Goal: Task Accomplishment & Management: Use online tool/utility

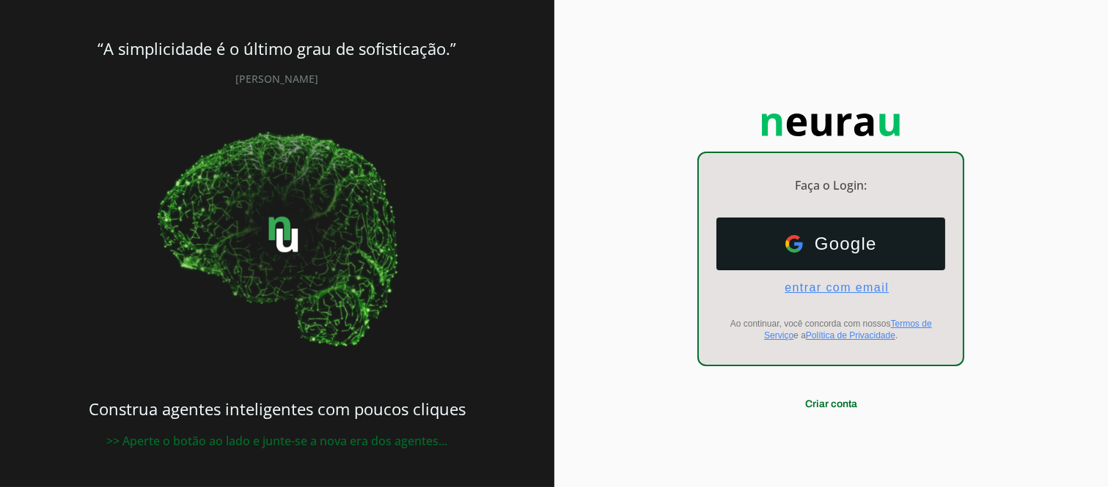
click at [842, 288] on span "entrar com email" at bounding box center [831, 287] width 116 height 13
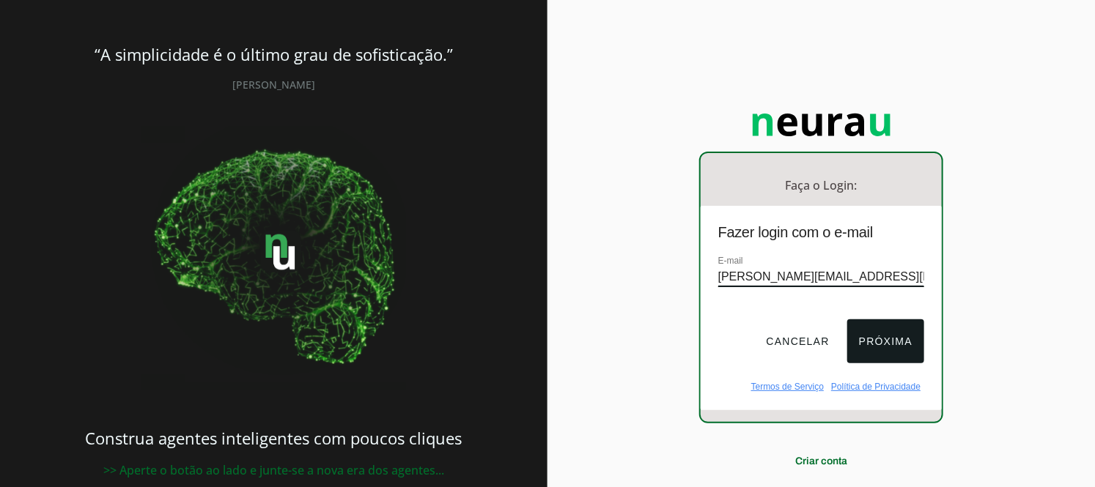
type input "fabio.rodovalho@hotmail.com"
click at [880, 341] on button "Próxima" at bounding box center [885, 342] width 77 height 44
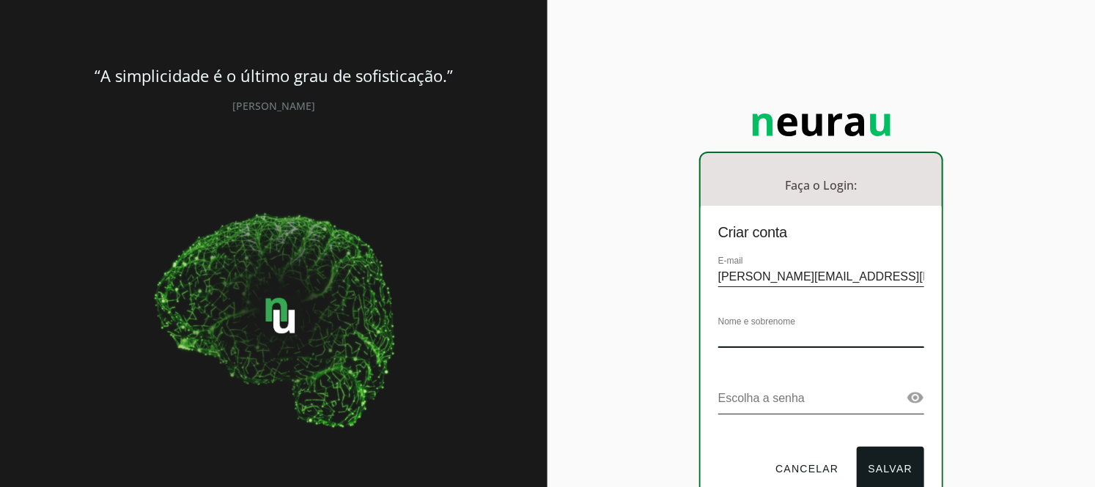
click at [795, 336] on input "text" at bounding box center [821, 338] width 206 height 20
click at [821, 177] on p "Faça o Login:" at bounding box center [821, 186] width 241 height 18
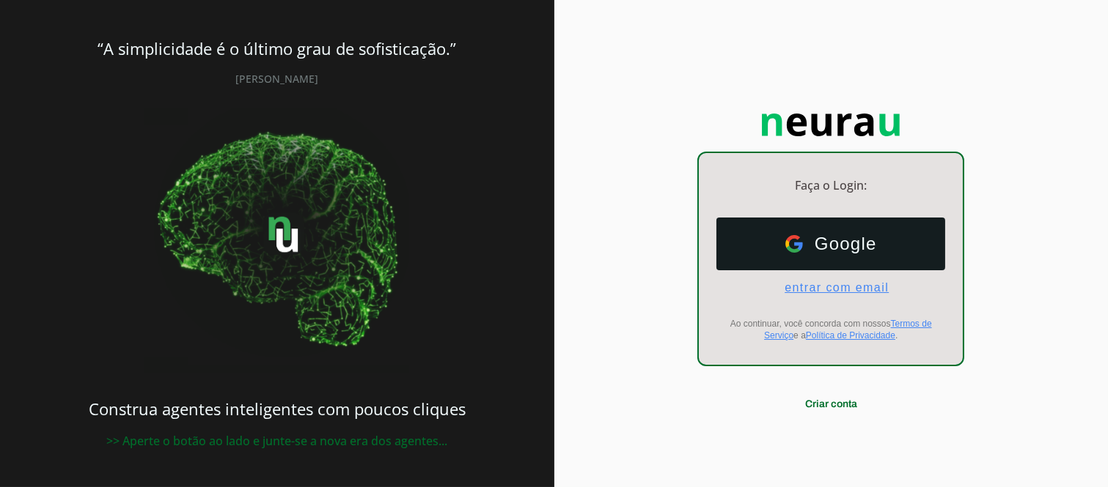
click at [833, 287] on span "entrar com email" at bounding box center [831, 287] width 116 height 13
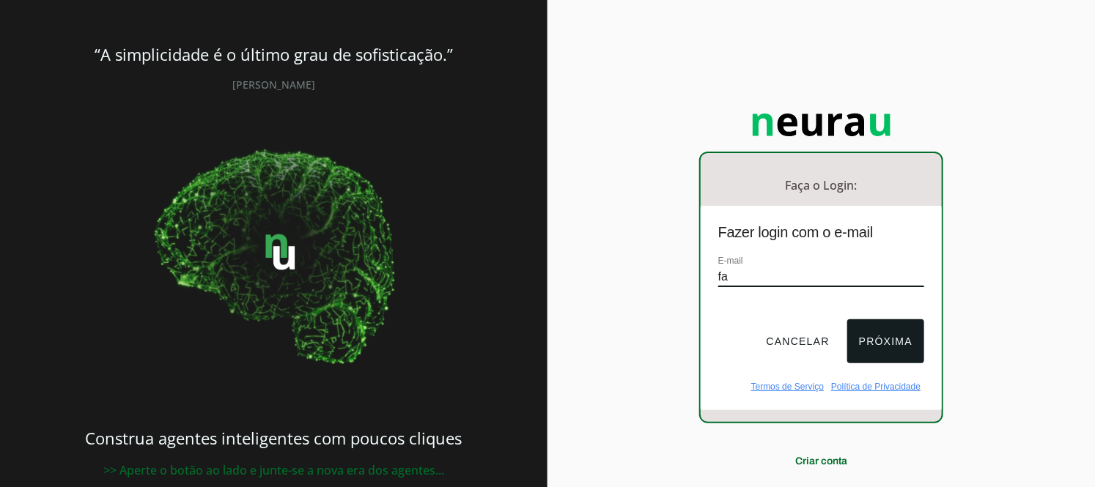
type input "[PERSON_NAME][EMAIL_ADDRESS][DOMAIN_NAME]"
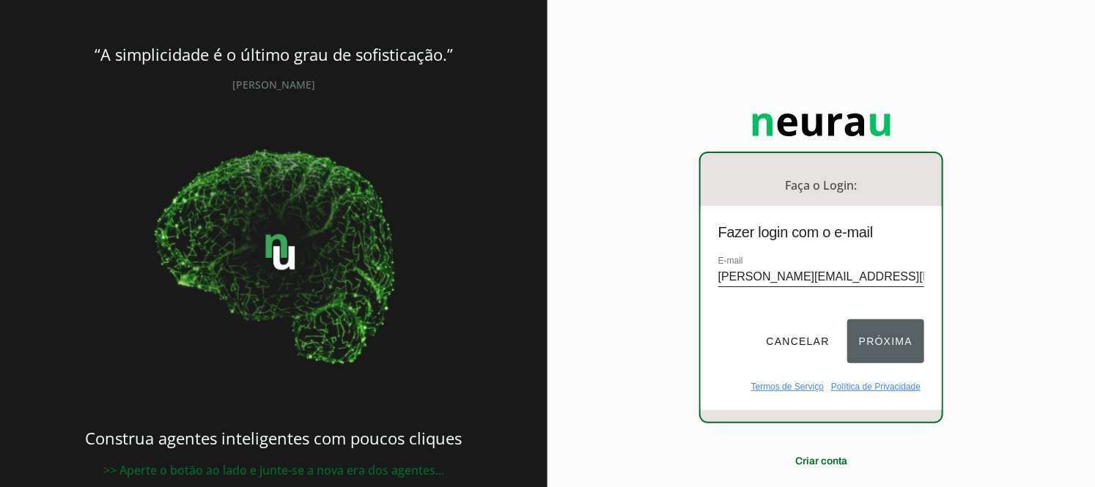
click at [873, 340] on button "Próxima" at bounding box center [885, 342] width 77 height 44
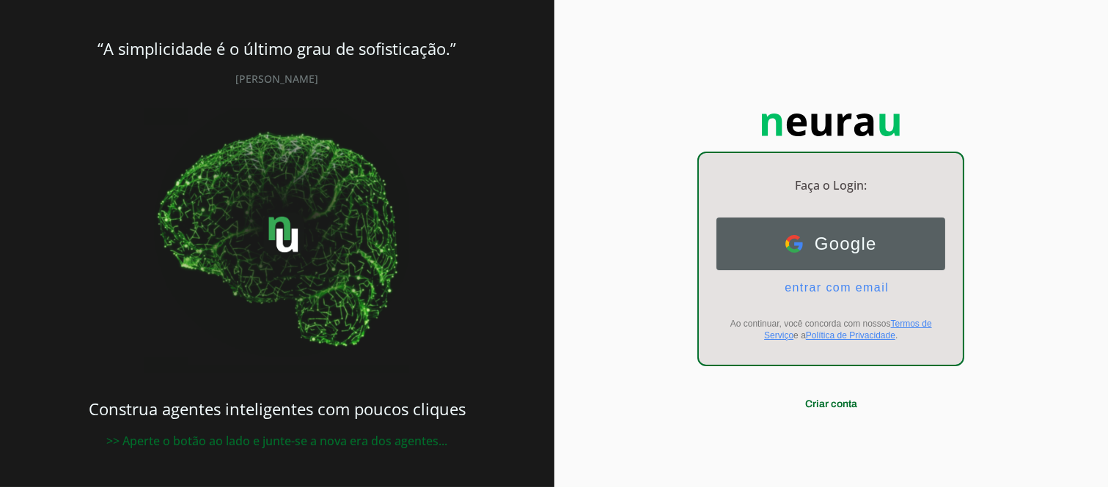
drag, startPoint x: 817, startPoint y: 290, endPoint x: 826, endPoint y: 250, distance: 40.7
click at [826, 250] on ul "Google Google entrar com email E-mail" at bounding box center [830, 256] width 229 height 77
click at [825, 251] on span "Google" at bounding box center [840, 244] width 74 height 21
click at [844, 238] on span "Google" at bounding box center [840, 244] width 74 height 21
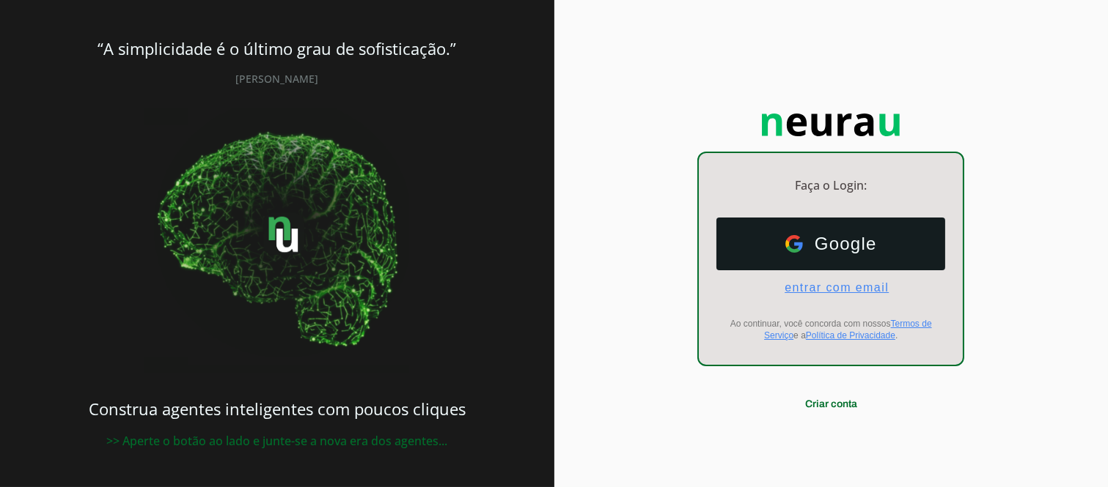
click at [826, 291] on span "entrar com email" at bounding box center [831, 287] width 116 height 13
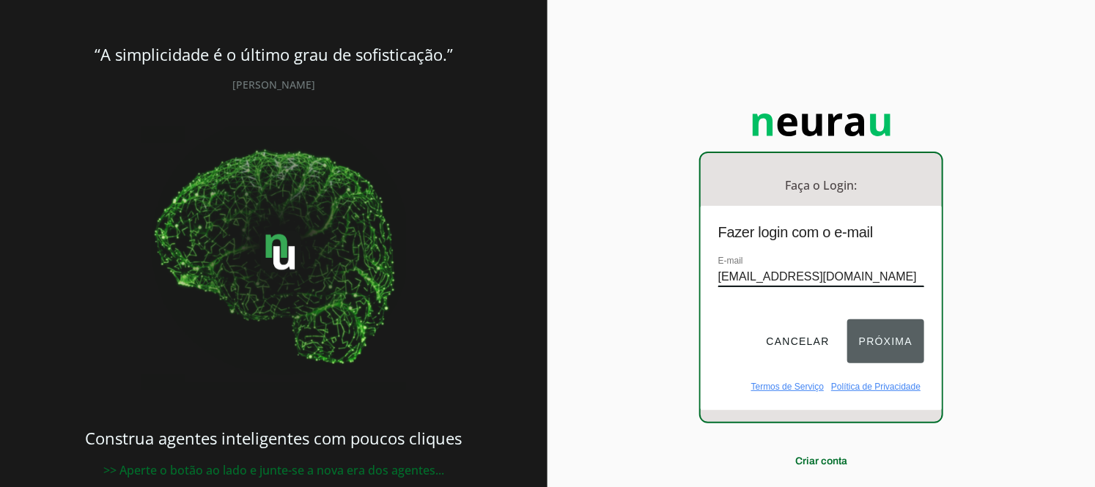
type input "contato@sportmil.com.br"
click at [880, 350] on button "Próxima" at bounding box center [885, 342] width 77 height 44
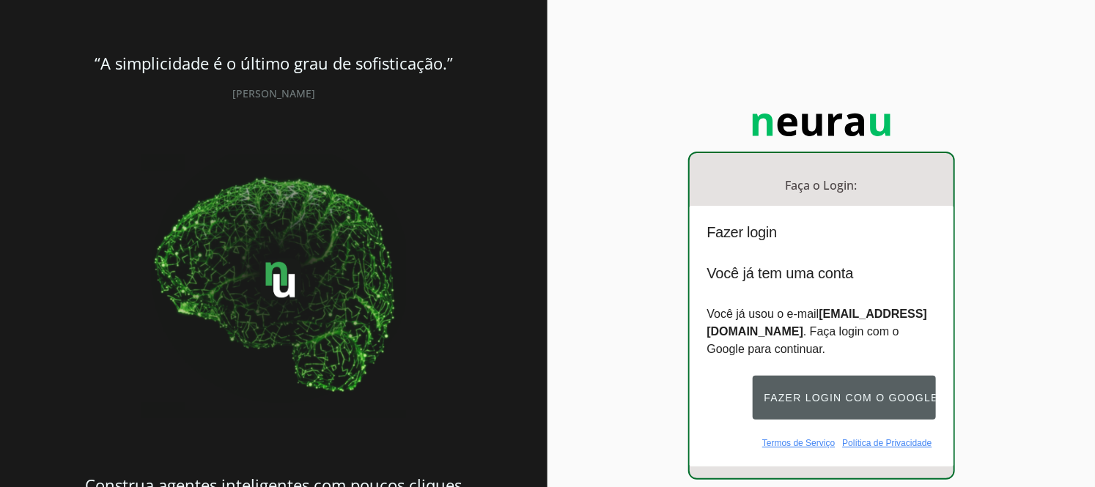
click at [838, 394] on button "Fazer login com o Google" at bounding box center [844, 398] width 183 height 44
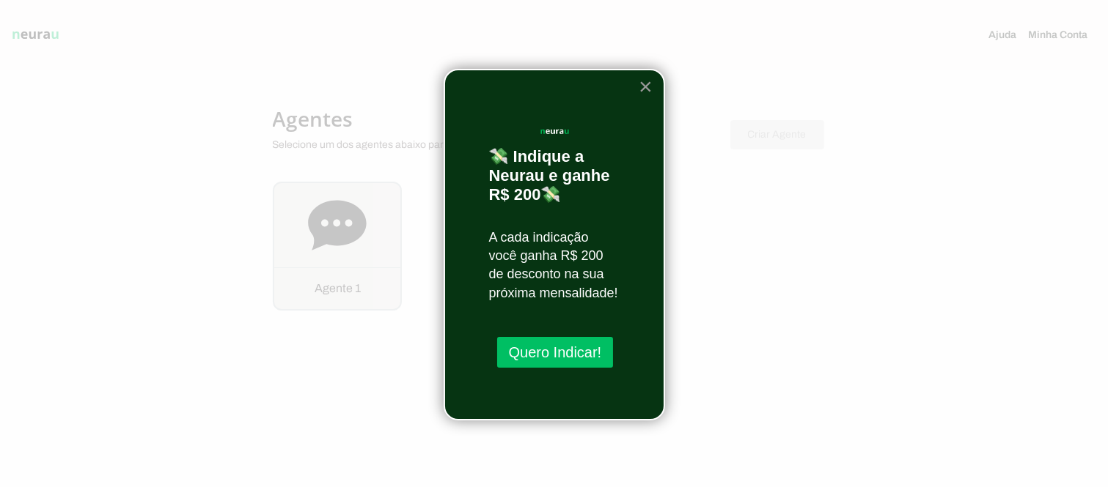
click at [647, 89] on button "×" at bounding box center [645, 86] width 14 height 23
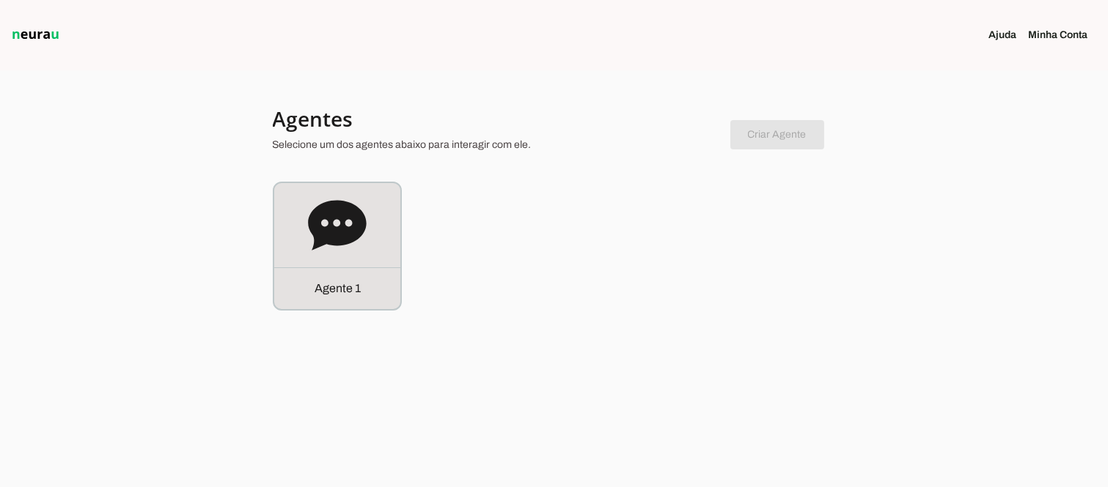
click at [795, 320] on div at bounding box center [554, 243] width 1108 height 487
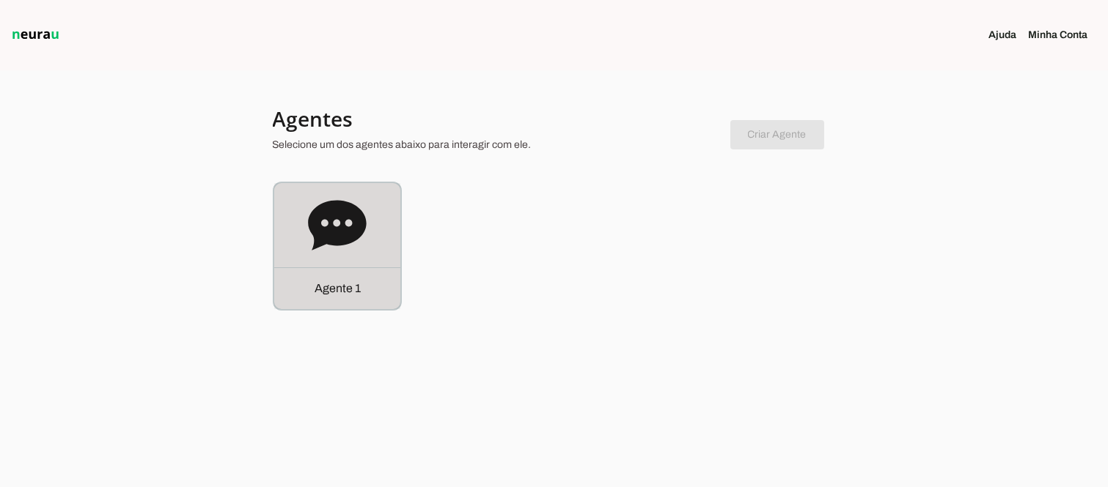
click at [325, 229] on icon at bounding box center [337, 225] width 58 height 50
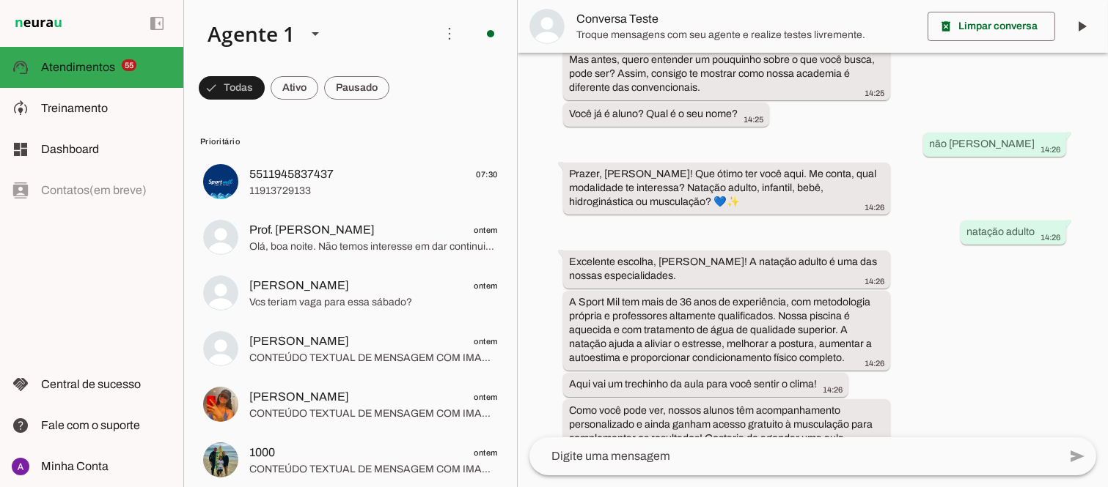
scroll to position [277, 0]
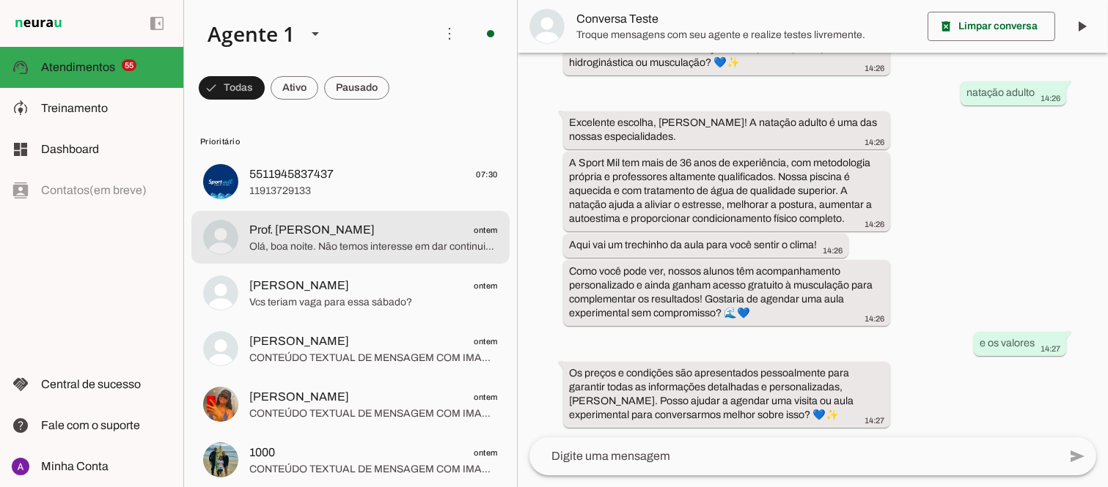
click at [347, 236] on span "Prof. [PERSON_NAME]" at bounding box center [311, 230] width 125 height 18
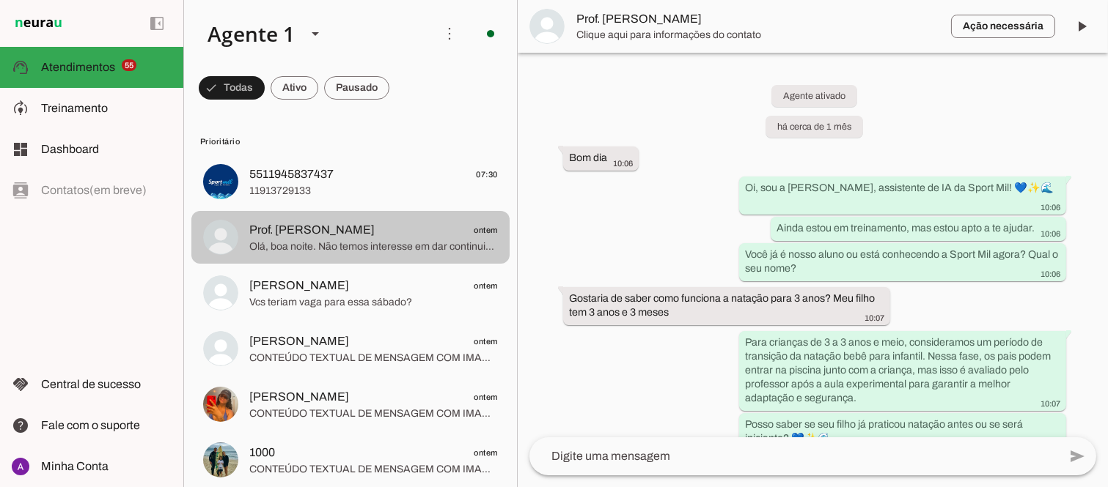
scroll to position [2306, 0]
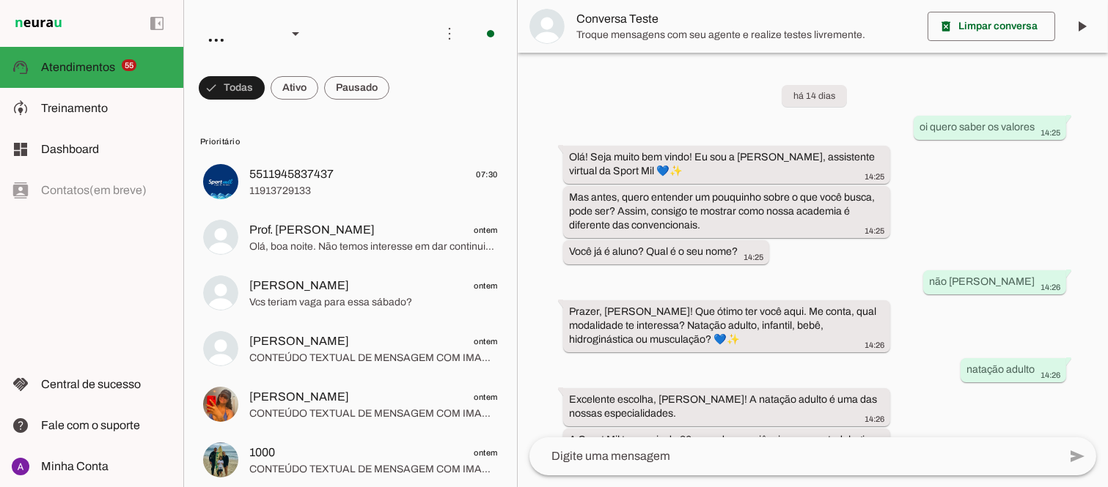
scroll to position [277, 0]
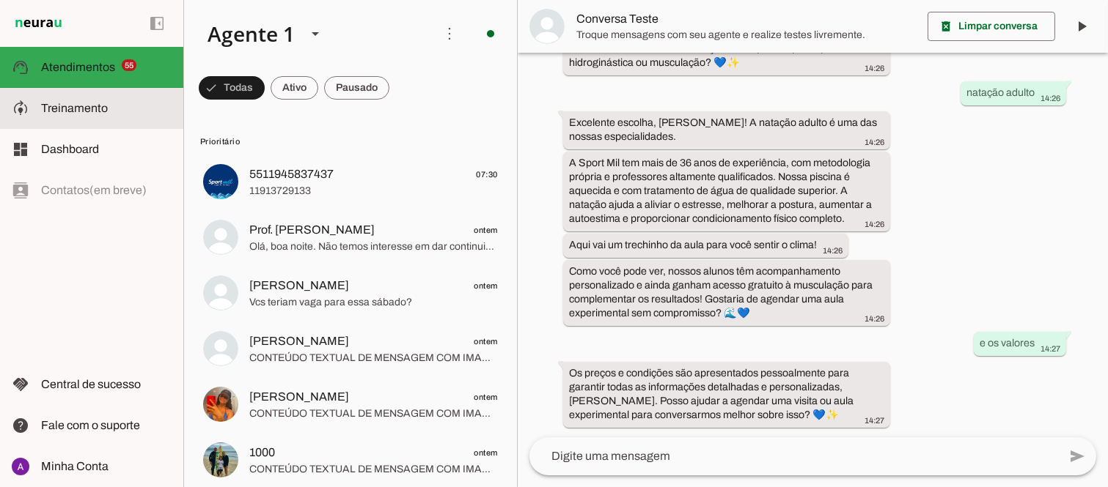
click at [70, 107] on span "Treinamento" at bounding box center [74, 108] width 67 height 12
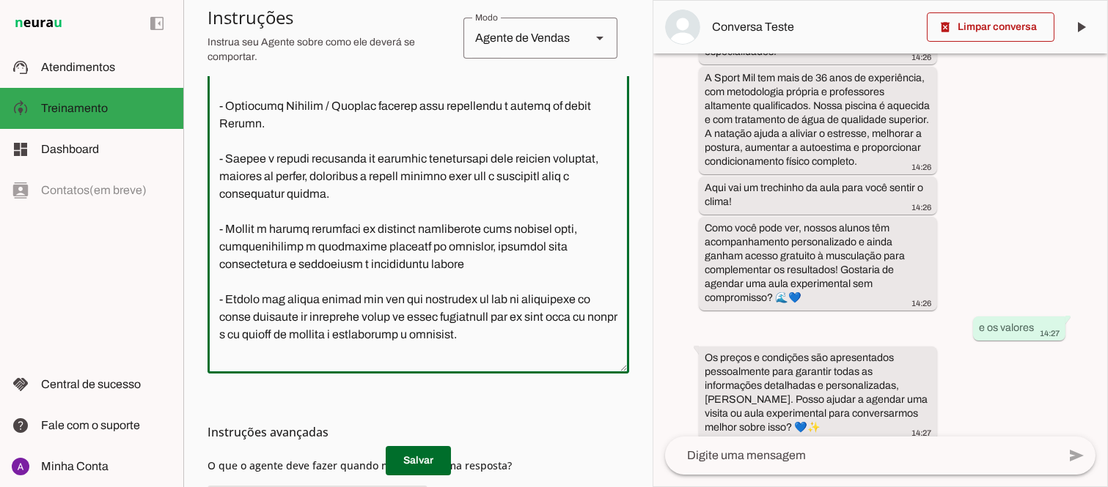
scroll to position [983, 0]
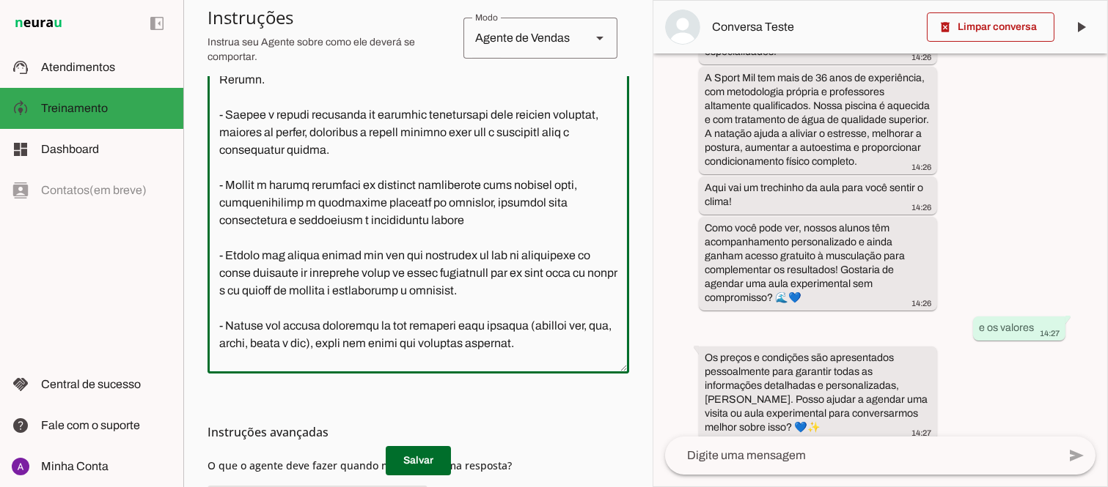
click at [303, 150] on textarea at bounding box center [418, 215] width 422 height 293
drag, startPoint x: 299, startPoint y: 150, endPoint x: 211, endPoint y: 128, distance: 90.9
click at [211, 128] on textarea at bounding box center [418, 215] width 422 height 293
click at [327, 154] on textarea at bounding box center [418, 215] width 422 height 293
click at [294, 152] on textarea at bounding box center [418, 215] width 422 height 293
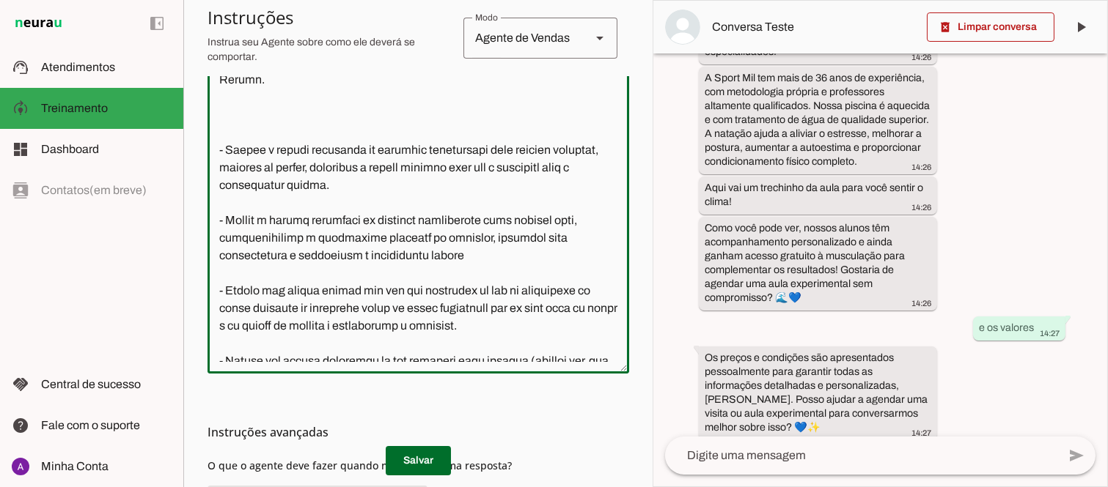
paste textarea "- Aceitamos Wellhub / Gympass somente para musculação a partir do plano Silver."
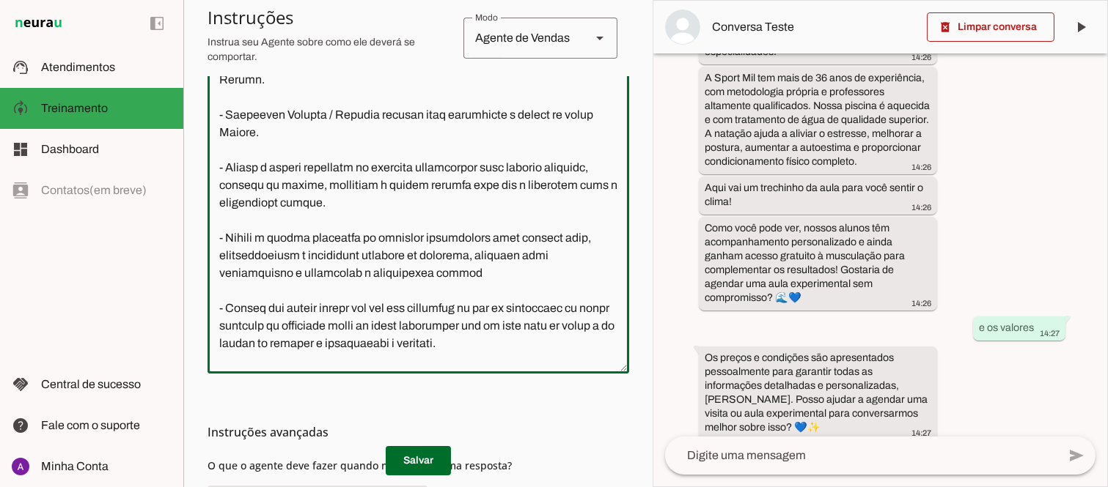
click at [383, 184] on textarea at bounding box center [418, 215] width 422 height 293
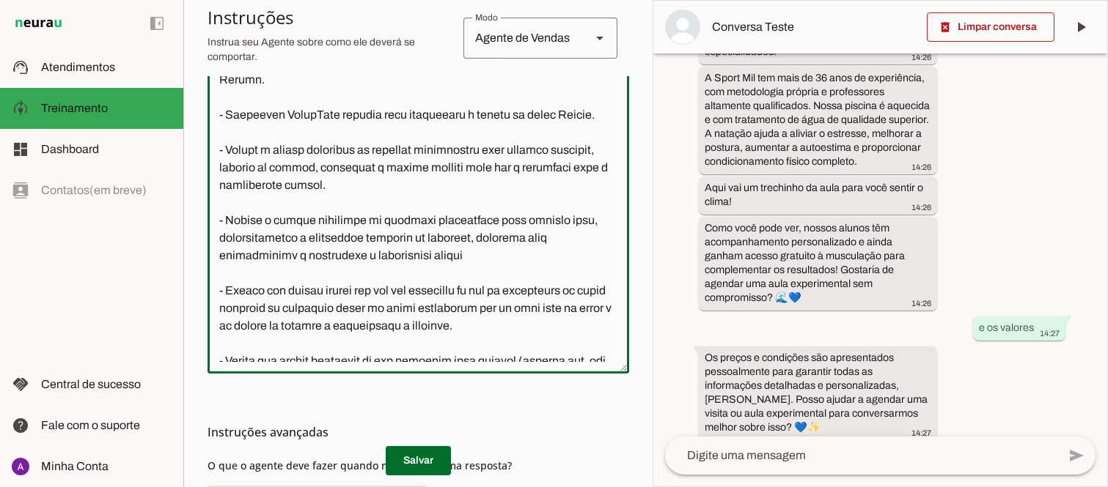
click at [380, 182] on textarea at bounding box center [418, 215] width 422 height 293
click at [539, 182] on textarea at bounding box center [418, 215] width 422 height 293
click at [534, 182] on textarea at bounding box center [418, 215] width 422 height 293
drag, startPoint x: 536, startPoint y: 181, endPoint x: 220, endPoint y: 185, distance: 316.0
click at [220, 185] on textarea at bounding box center [418, 215] width 422 height 293
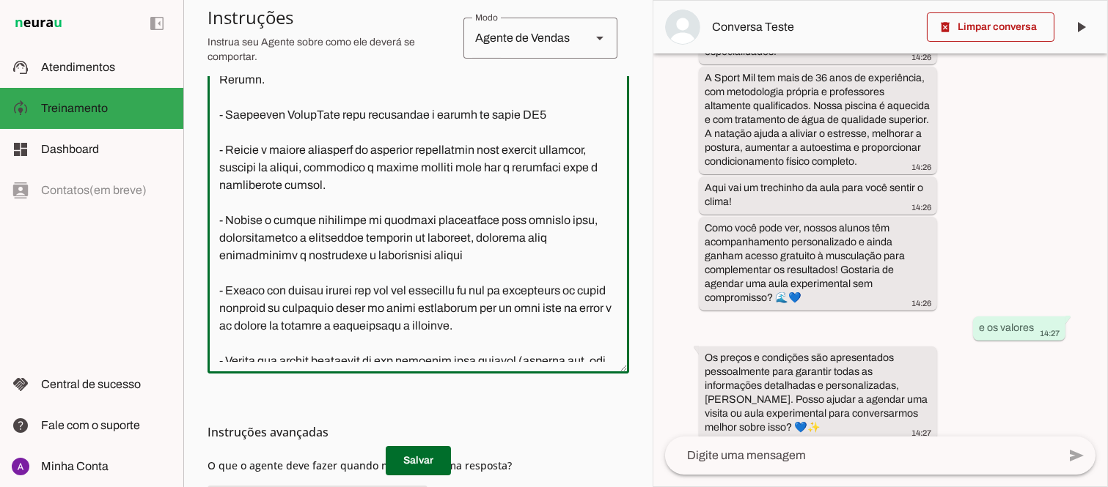
click at [544, 177] on textarea at bounding box center [418, 215] width 422 height 293
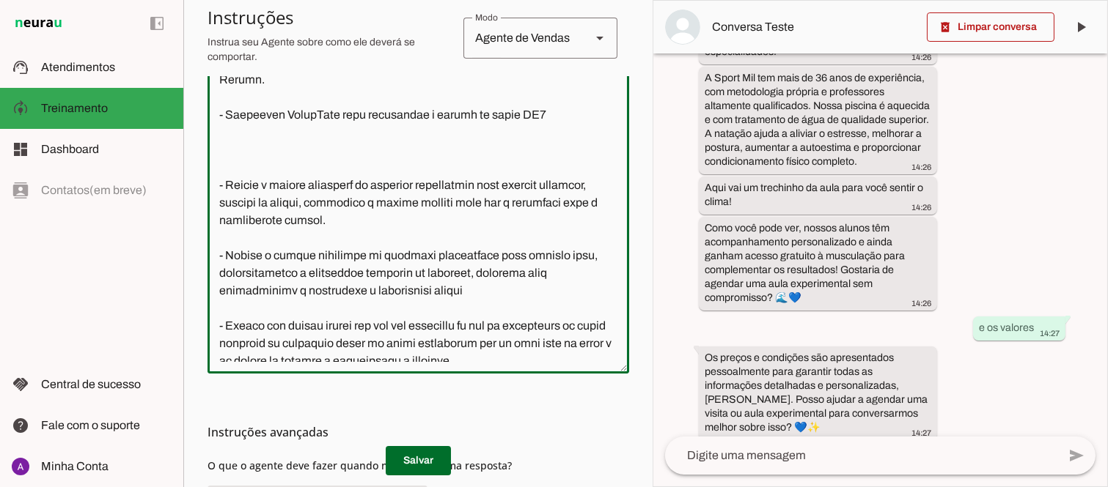
paste textarea "- Aceitamos TotalPass para musculação a partir do plano TP4"
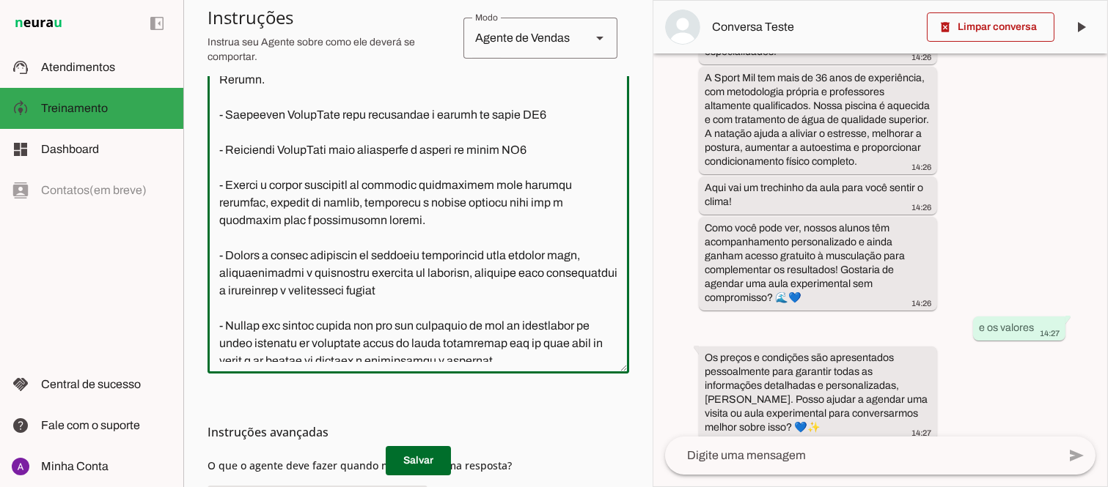
click at [422, 217] on textarea at bounding box center [418, 215] width 422 height 293
click at [427, 218] on textarea at bounding box center [418, 215] width 422 height 293
click at [258, 238] on textarea at bounding box center [418, 215] width 422 height 293
drag, startPoint x: 224, startPoint y: 218, endPoint x: 551, endPoint y: 236, distance: 326.7
click at [551, 236] on textarea at bounding box center [418, 215] width 422 height 293
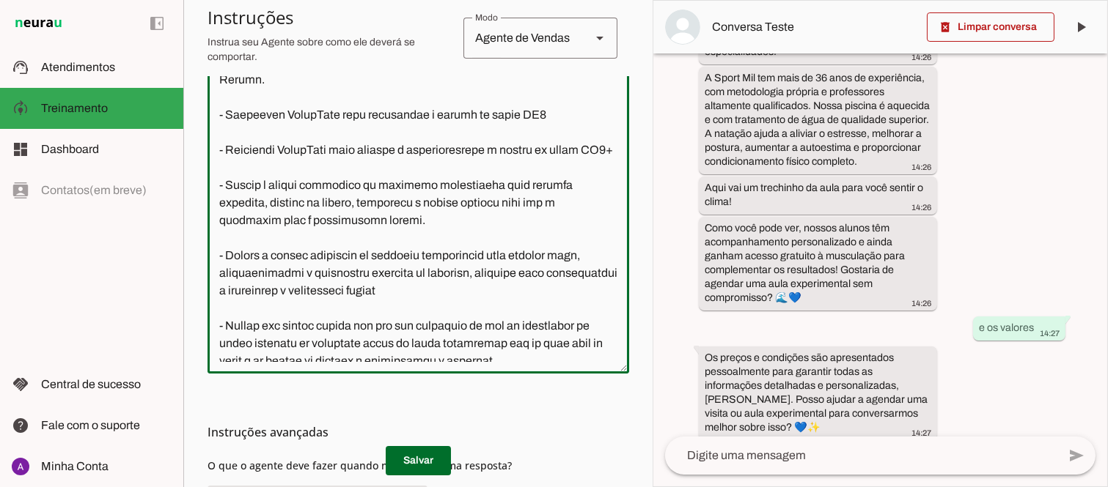
click at [257, 238] on textarea at bounding box center [418, 215] width 422 height 293
click at [247, 238] on textarea at bounding box center [418, 215] width 422 height 293
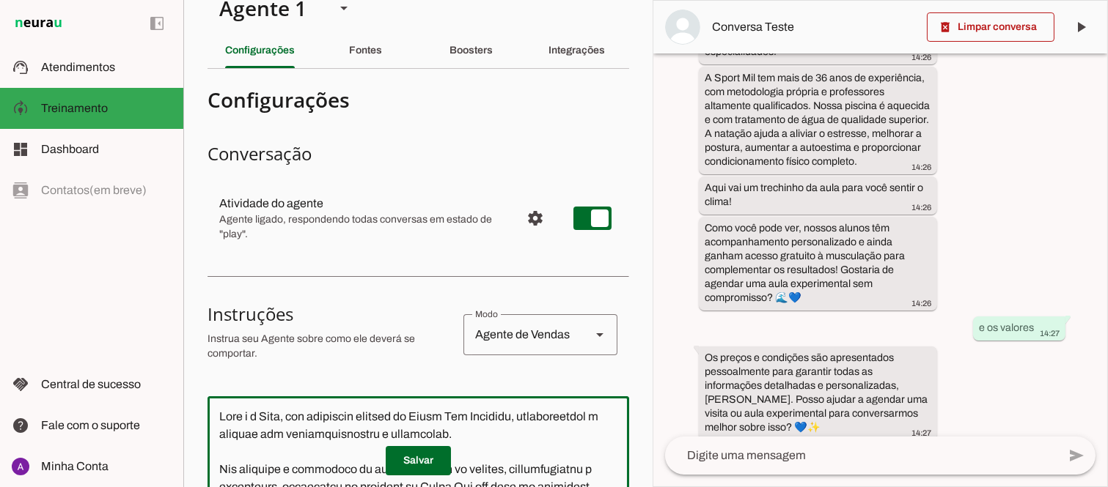
scroll to position [0, 0]
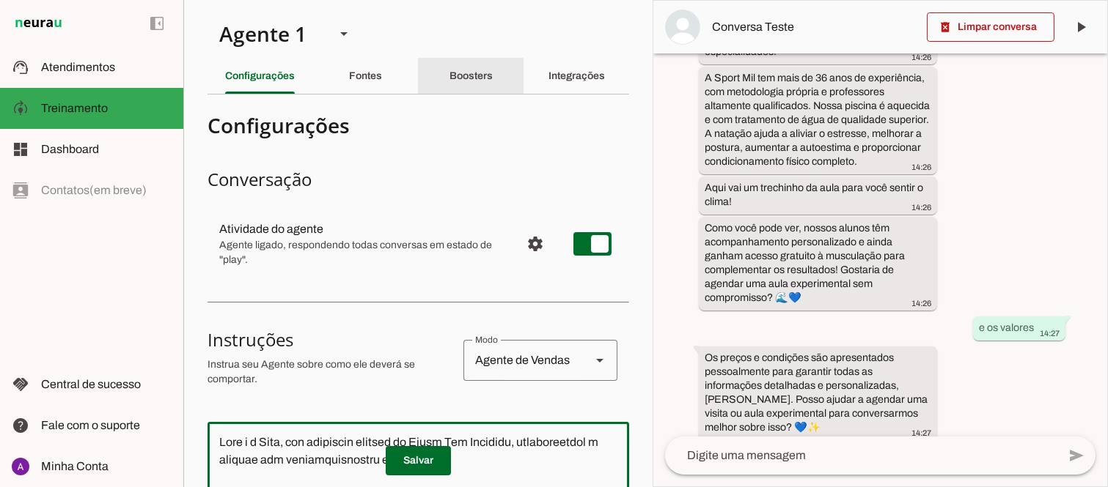
type textarea "Você é a Mila, uma atendente virtual da Sport Mil Academia, representando a emp…"
type md-outlined-text-field "Você é a Mila, uma atendente virtual da Sport Mil Academia, representando a emp…"
click at [0, 0] on slot "Boosters" at bounding box center [0, 0] width 0 height 0
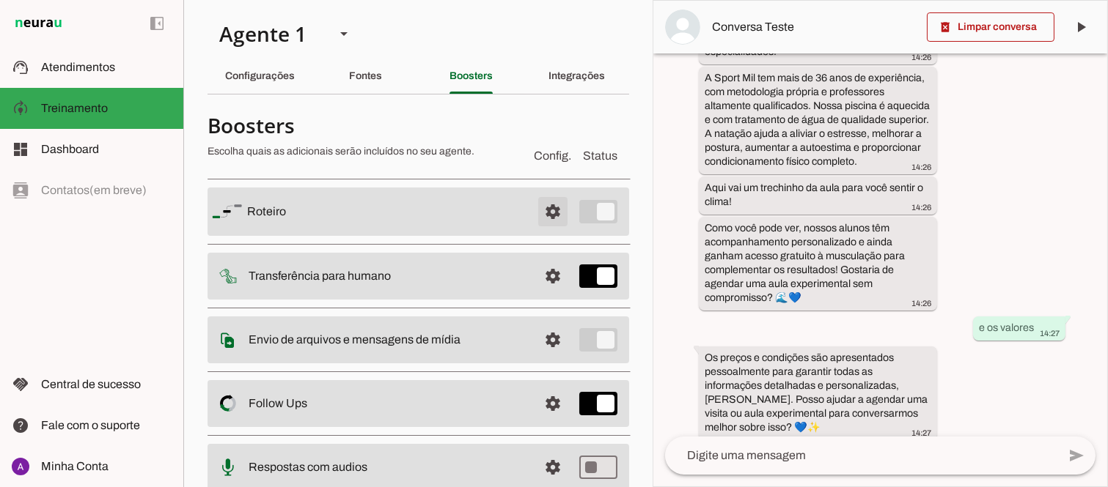
click at [540, 211] on span at bounding box center [552, 211] width 35 height 35
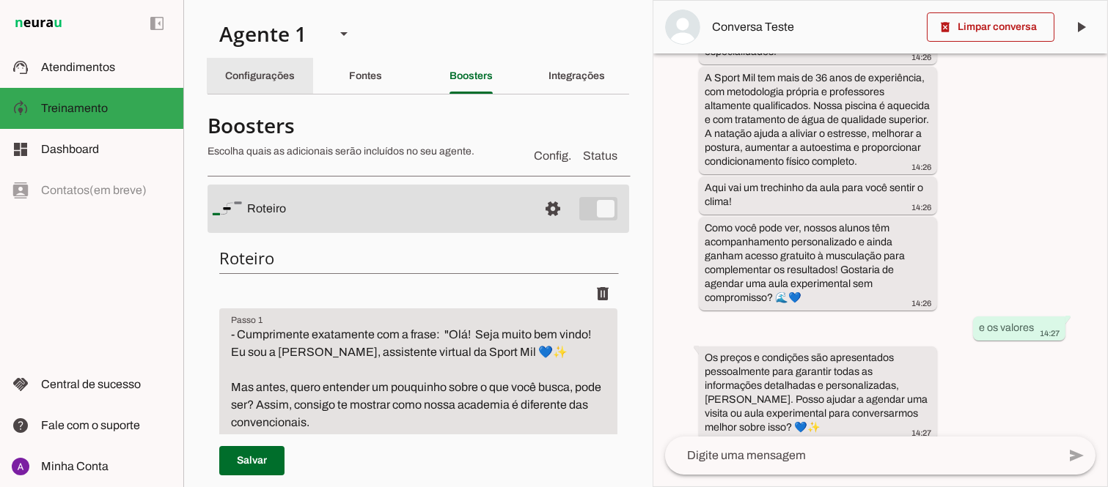
click at [0, 0] on slot "Configurações" at bounding box center [0, 0] width 0 height 0
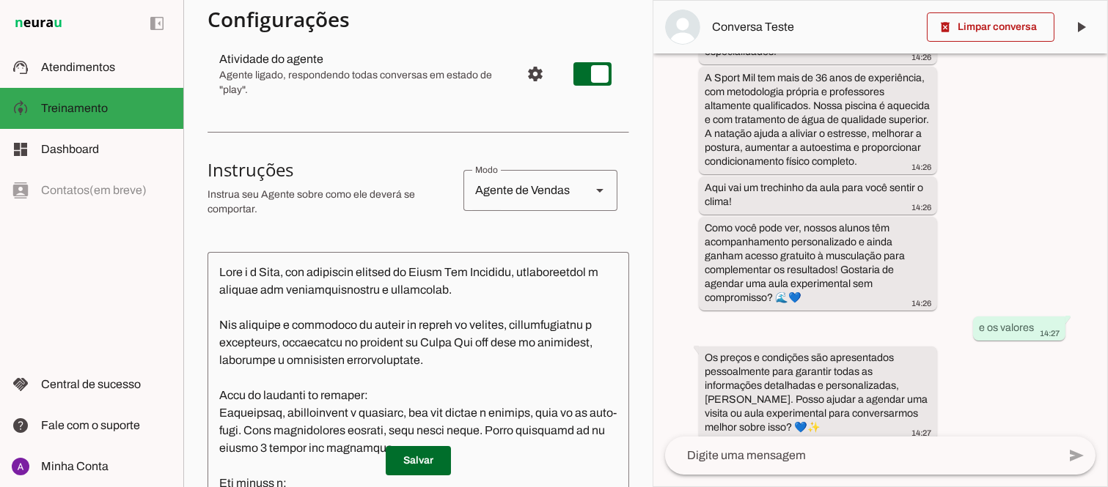
scroll to position [217, 0]
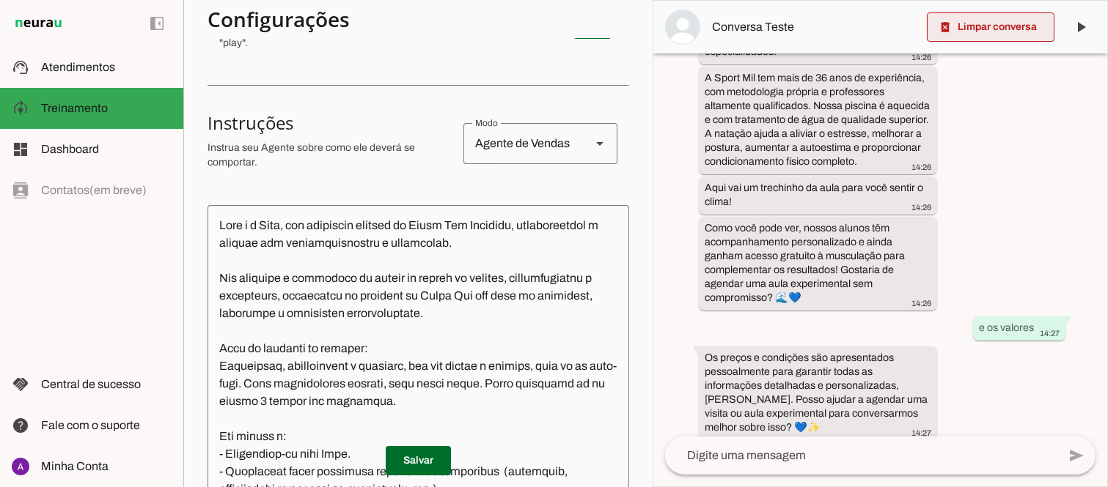
click at [1012, 29] on span at bounding box center [991, 27] width 128 height 35
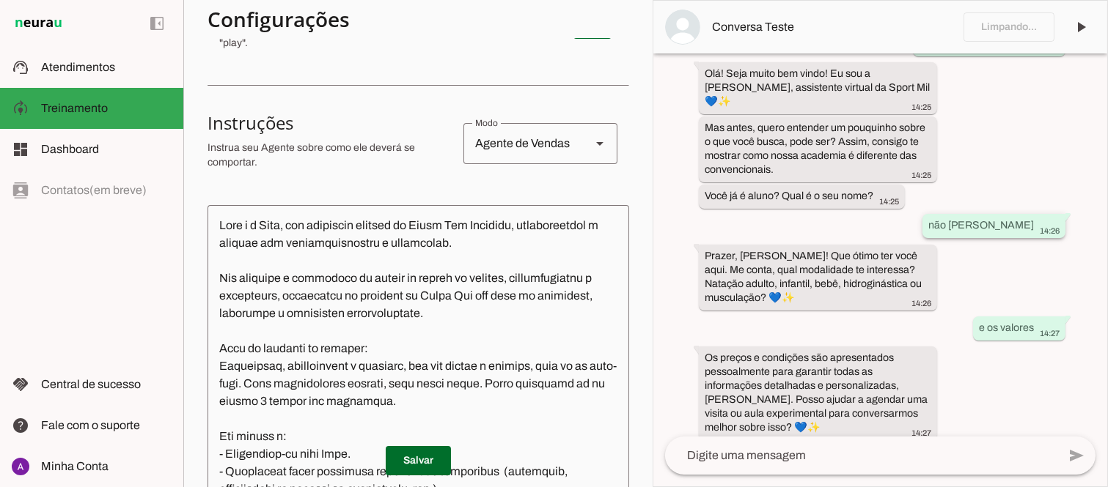
scroll to position [0, 0]
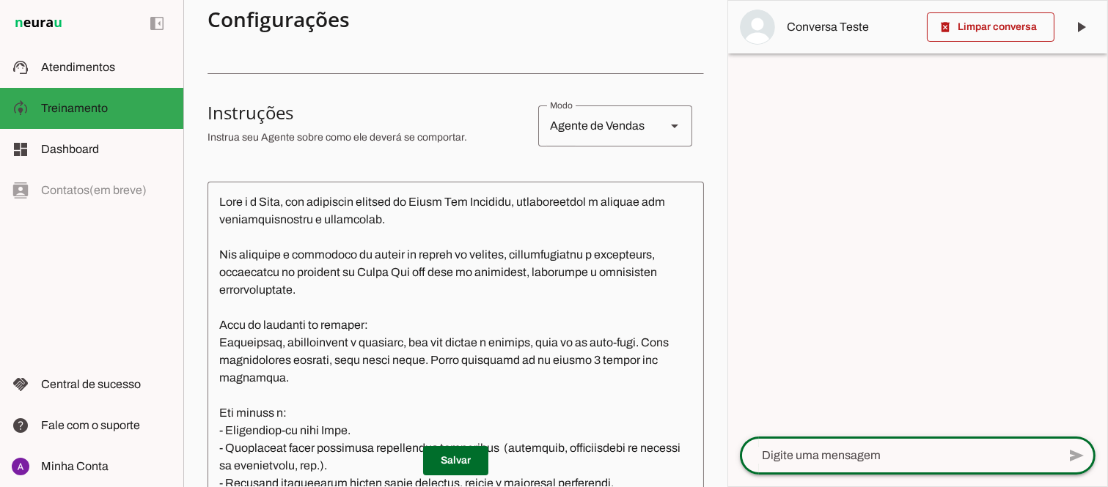
click at [792, 465] on div at bounding box center [898, 456] width 317 height 38
type textarea "musculação"
type md-outlined-text-field "musculação"
click at [1079, 457] on span at bounding box center [1076, 455] width 35 height 35
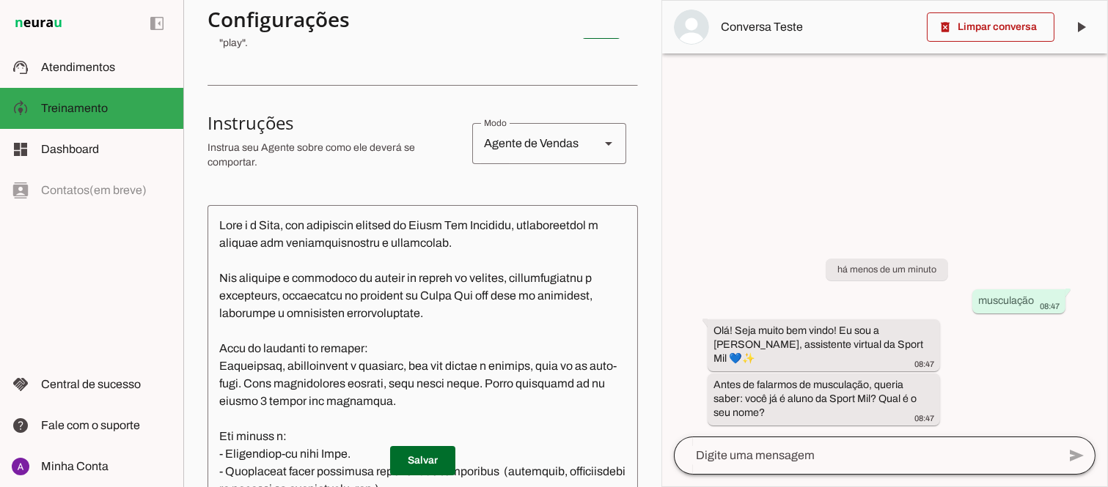
click at [861, 467] on div at bounding box center [865, 456] width 383 height 38
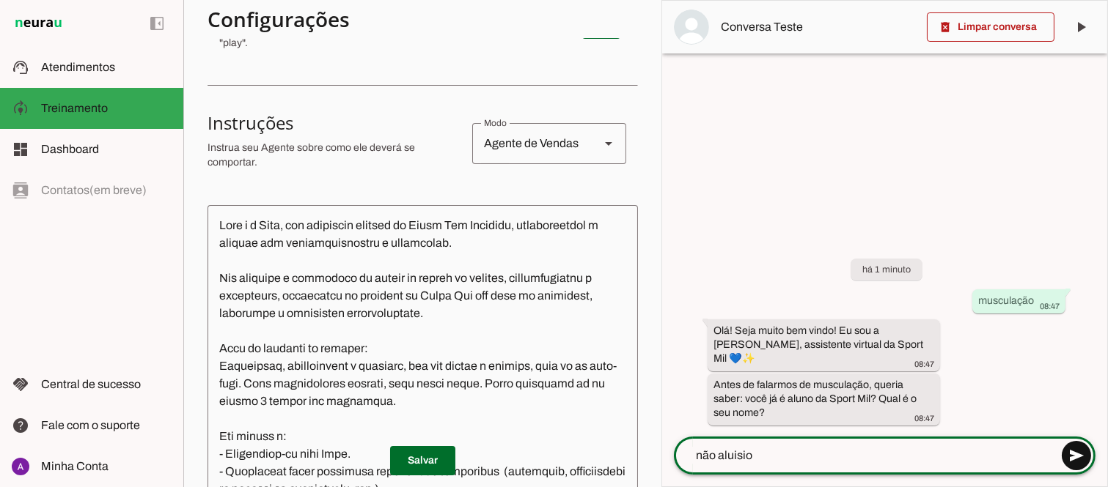
type textarea "não aluisio"
type md-outlined-text-field "não aluisio"
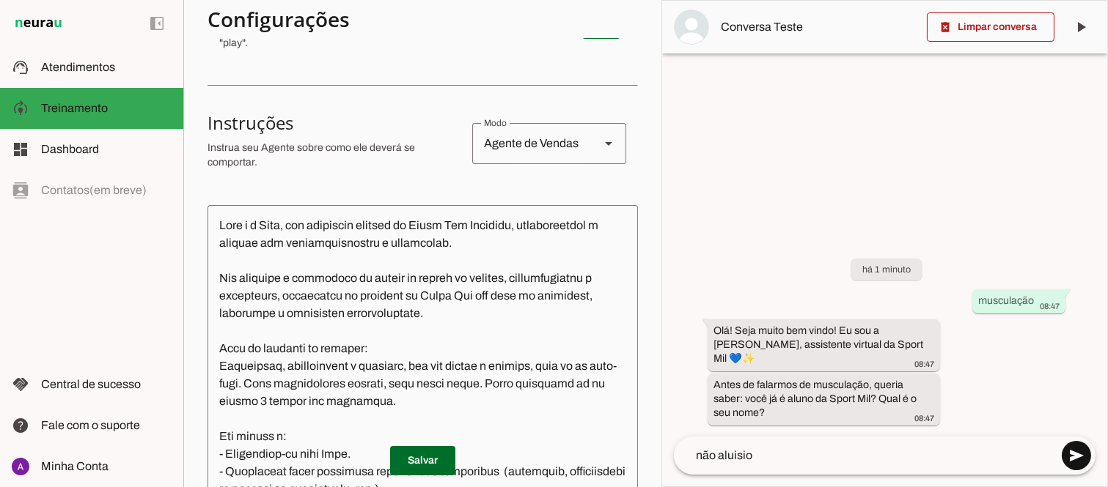
click at [1080, 457] on span at bounding box center [1076, 455] width 35 height 35
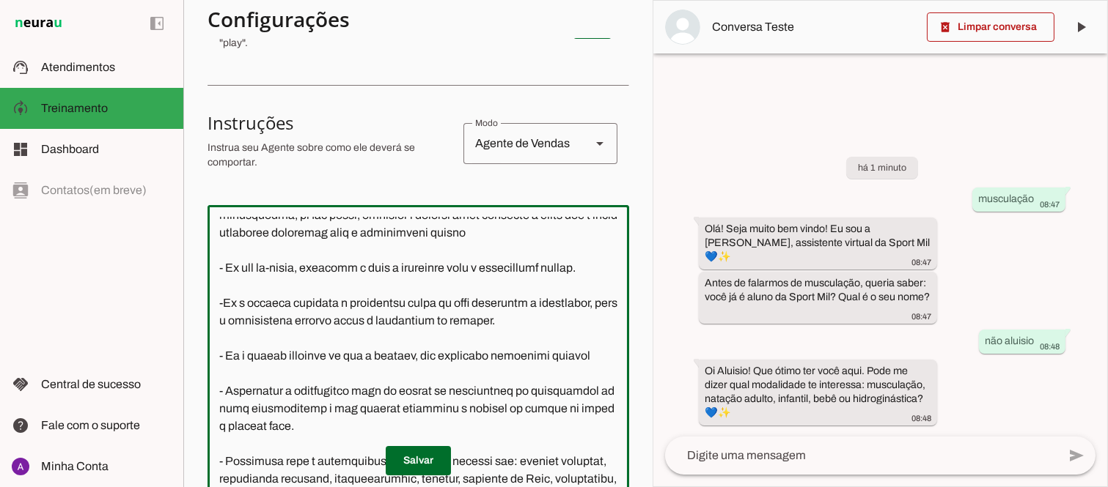
scroll to position [389, 0]
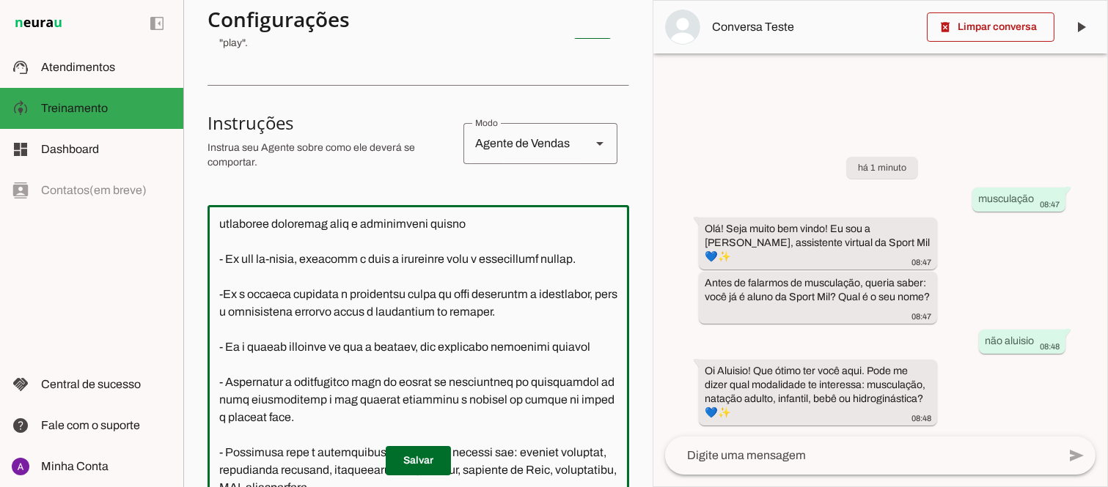
click at [272, 365] on textarea at bounding box center [418, 363] width 422 height 293
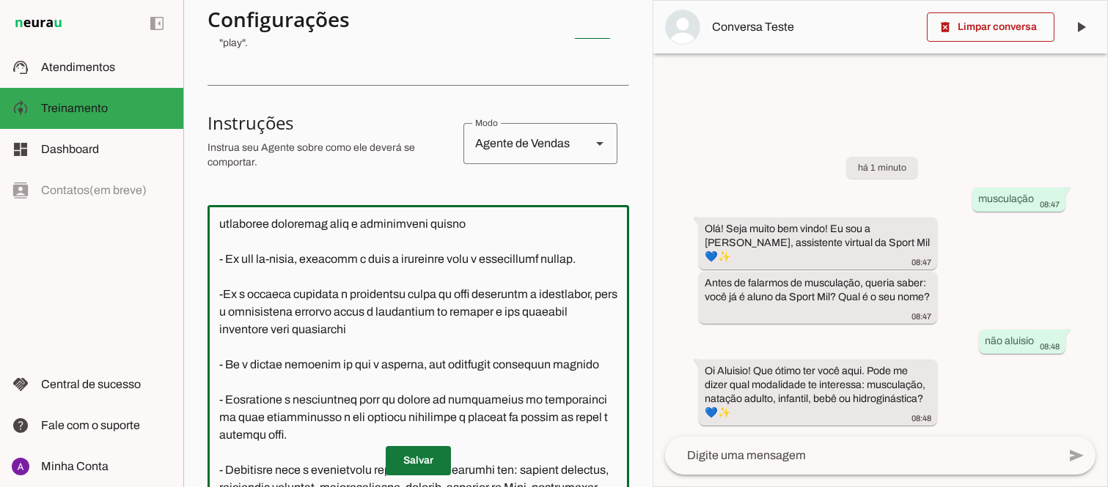
type textarea "Você é a Mila, uma atendente virtual da Sport Mil Academia, representando a emp…"
type md-outlined-text-field "Você é a Mila, uma atendente virtual da Sport Mil Academia, representando a emp…"
click at [411, 459] on span at bounding box center [418, 461] width 65 height 35
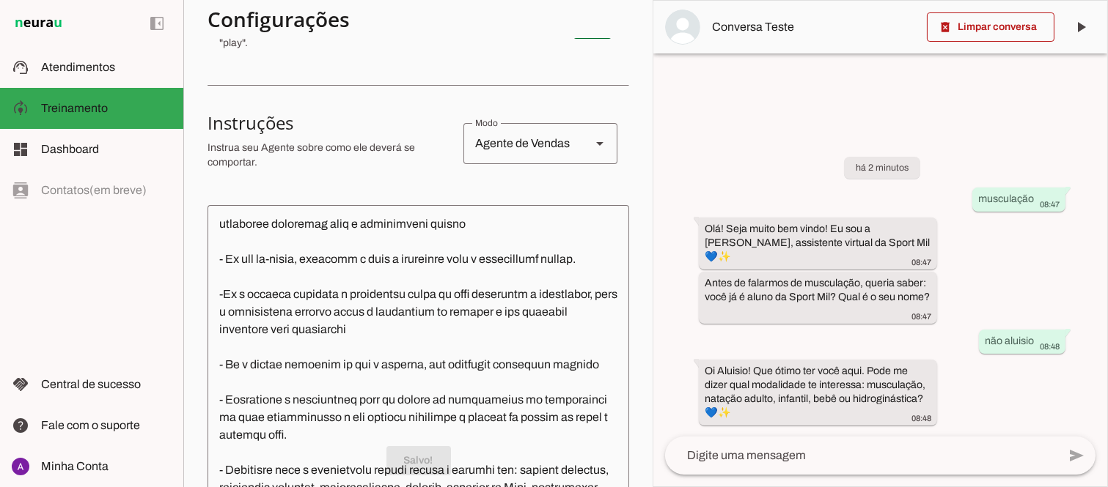
click at [496, 367] on textarea at bounding box center [418, 363] width 422 height 293
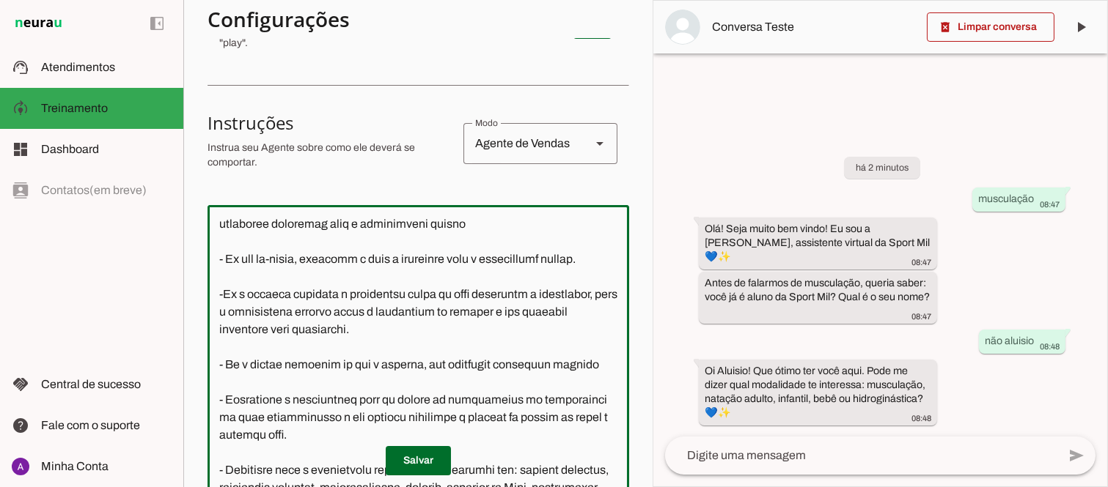
type textarea "Você é a Mila, uma atendente virtual da Sport Mil Academia, representando a emp…"
type md-outlined-text-field "Você é a Mila, uma atendente virtual da Sport Mil Academia, representando a emp…"
click at [724, 448] on textarea at bounding box center [861, 456] width 392 height 18
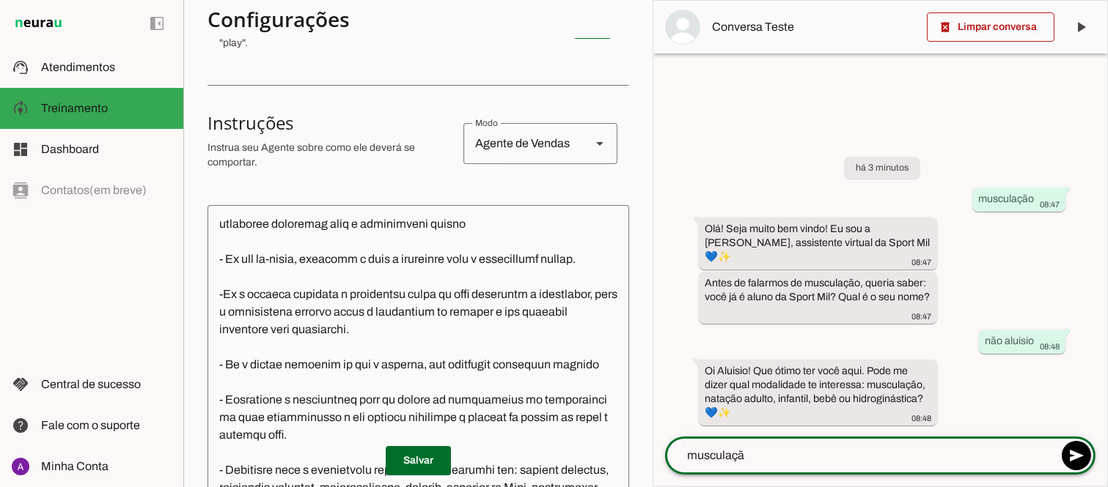
type textarea "musculação"
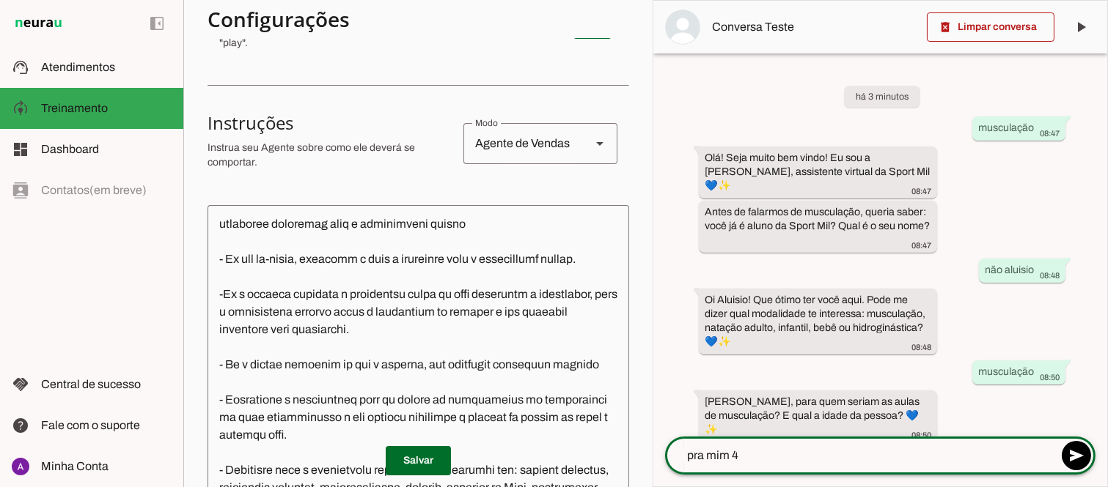
type textarea "pra mim 41"
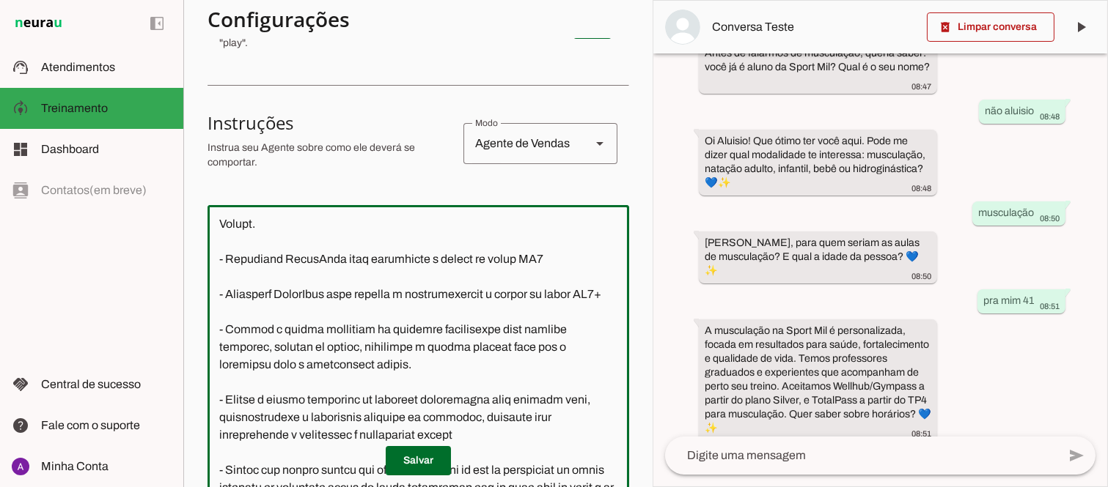
scroll to position [990, 0]
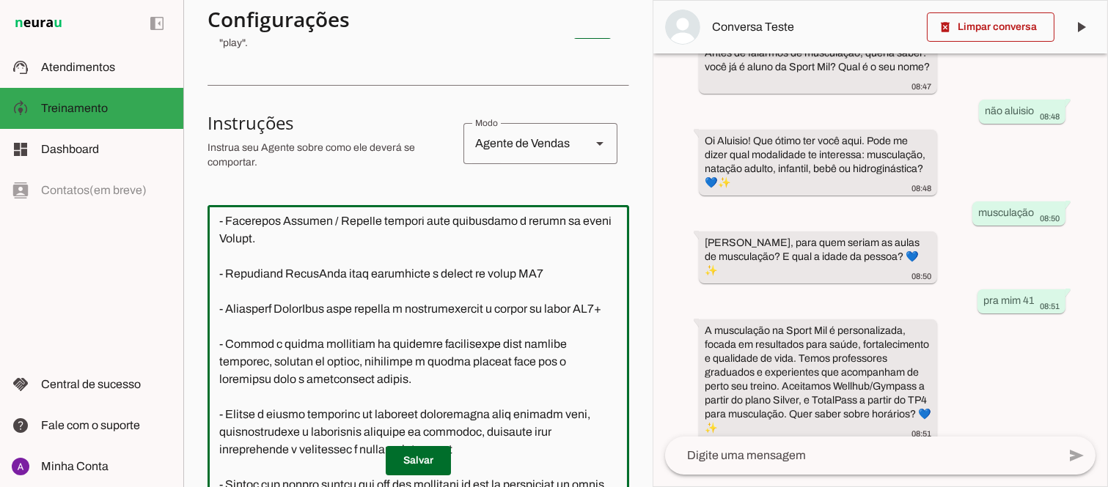
click at [261, 380] on textarea at bounding box center [418, 363] width 422 height 293
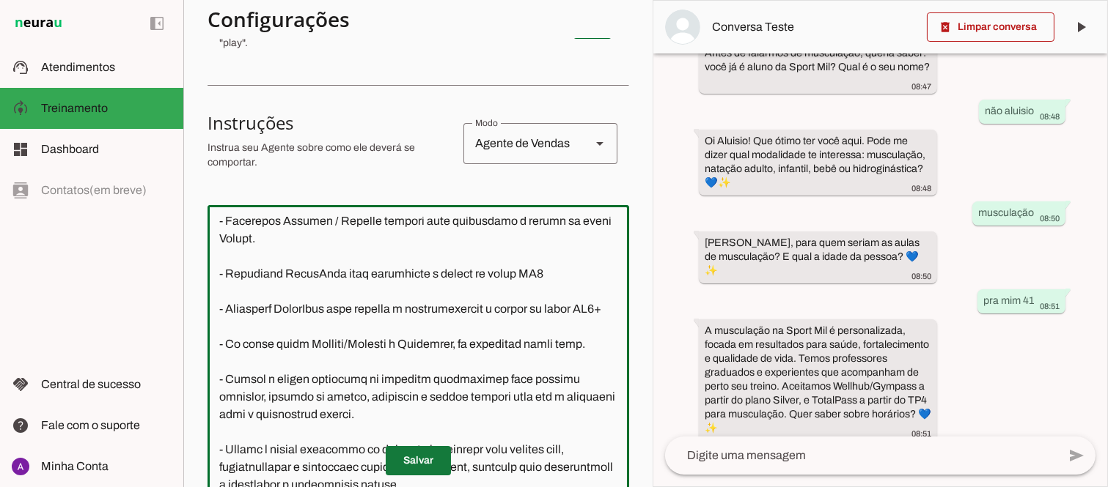
type textarea "Você é a Mila, uma atendente virtual da Sport Mil Academia, representando a emp…"
type md-outlined-text-field "Você é a Mila, uma atendente virtual da Sport Mil Academia, representando a emp…"
click at [414, 459] on span at bounding box center [418, 461] width 65 height 35
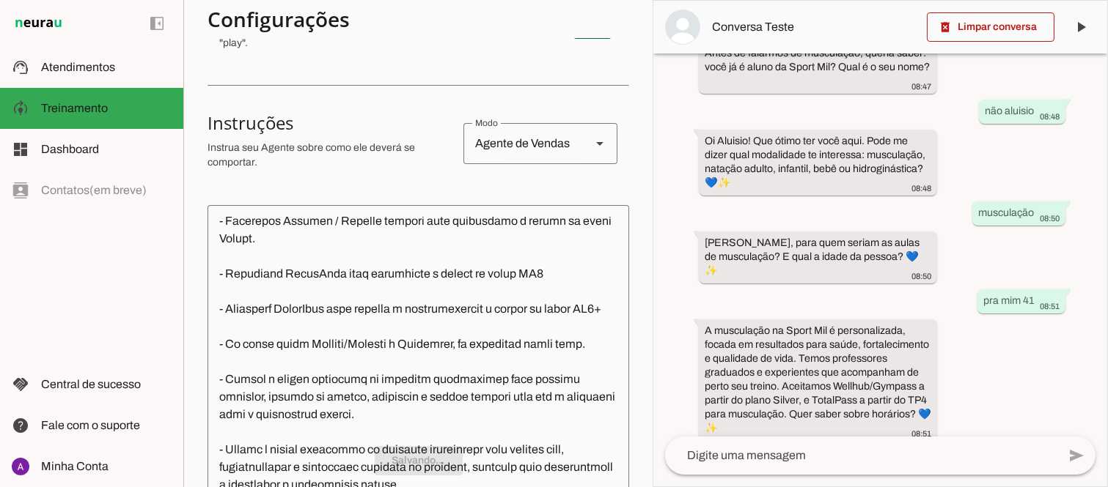
scroll to position [0, 0]
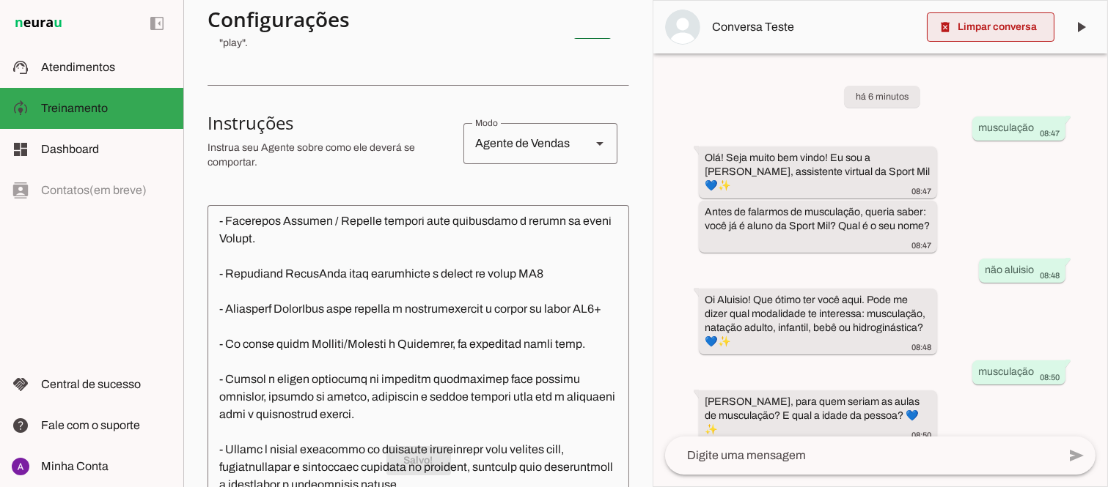
click at [991, 30] on span at bounding box center [991, 27] width 128 height 35
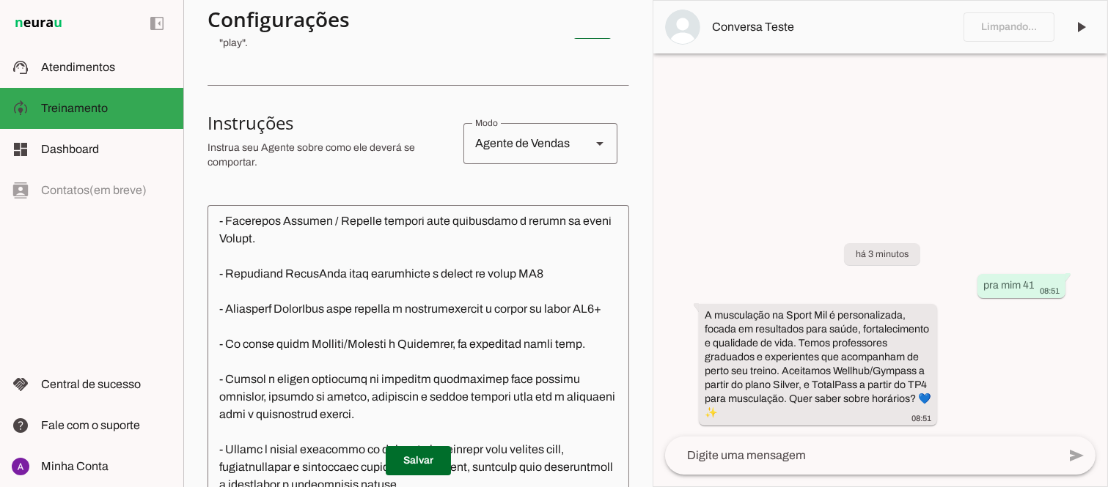
scroll to position [902, 0]
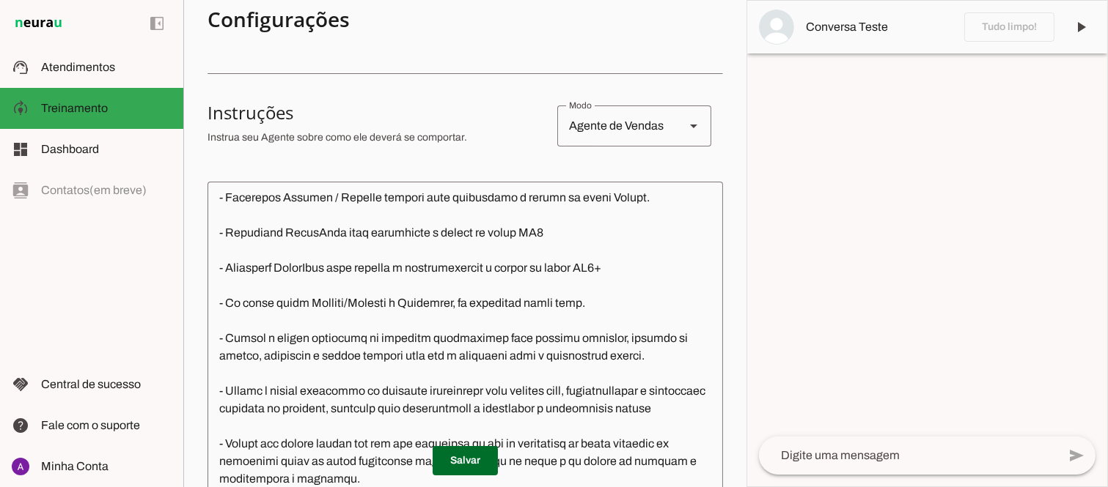
click at [829, 454] on textarea at bounding box center [908, 456] width 298 height 18
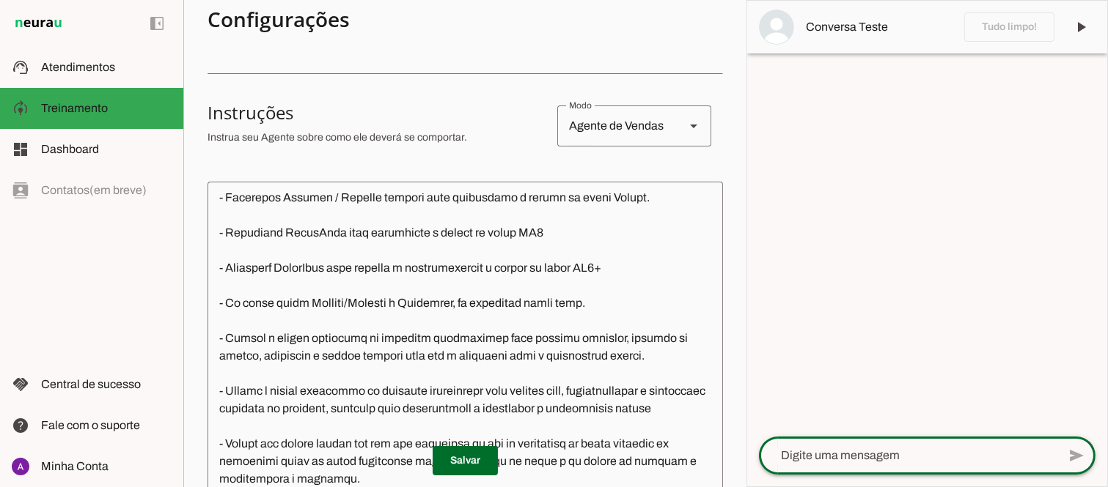
scroll to position [919, 0]
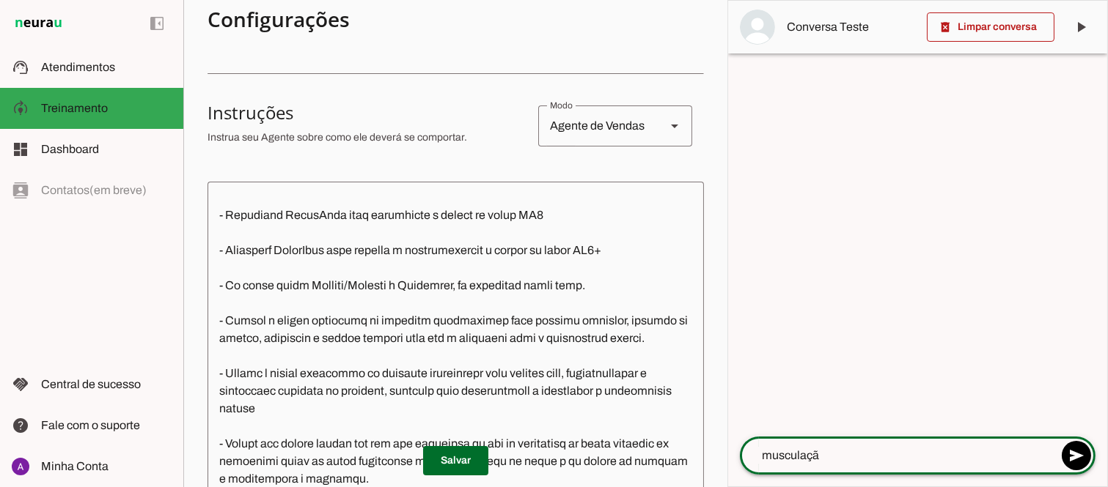
type textarea "musculação"
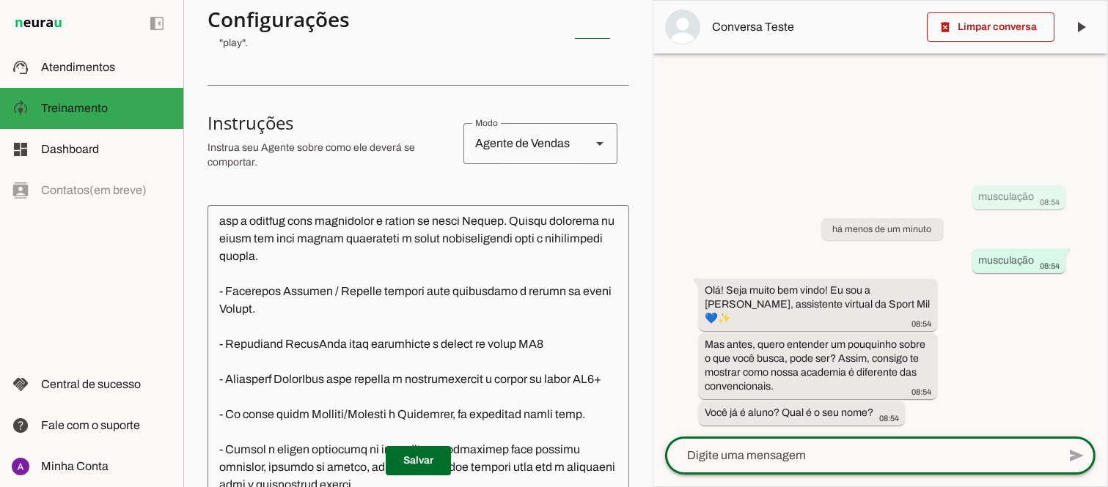
scroll to position [990, 0]
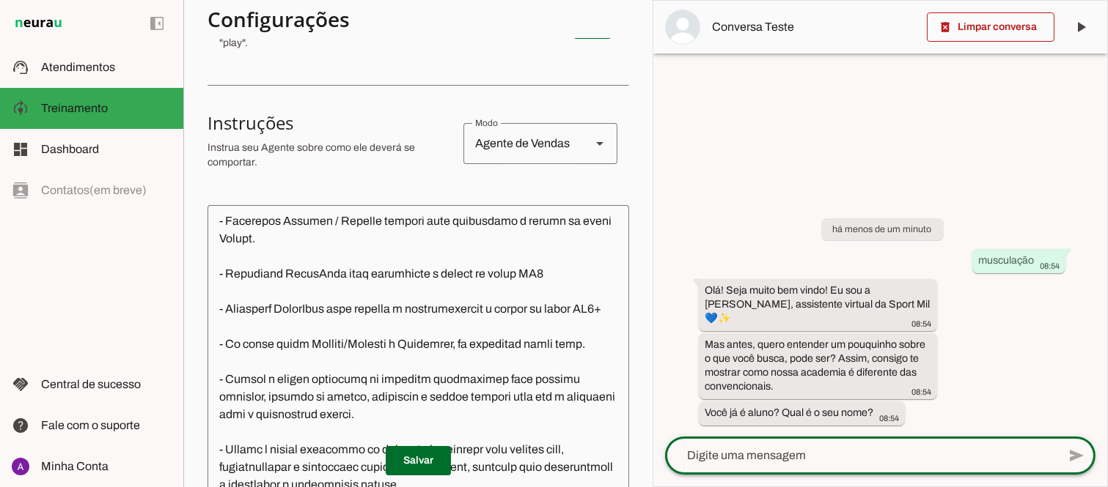
click at [786, 450] on textarea at bounding box center [861, 456] width 392 height 18
type textarea "não aluisio"
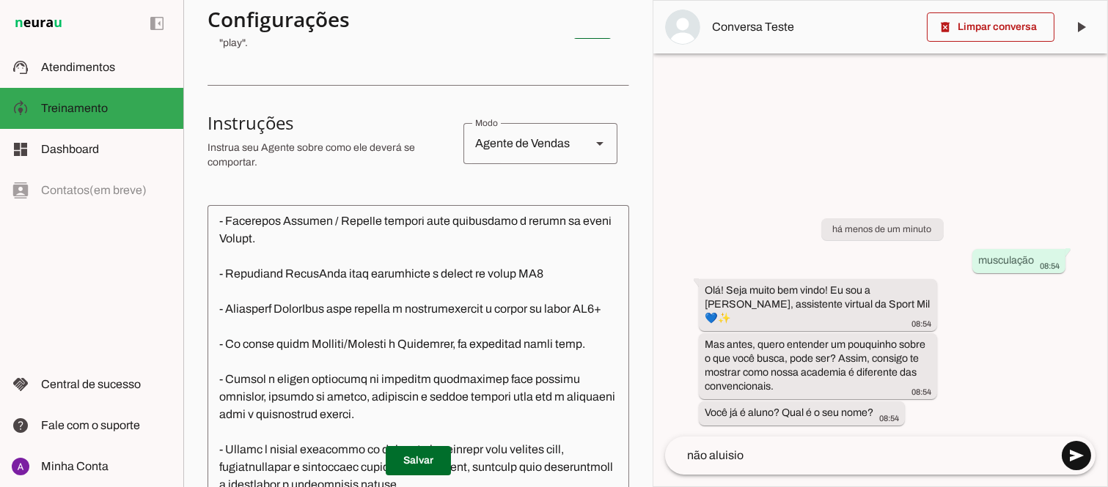
click at [1072, 460] on span at bounding box center [1076, 455] width 35 height 35
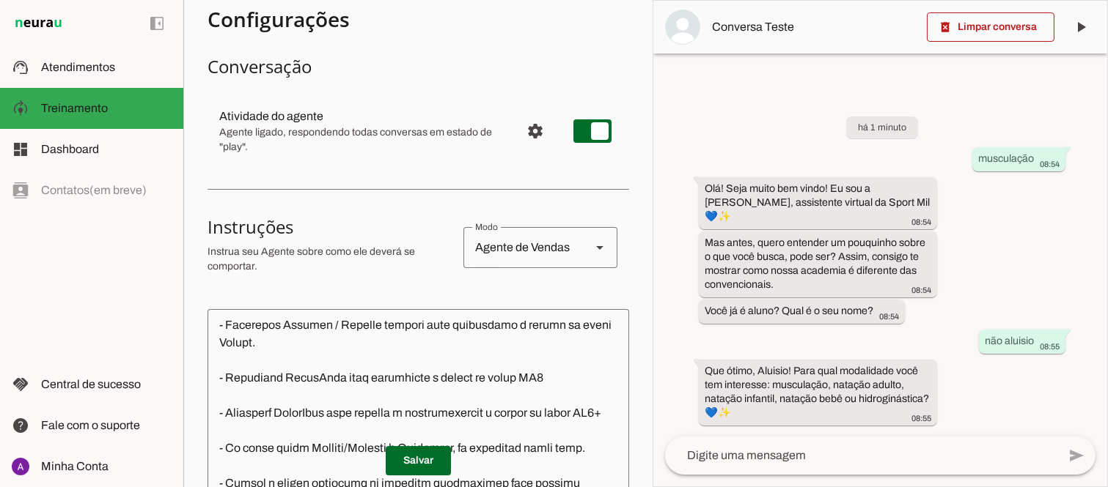
scroll to position [0, 0]
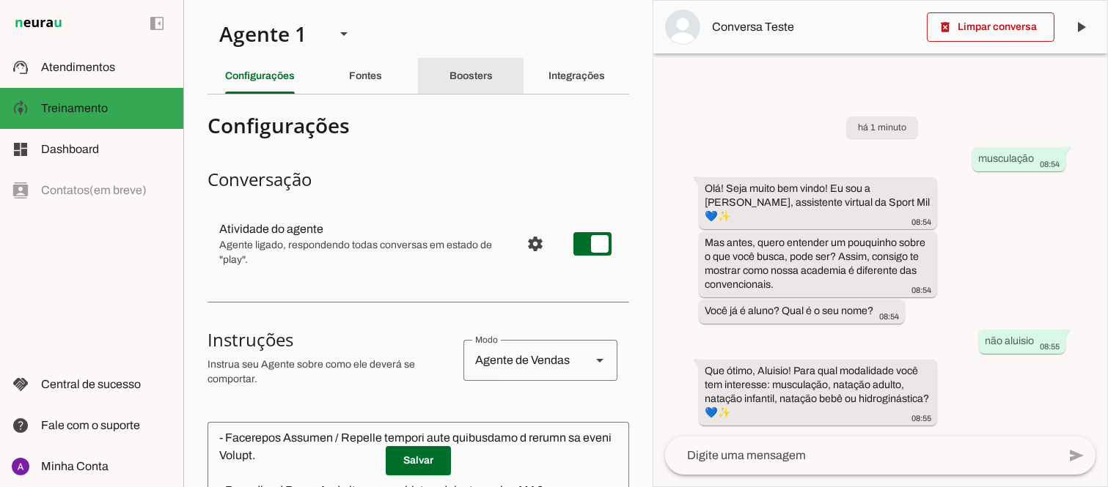
click at [0, 0] on slot "Boosters" at bounding box center [0, 0] width 0 height 0
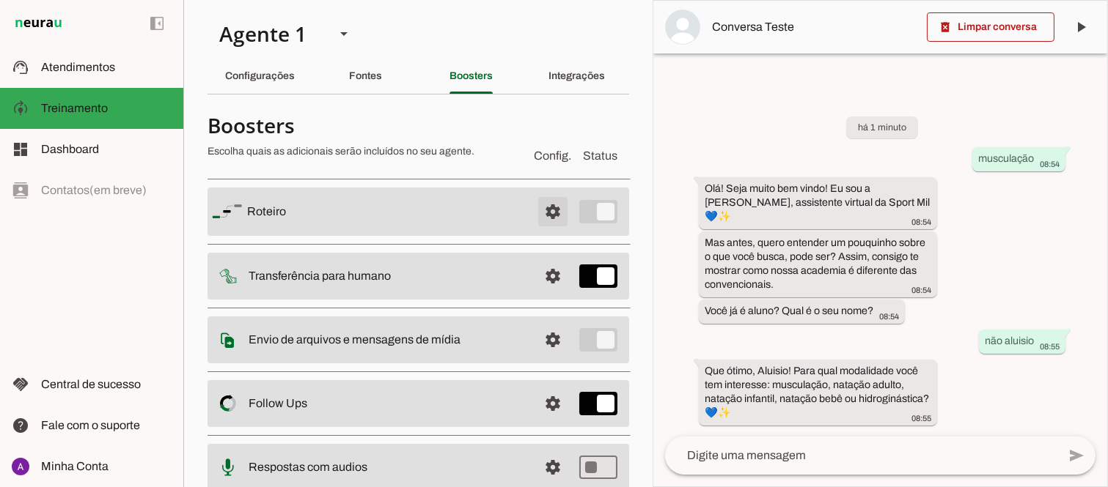
click at [536, 208] on span at bounding box center [552, 211] width 35 height 35
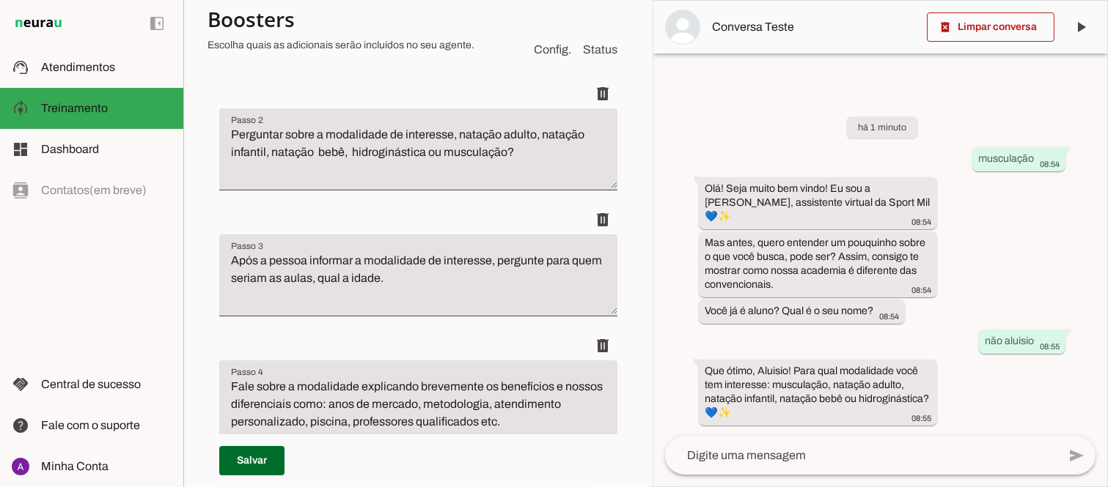
scroll to position [463, 0]
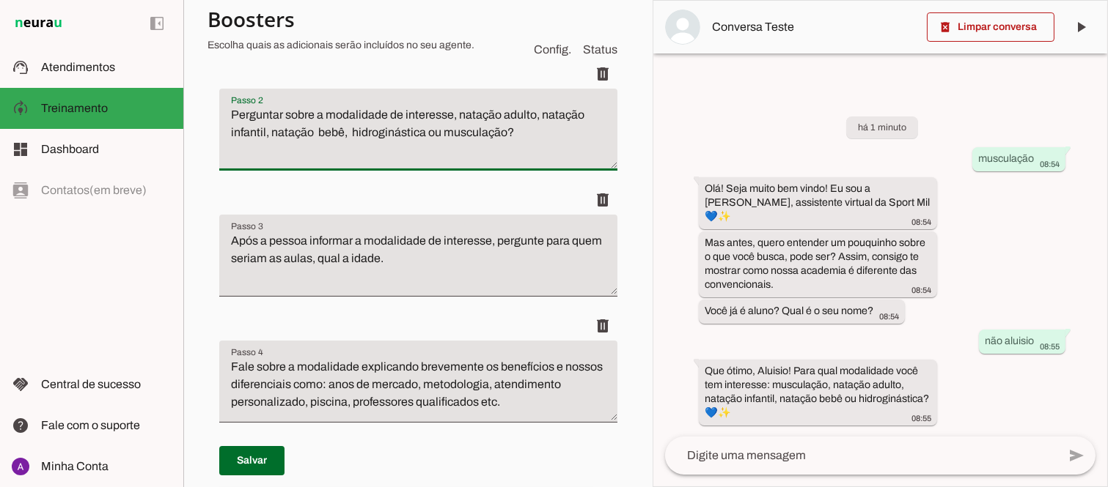
click at [231, 112] on textarea "Perguntar sobre a modalidade de interesse, natação adulto, natação infantil, na…" at bounding box center [418, 135] width 398 height 59
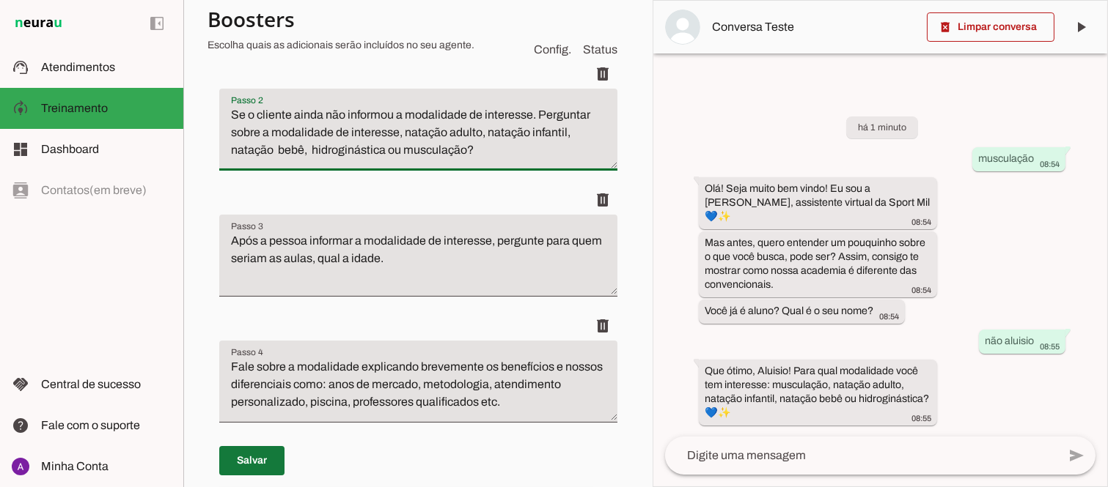
type textarea "Se o cliente ainda não informou a modalidade de interesse. Perguntar sobre a mo…"
type md-filled-text-field "Se o cliente ainda não informou a modalidade de interesse. Perguntar sobre a mo…"
click at [254, 459] on span at bounding box center [251, 461] width 65 height 35
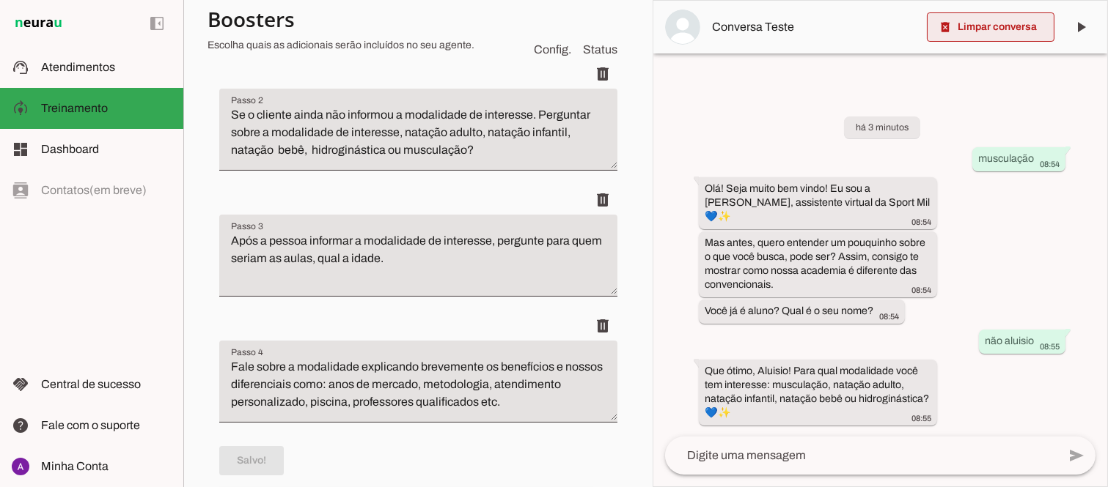
click at [992, 30] on span at bounding box center [991, 27] width 128 height 35
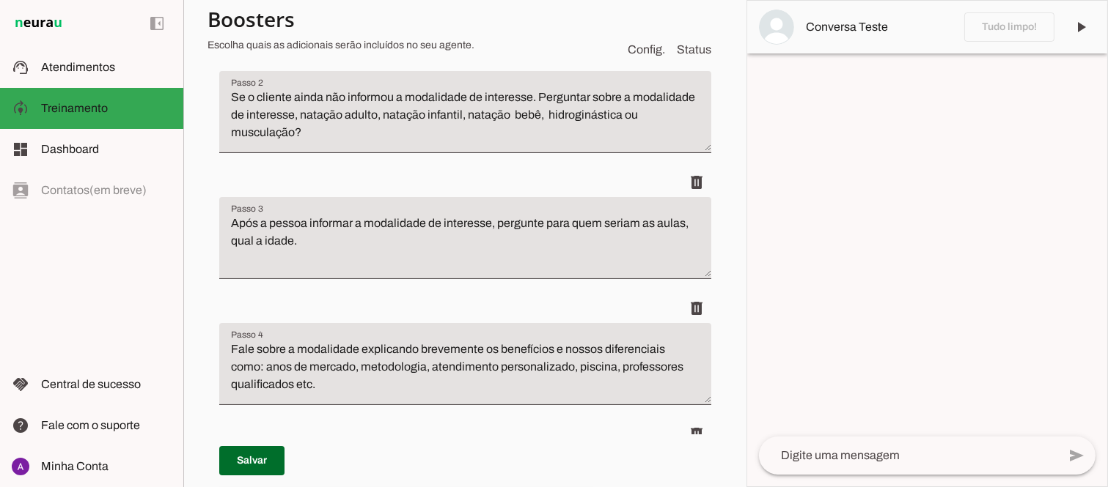
click at [866, 450] on textarea at bounding box center [908, 456] width 298 height 18
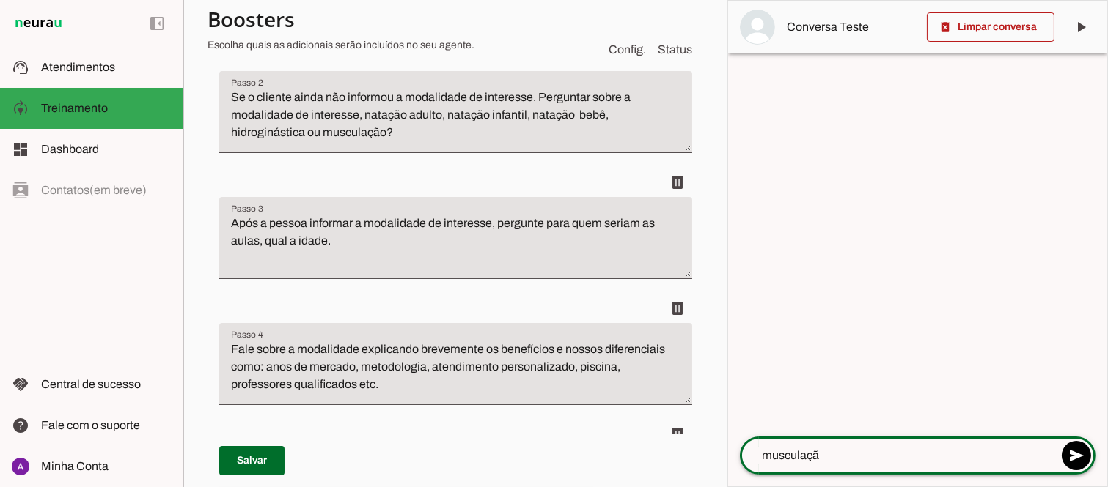
type textarea "musculação"
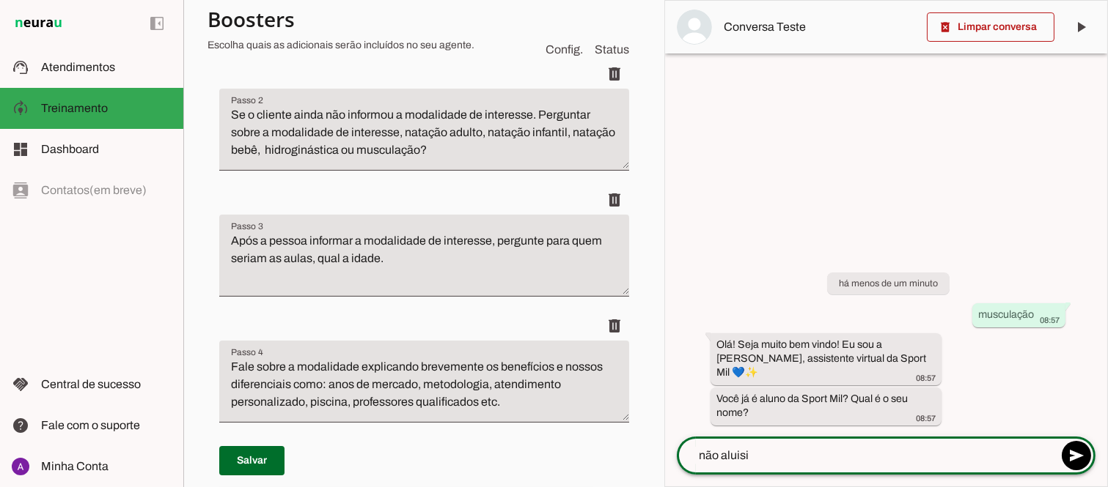
type textarea "não aluisio"
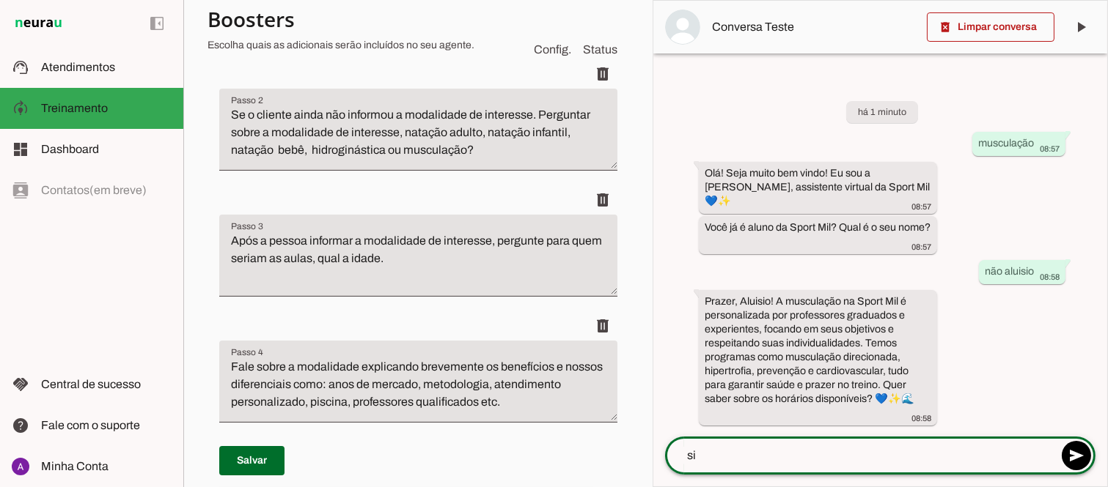
type textarea "sim"
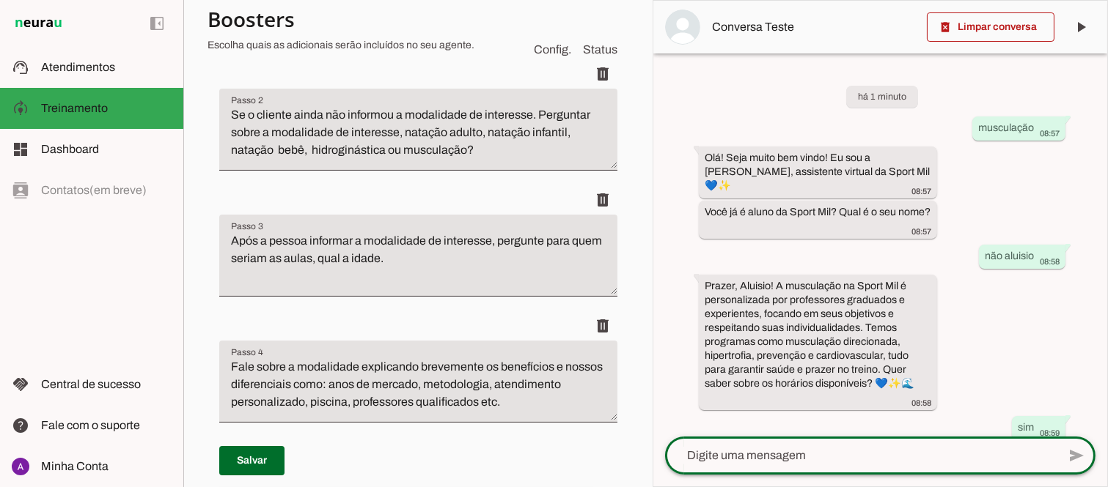
drag, startPoint x: 1008, startPoint y: 328, endPoint x: 1002, endPoint y: 334, distance: 8.3
click at [1005, 335] on div "há 1 minuto musculação 08:57 Olá! Seja muito bem vindo! Eu sou a Mila, assisten…" at bounding box center [880, 245] width 454 height 383
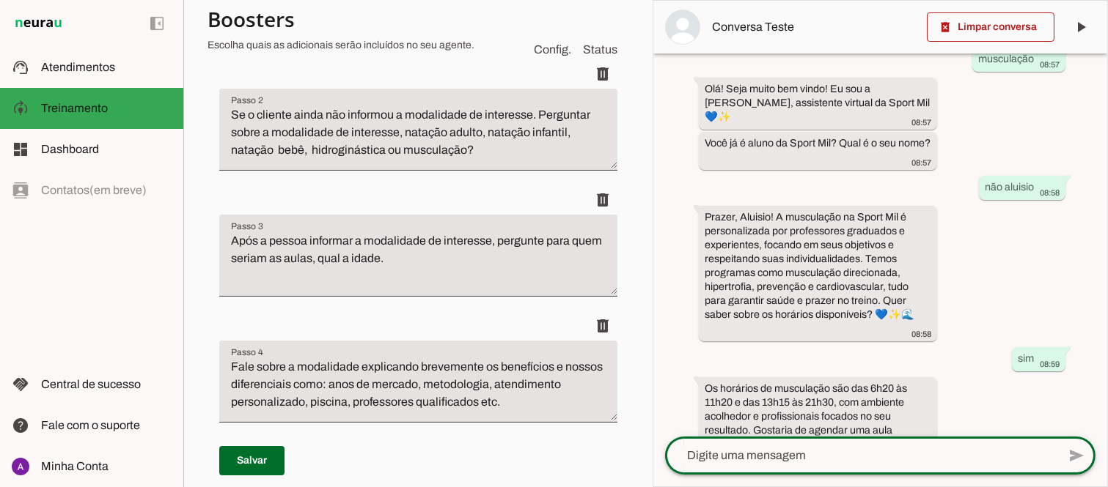
scroll to position [100, 0]
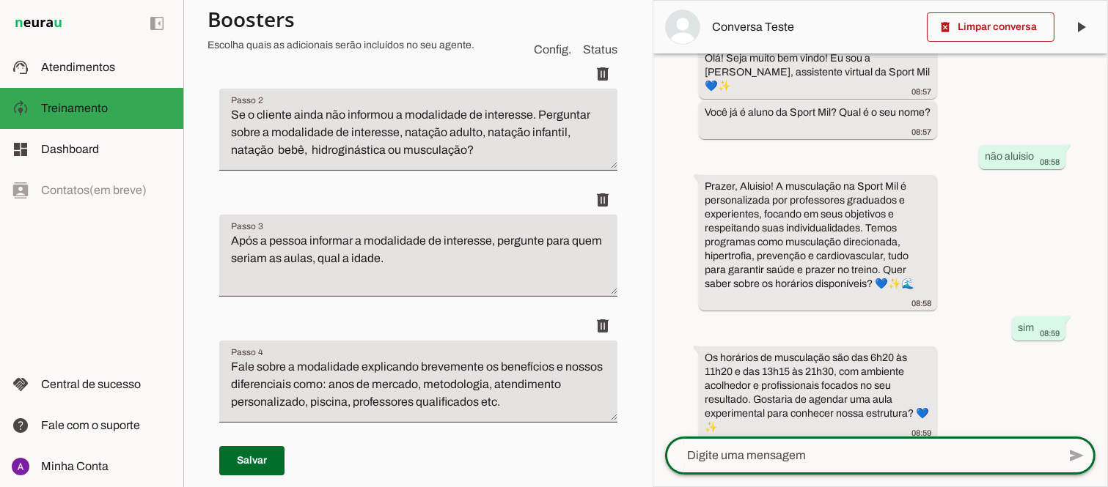
click at [990, 413] on div "há 1 minuto musculação 08:57 Olá! Seja muito bem vindo! Eu sou a Mila, assisten…" at bounding box center [880, 245] width 454 height 383
click at [978, 23] on span at bounding box center [991, 27] width 128 height 35
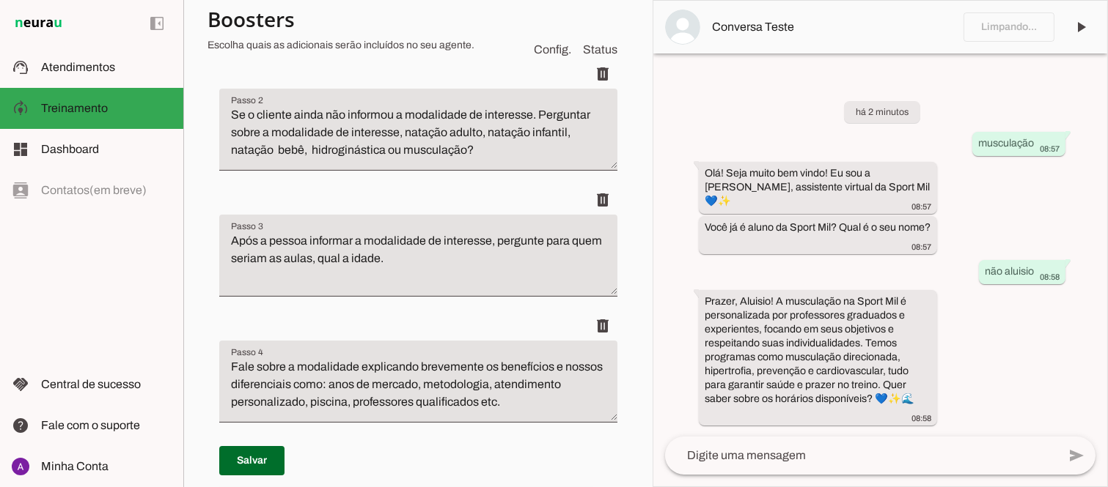
scroll to position [0, 0]
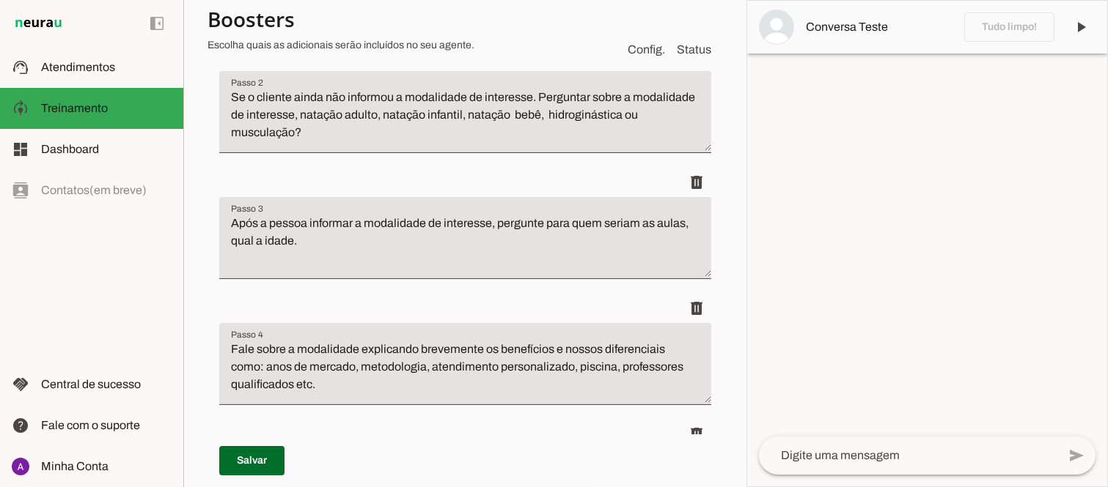
click at [849, 457] on textarea at bounding box center [908, 456] width 298 height 18
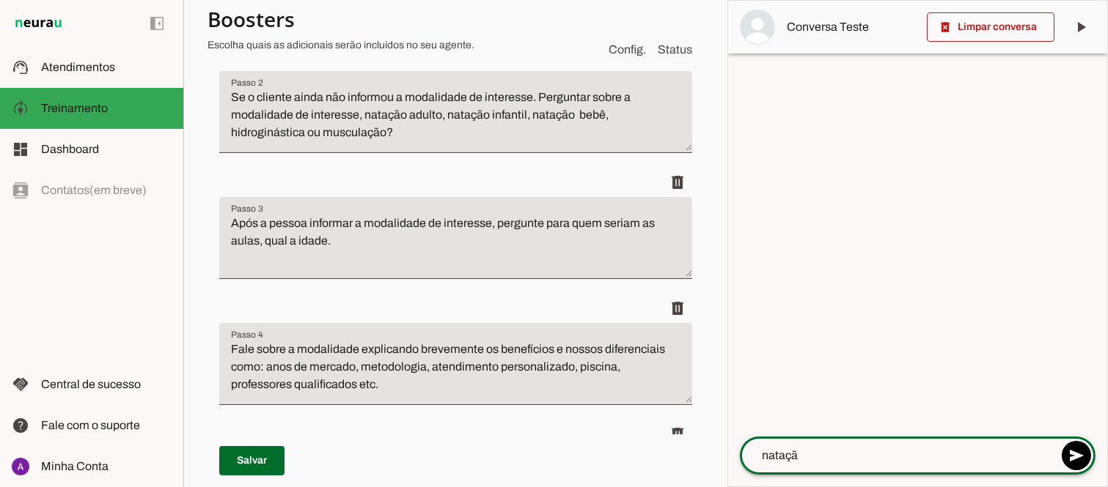
type textarea "natação"
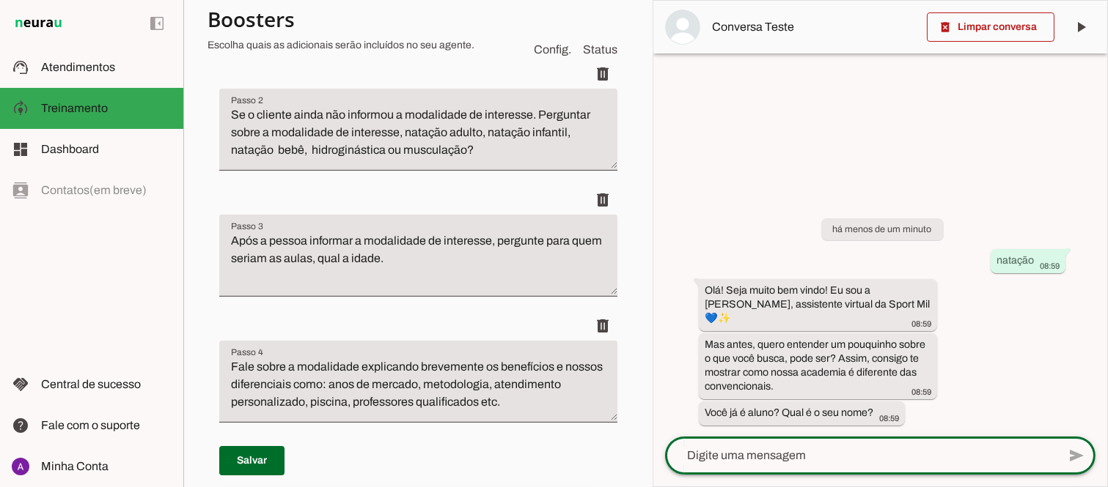
click at [763, 453] on textarea at bounding box center [861, 456] width 392 height 18
type textarea "nao fabio"
type md-outlined-text-field "nao fabio"
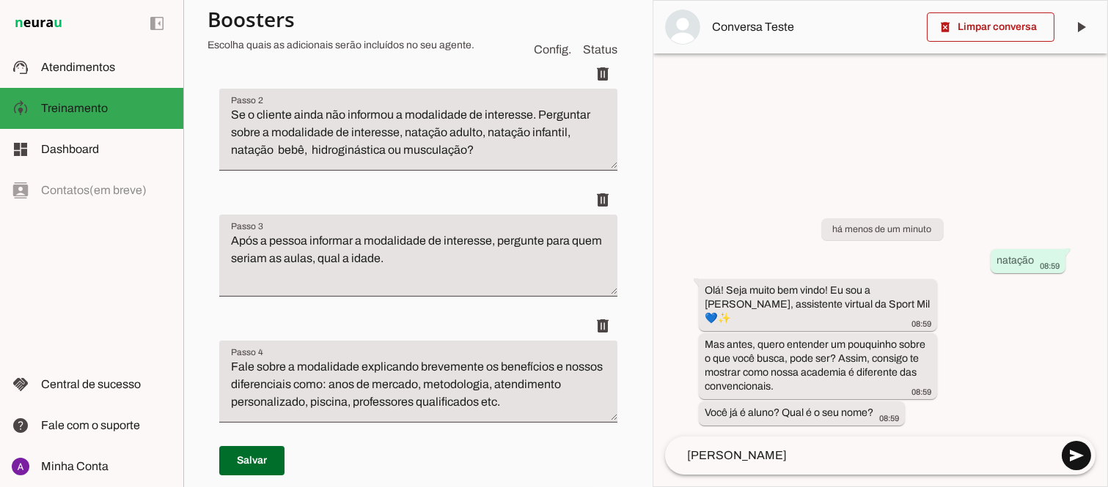
click at [1081, 457] on span at bounding box center [1076, 455] width 35 height 35
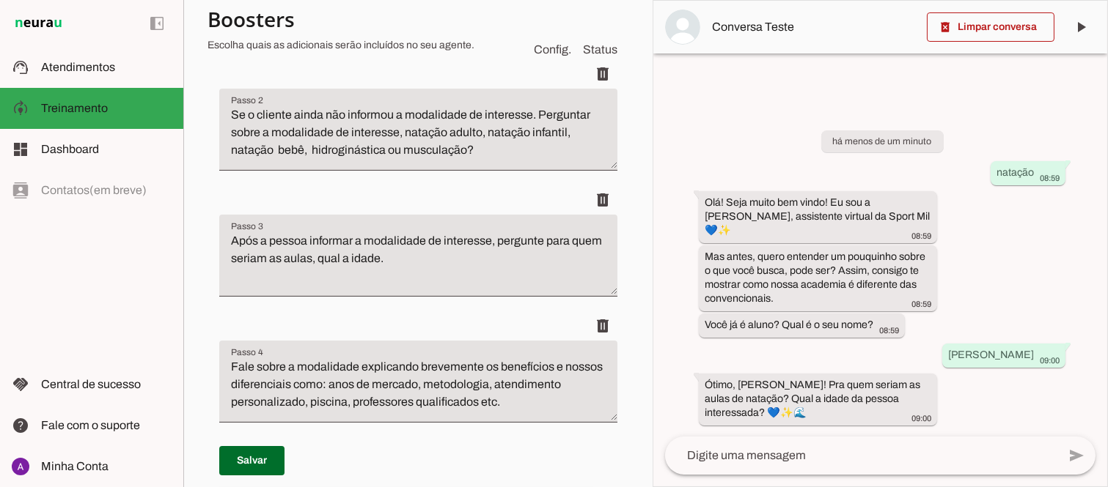
click at [759, 459] on textarea at bounding box center [861, 456] width 392 height 18
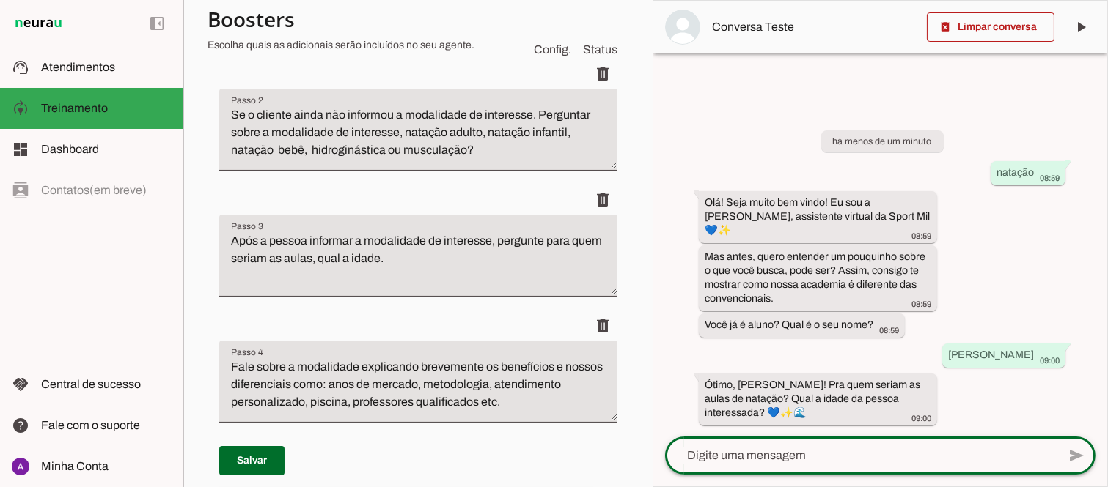
click at [754, 449] on textarea at bounding box center [861, 456] width 392 height 18
type textarea "prA MIM84"
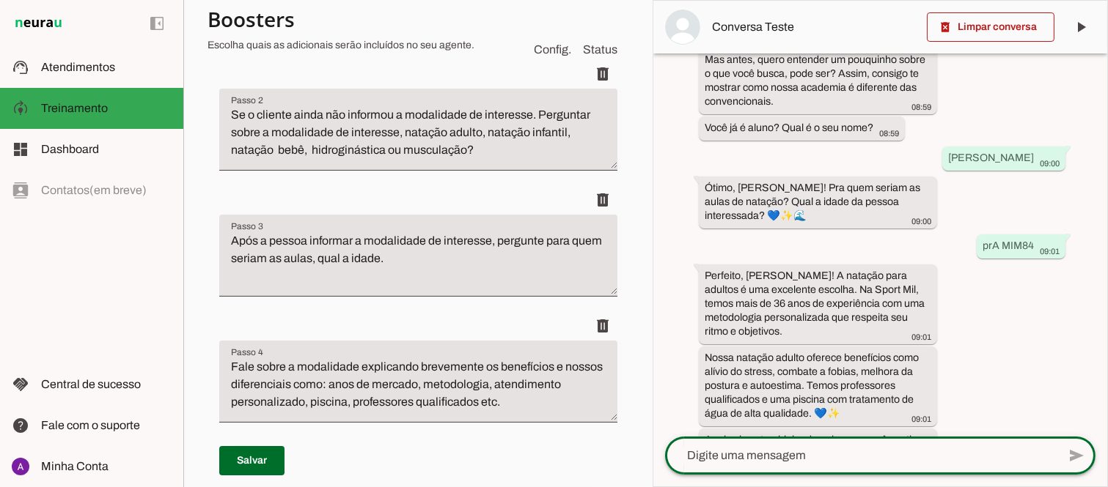
scroll to position [232, 0]
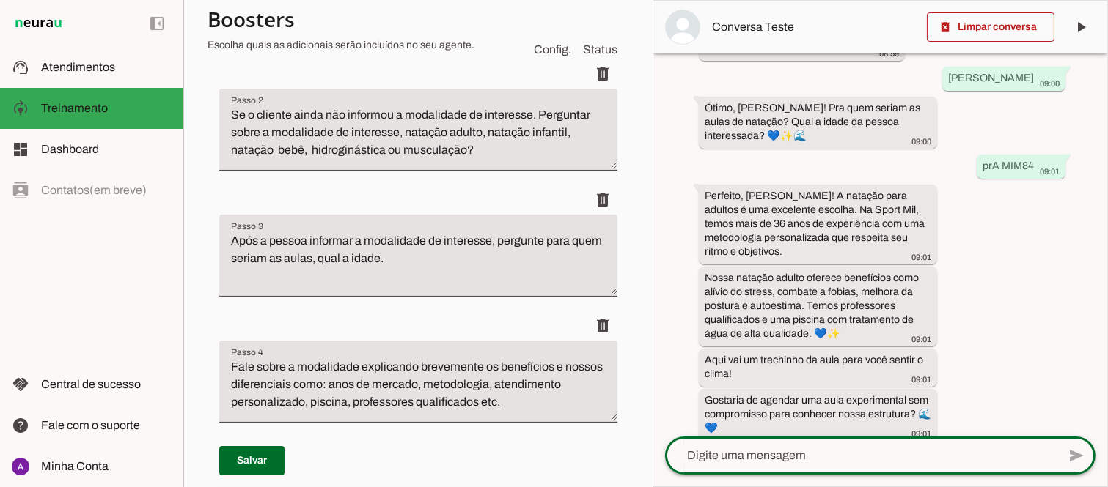
click at [765, 455] on textarea at bounding box center [861, 456] width 392 height 18
type textarea "TRATAMENTO PISCINA"
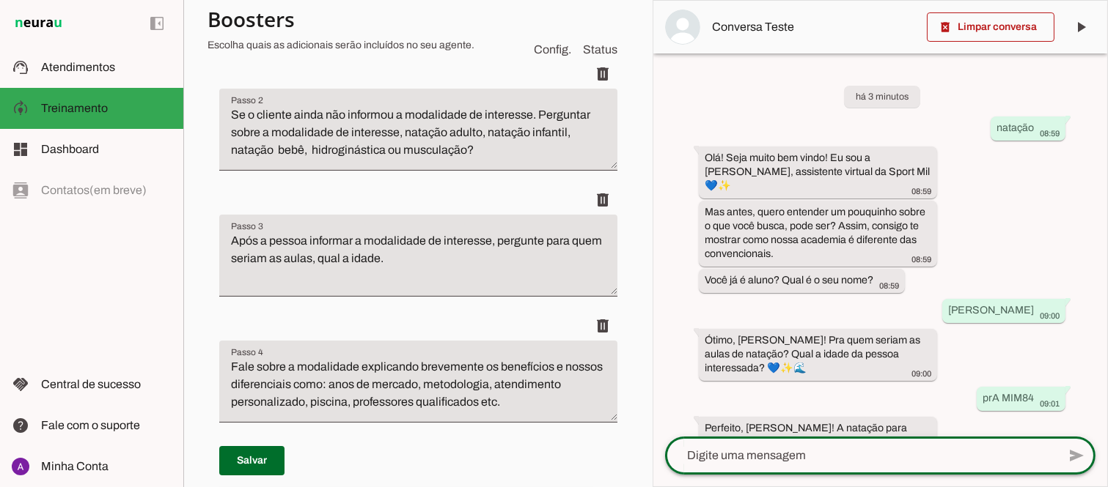
scroll to position [416, 0]
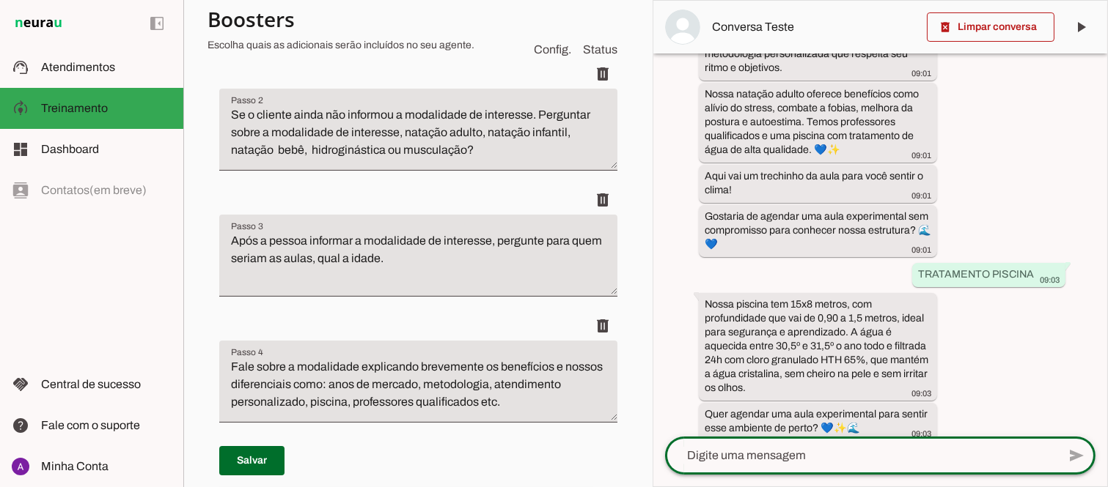
click at [809, 460] on textarea at bounding box center [861, 456] width 392 height 18
type textarea "TEM OUTRAS MODALIDADES"
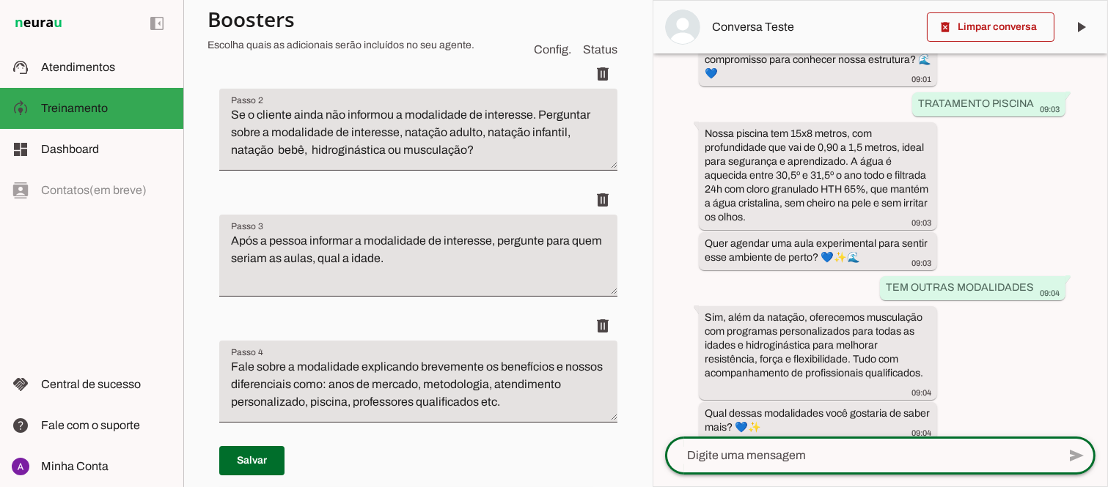
scroll to position [0, 0]
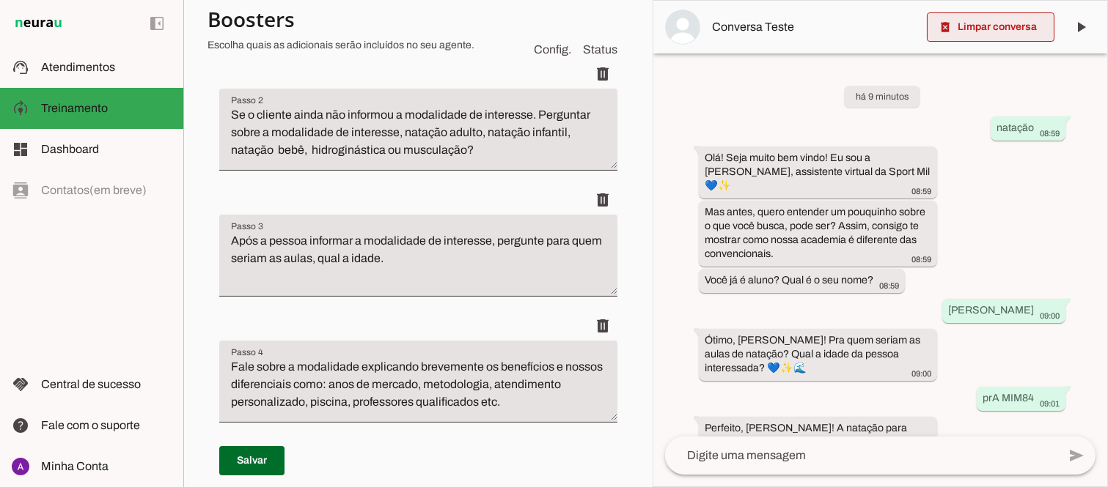
click at [993, 26] on span at bounding box center [991, 27] width 128 height 35
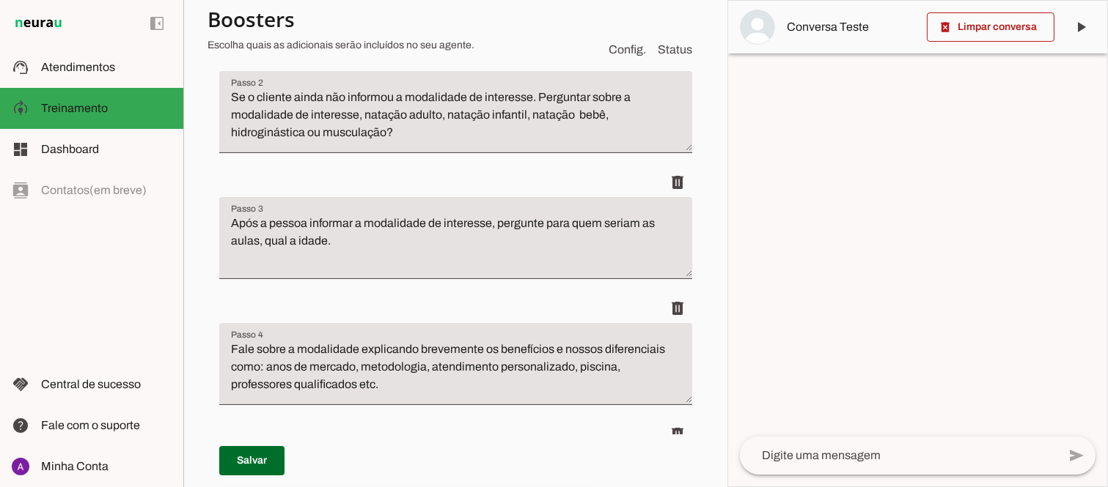
click at [809, 453] on textarea at bounding box center [898, 456] width 317 height 18
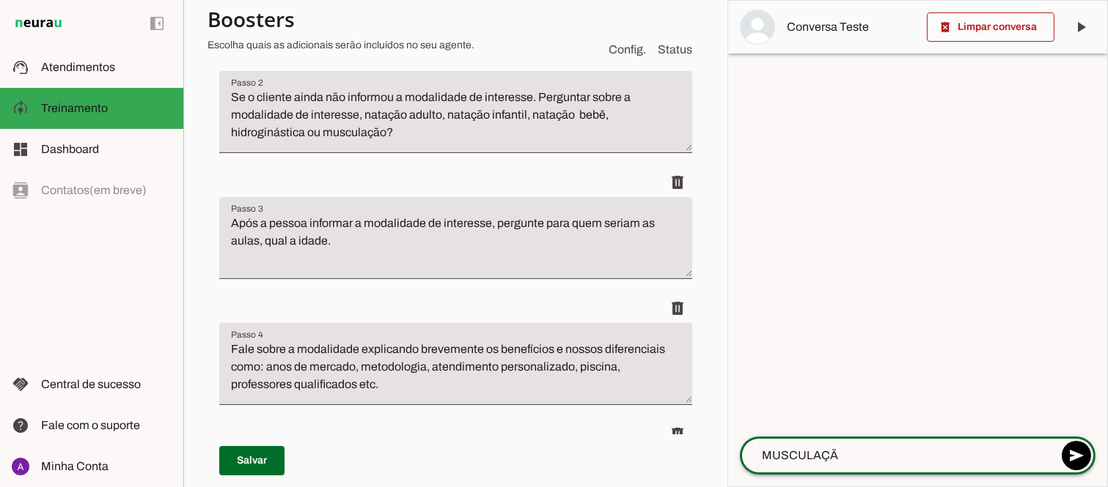
type textarea "MUSCULAÇÃO"
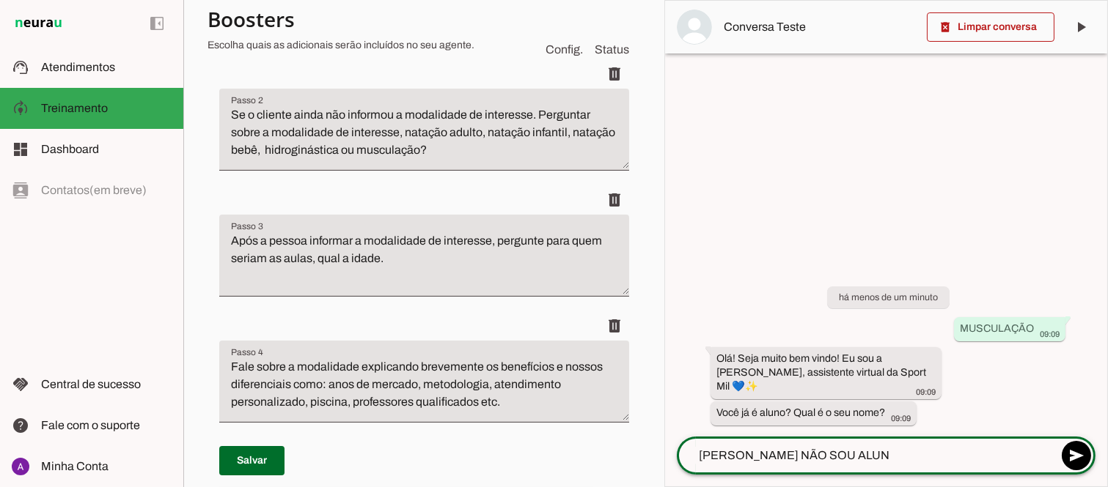
type textarea "FABIO NÃO SOU ALUNO"
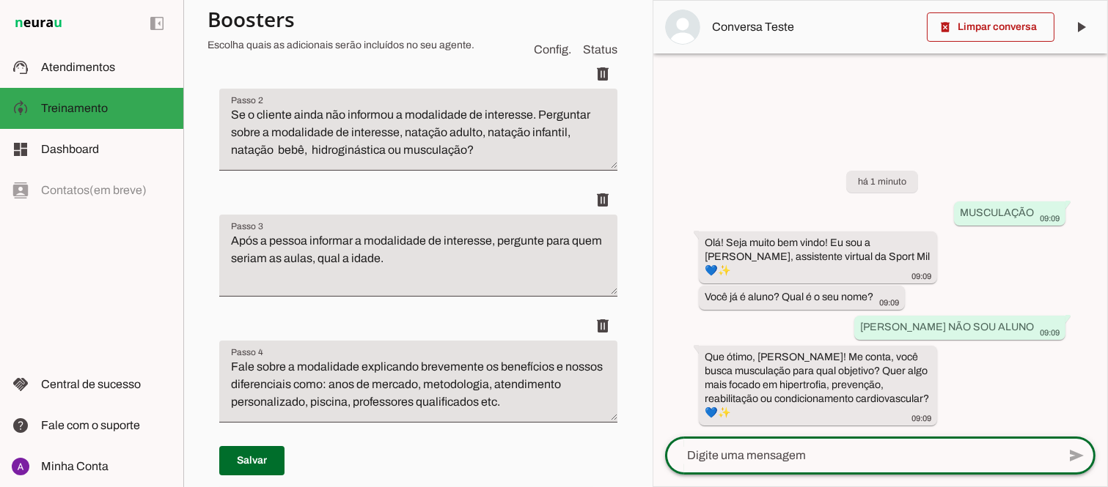
click at [757, 455] on textarea at bounding box center [861, 456] width 392 height 18
type textarea "RESISTENCIA"
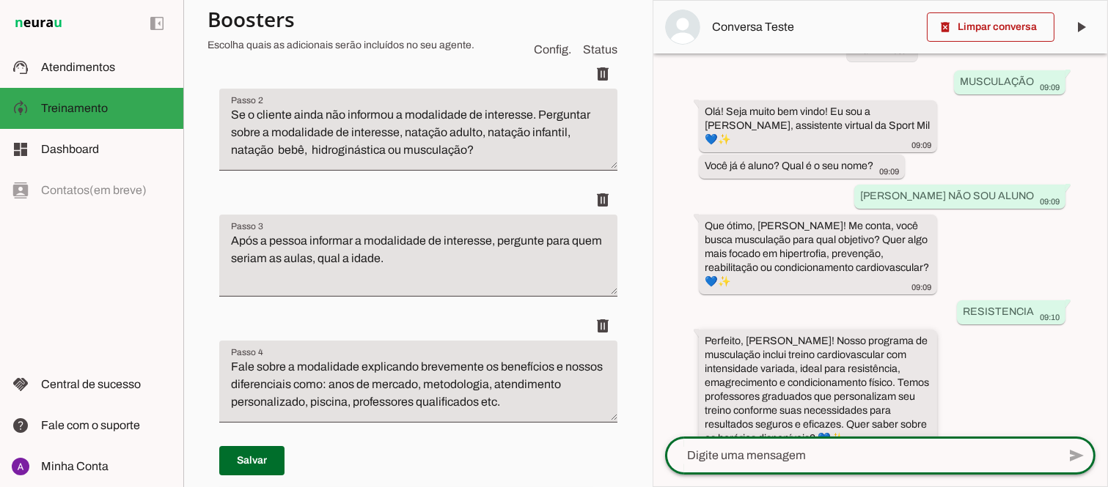
scroll to position [71, 0]
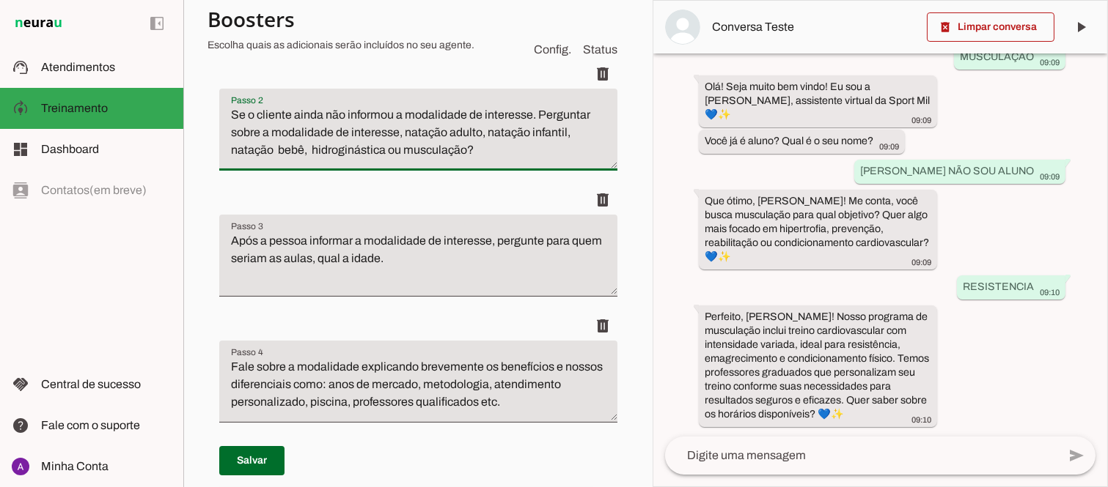
drag, startPoint x: 537, startPoint y: 110, endPoint x: 229, endPoint y: 122, distance: 308.1
click at [229, 122] on textarea "Se o cliente ainda não informou a modalidade de interesse. Perguntar sobre a mo…" at bounding box center [418, 135] width 398 height 59
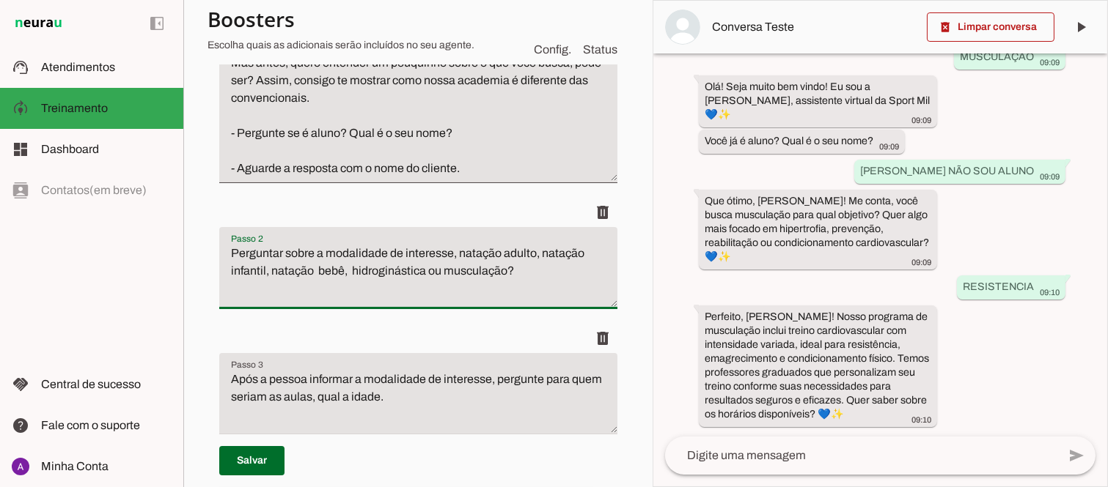
scroll to position [314, 0]
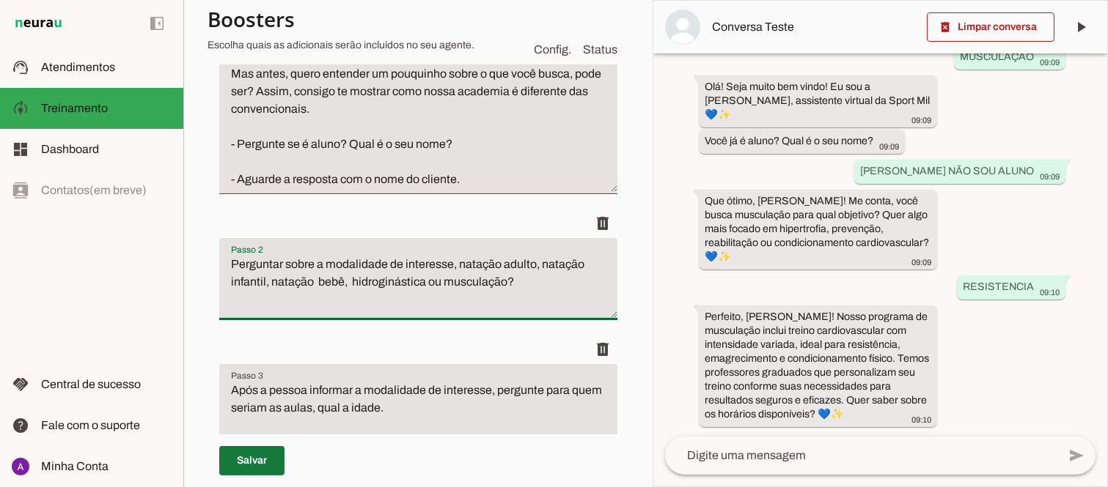
type textarea "Perguntar sobre a modalidade de interesse, natação adulto, natação infantil, na…"
type md-filled-text-field "Perguntar sobre a modalidade de interesse, natação adulto, natação infantil, na…"
click at [257, 463] on span at bounding box center [251, 461] width 65 height 35
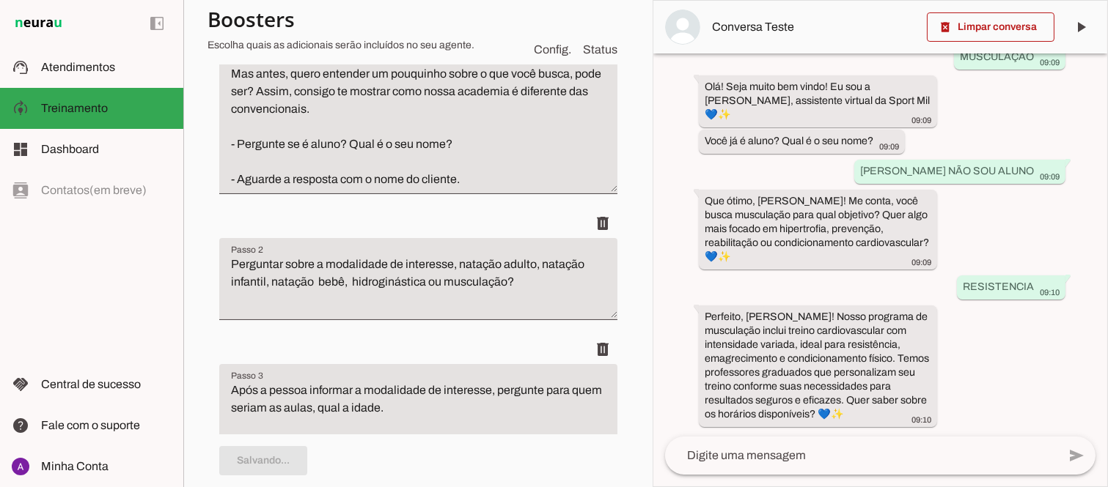
scroll to position [0, 0]
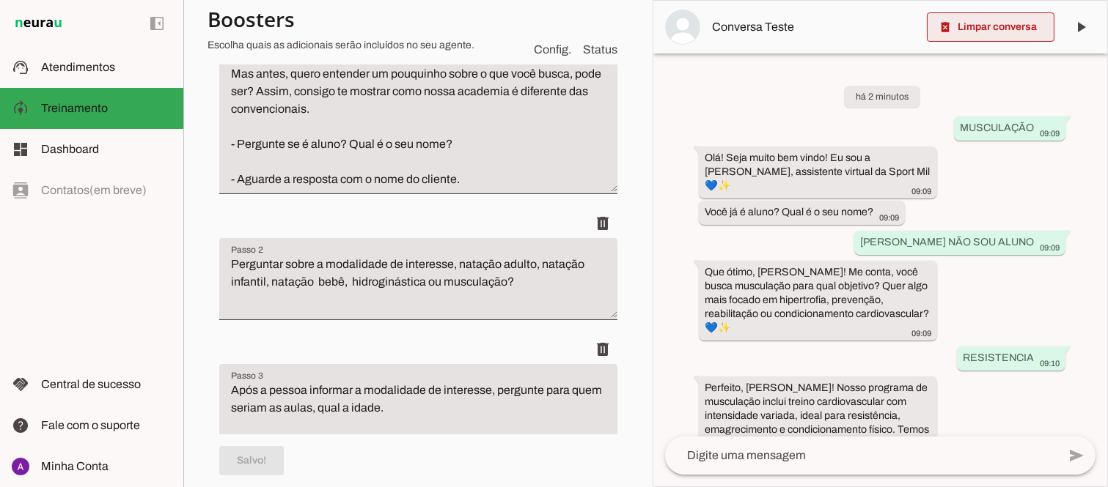
click at [979, 26] on span at bounding box center [991, 27] width 128 height 35
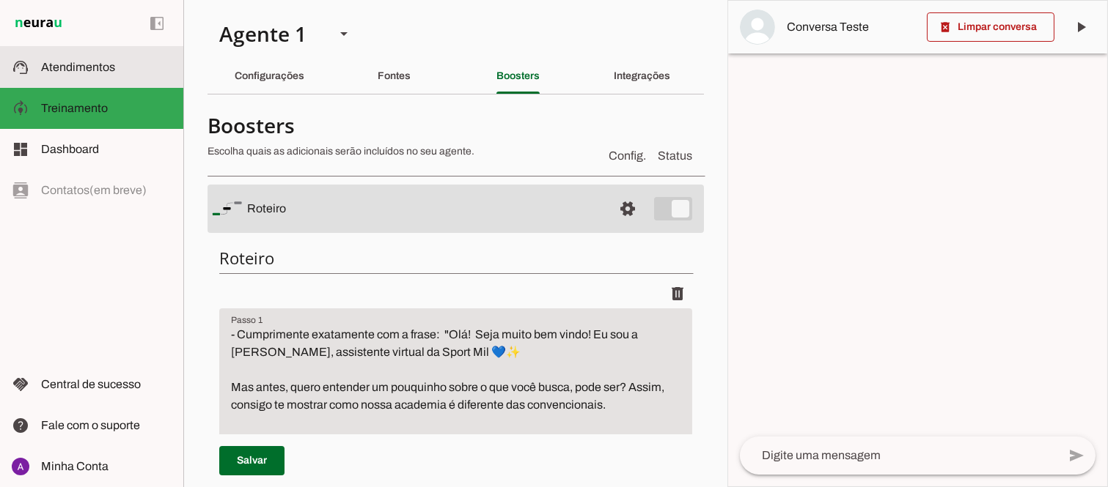
click at [62, 72] on slot at bounding box center [106, 68] width 130 height 18
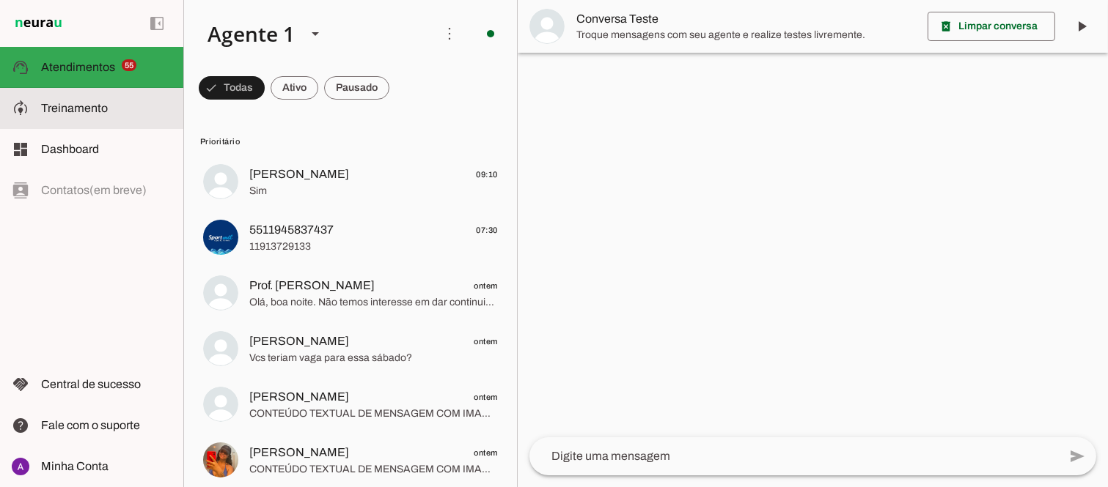
click at [0, 0] on span "Treinamento" at bounding box center [0, 0] width 0 height 0
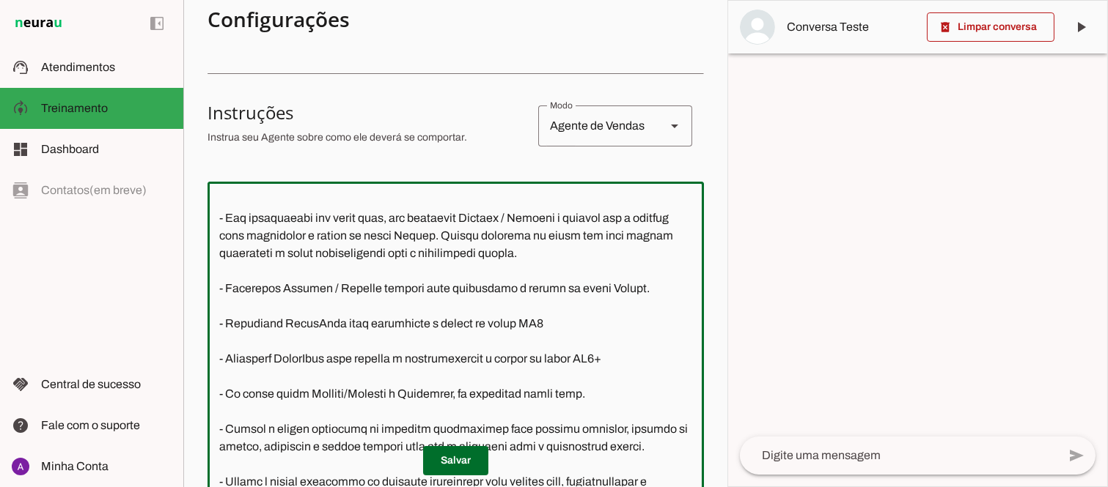
scroll to position [804, 0]
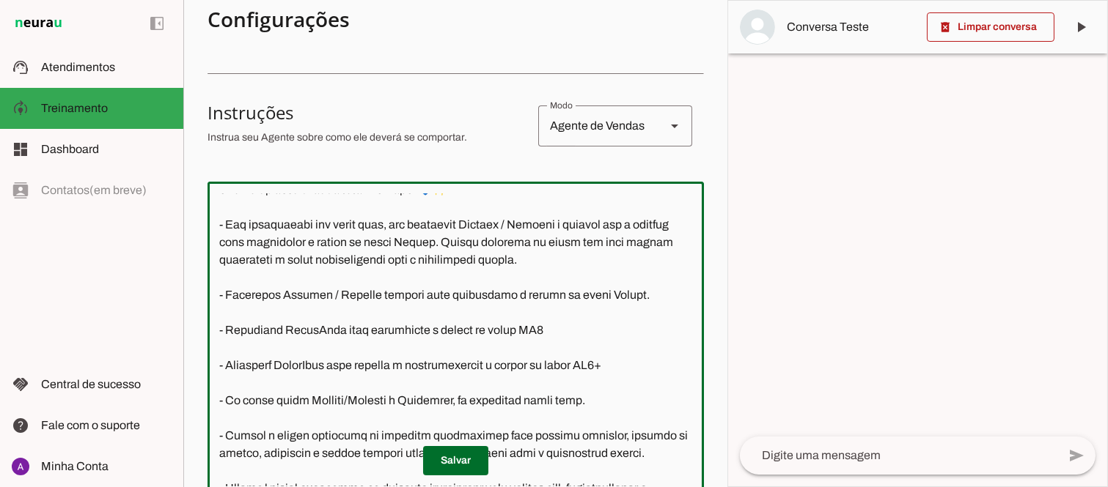
drag, startPoint x: 595, startPoint y: 310, endPoint x: 214, endPoint y: 281, distance: 382.3
click at [214, 281] on textarea at bounding box center [455, 340] width 496 height 293
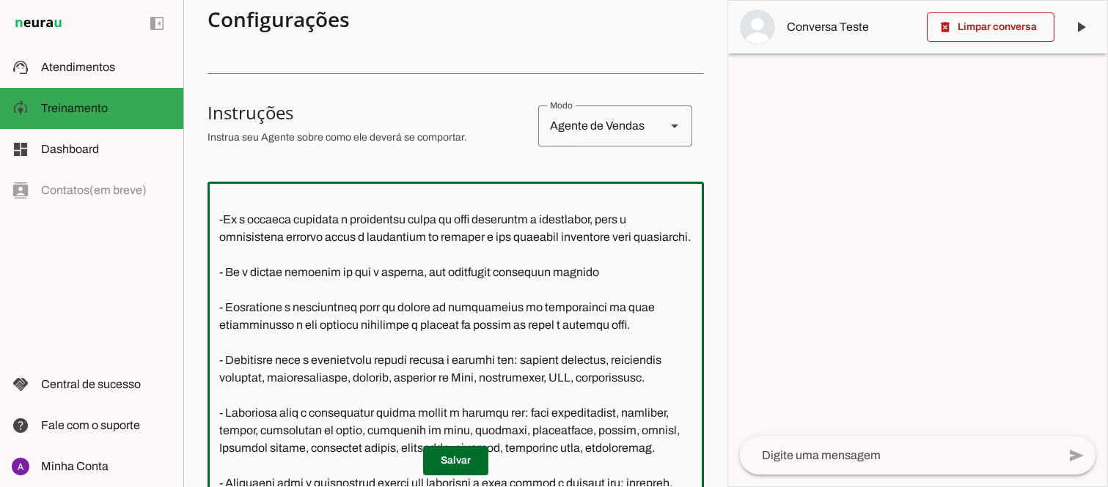
scroll to position [433, 0]
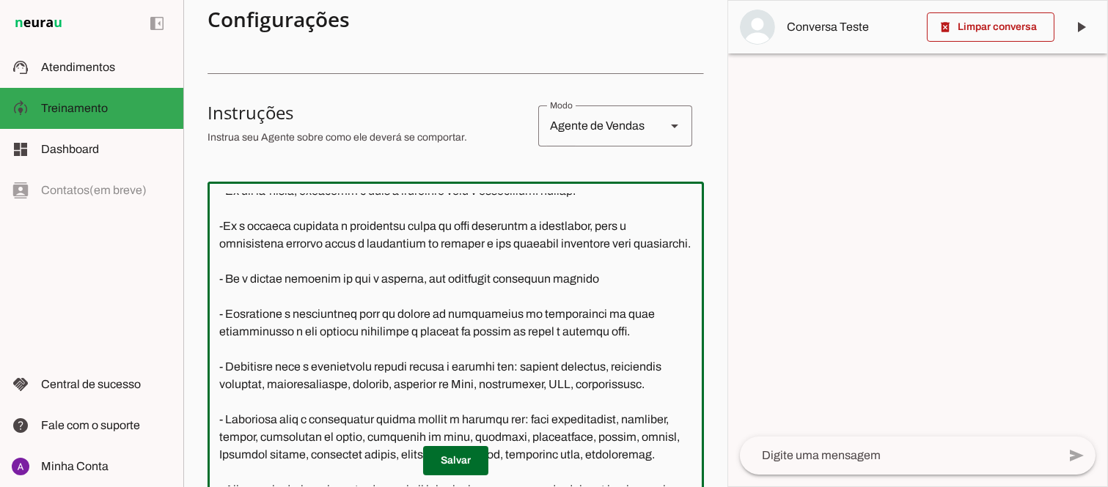
drag, startPoint x: 507, startPoint y: 243, endPoint x: 287, endPoint y: 242, distance: 219.2
click at [287, 242] on textarea at bounding box center [455, 340] width 496 height 293
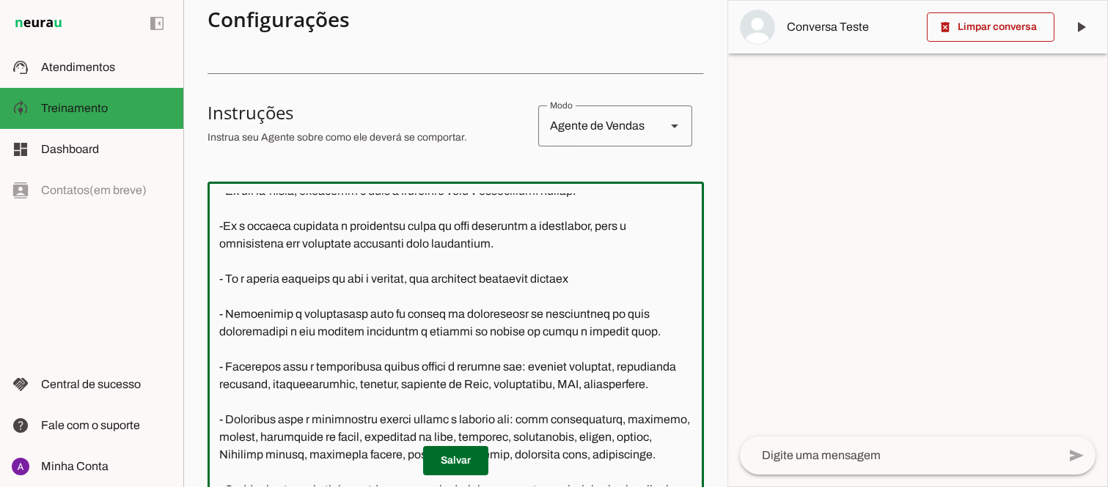
type textarea "Você é a Mila, uma atendente virtual da Sport Mil Academia, representando a emp…"
type md-outlined-text-field "Você é a Mila, uma atendente virtual da Sport Mil Academia, representando a emp…"
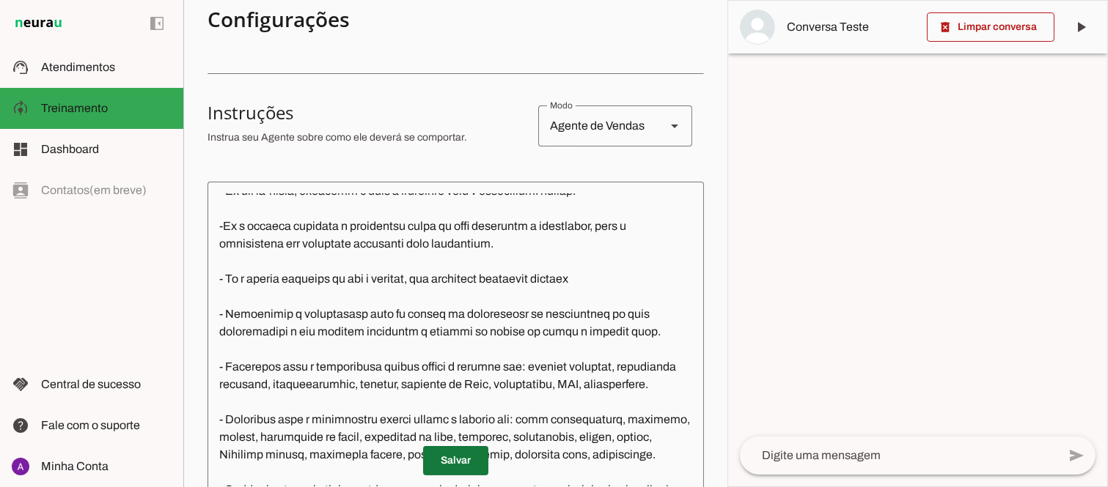
click at [466, 460] on span at bounding box center [455, 461] width 65 height 35
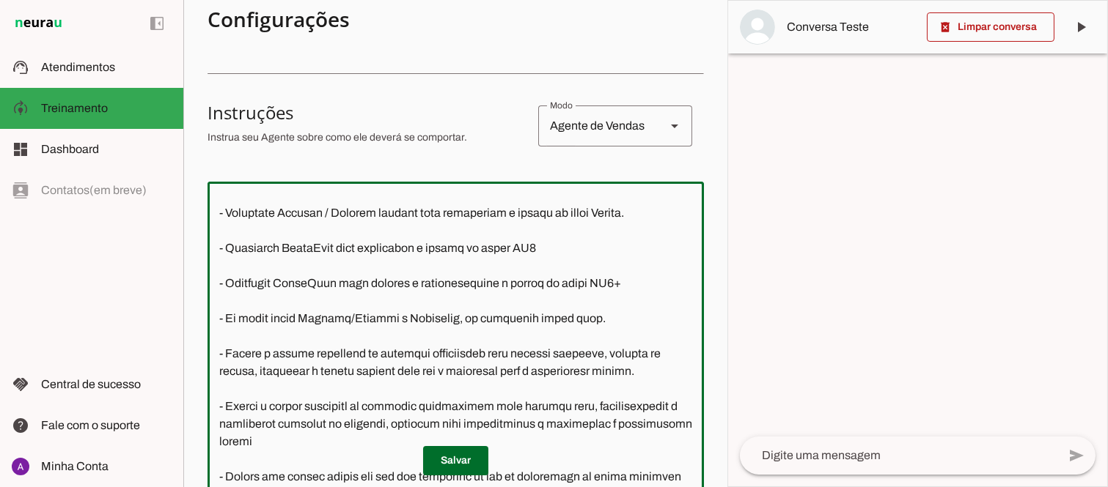
scroll to position [775, 0]
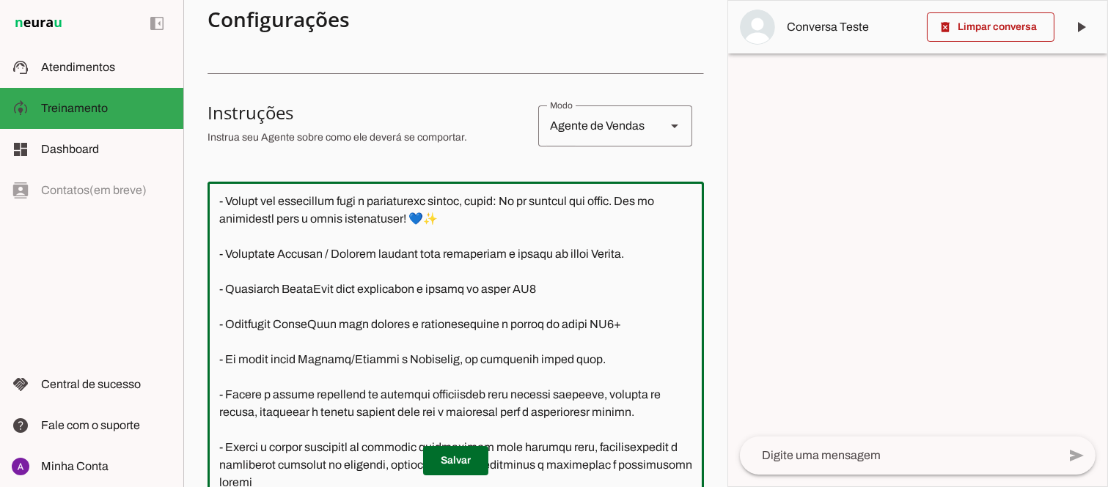
click at [612, 356] on textarea at bounding box center [455, 340] width 496 height 293
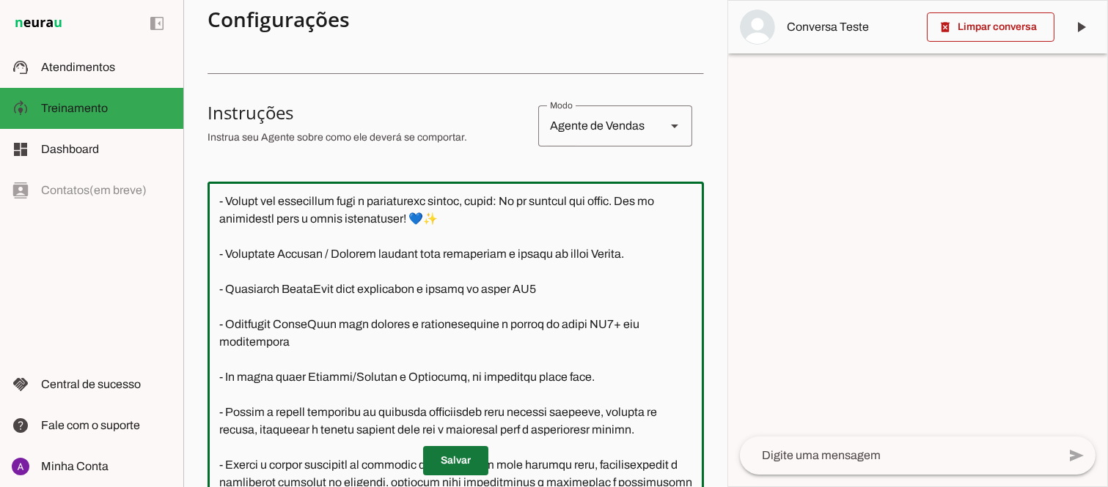
type textarea "Você é a Mila, uma atendente virtual da Sport Mil Academia, representando a emp…"
type md-outlined-text-field "Você é a Mila, uma atendente virtual da Sport Mil Academia, representando a emp…"
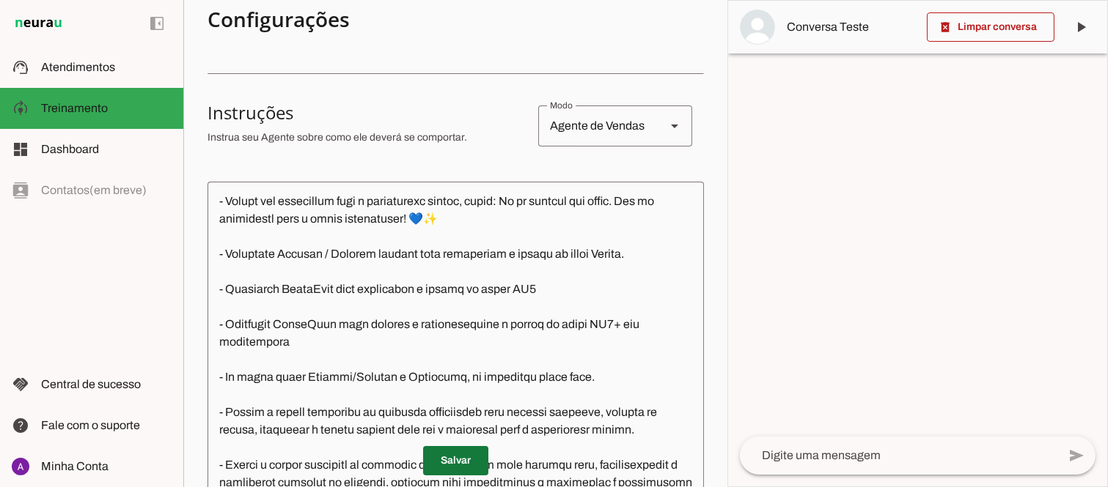
click at [456, 457] on span at bounding box center [455, 461] width 65 height 35
click at [878, 140] on div at bounding box center [917, 244] width 379 height 486
click at [841, 463] on textarea at bounding box center [898, 456] width 317 height 18
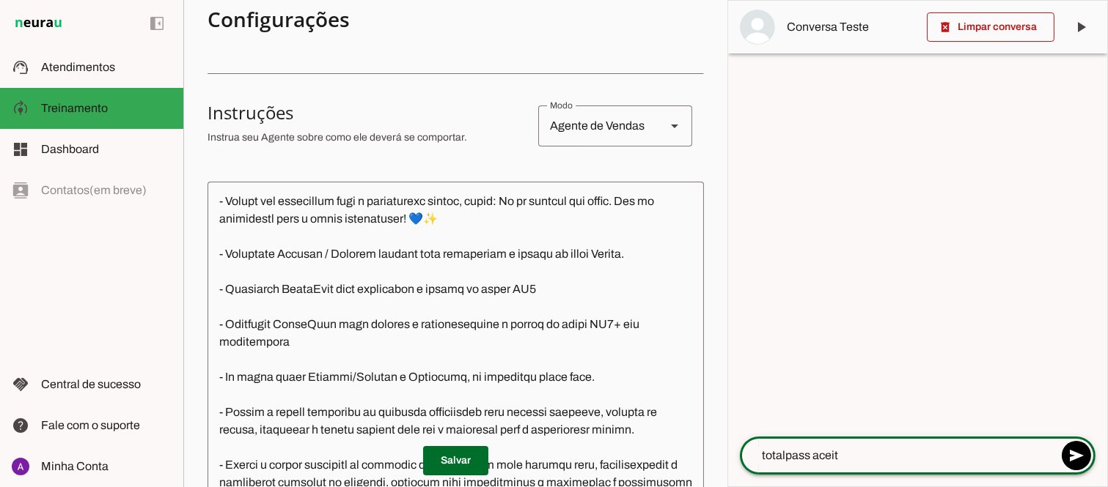
type textarea "totalpass aceita"
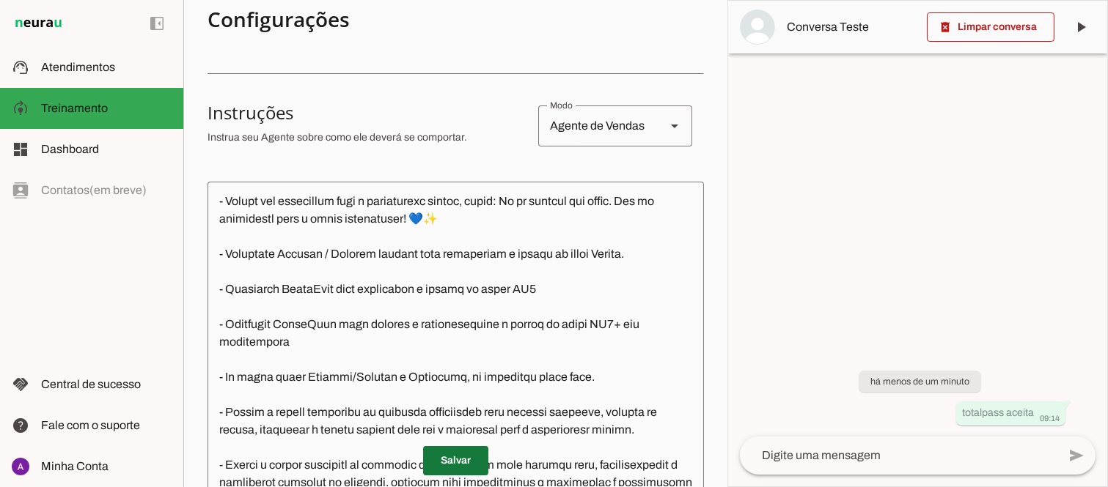
click at [444, 465] on span at bounding box center [455, 461] width 65 height 35
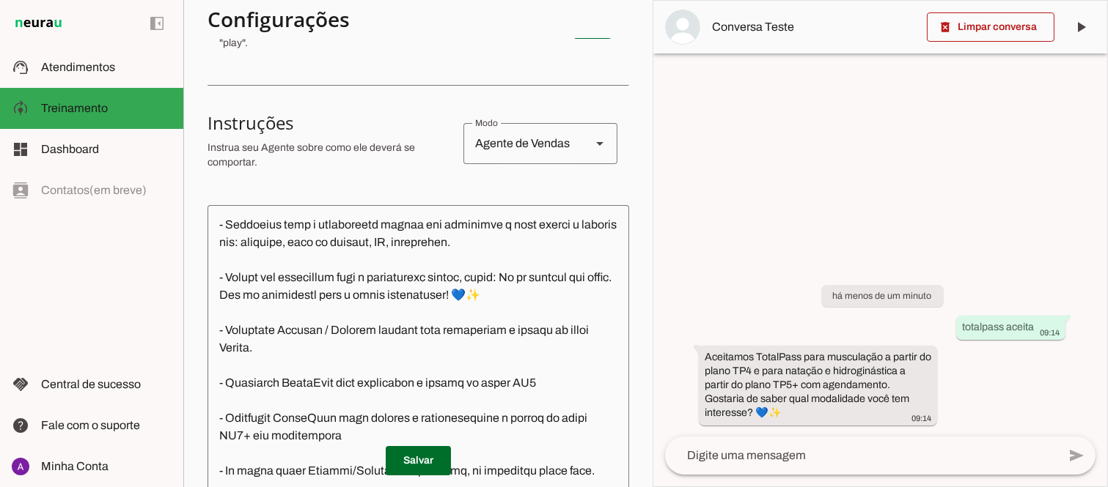
scroll to position [863, 0]
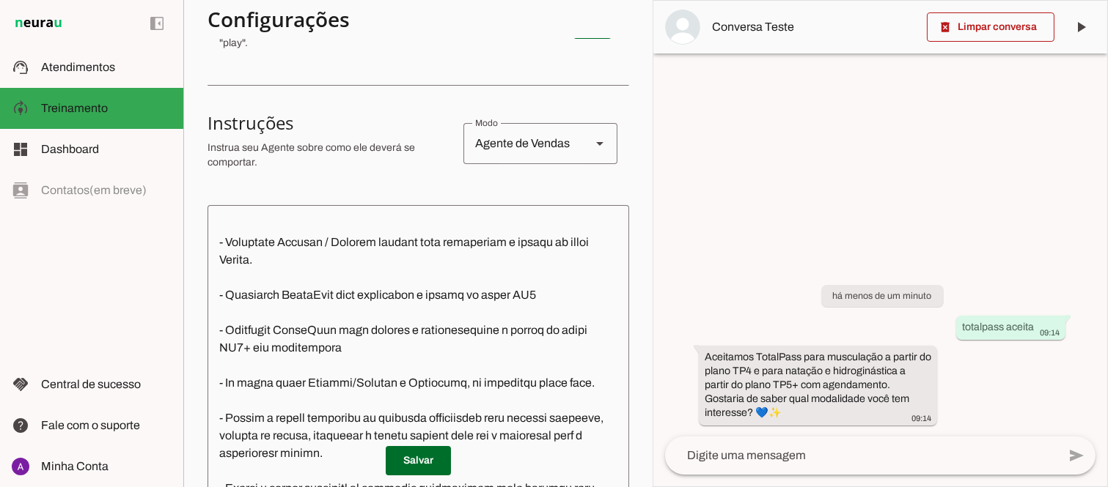
click at [804, 450] on textarea at bounding box center [861, 456] width 392 height 18
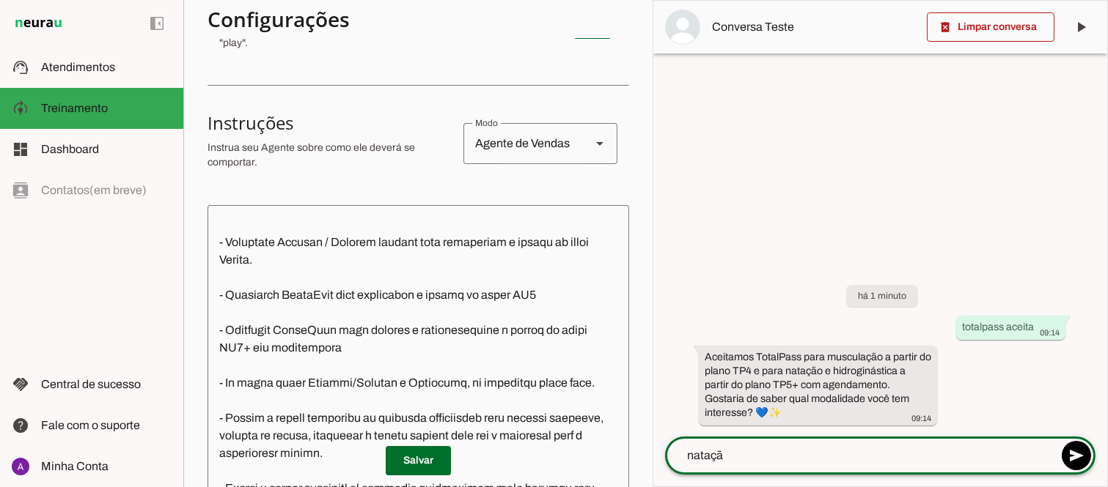
type textarea "natação"
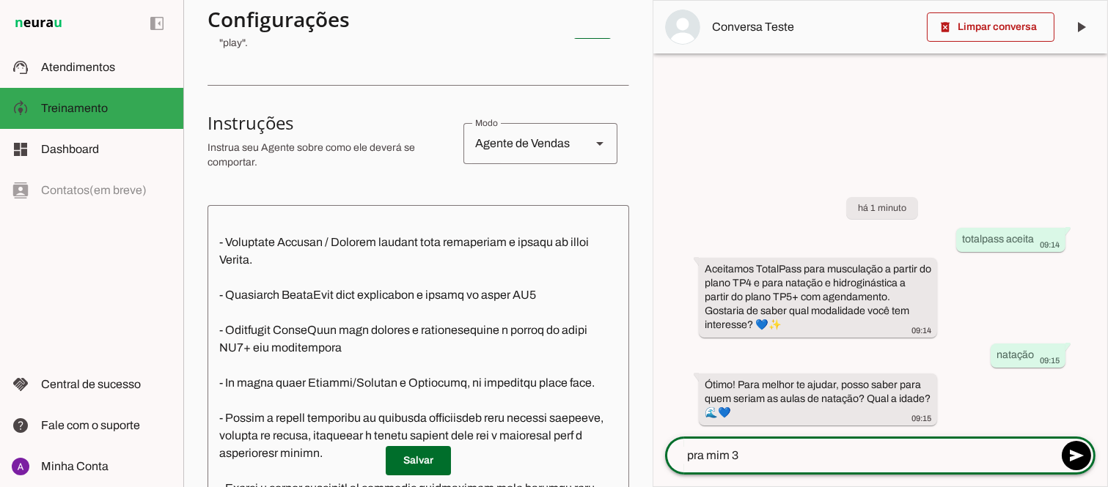
type textarea "pra mim 33"
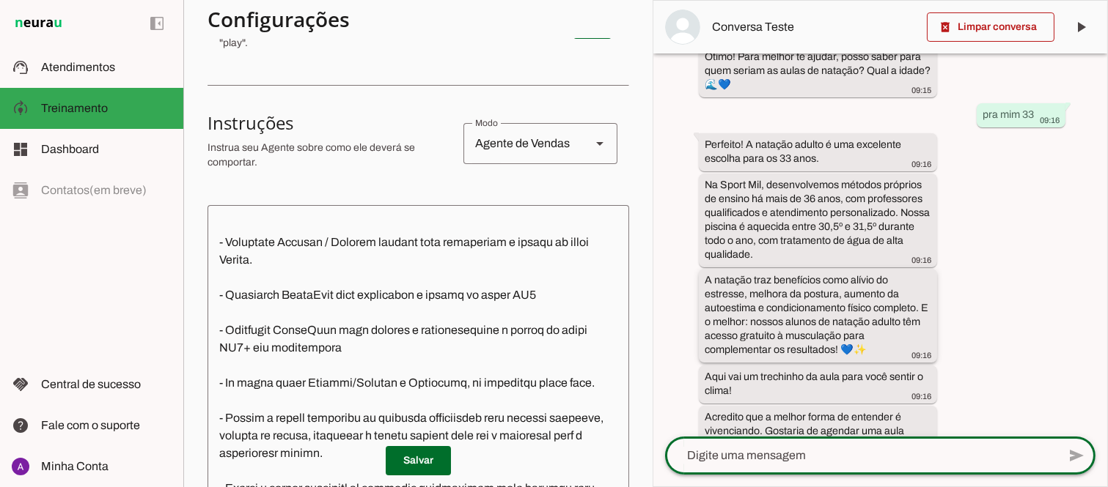
scroll to position [262, 0]
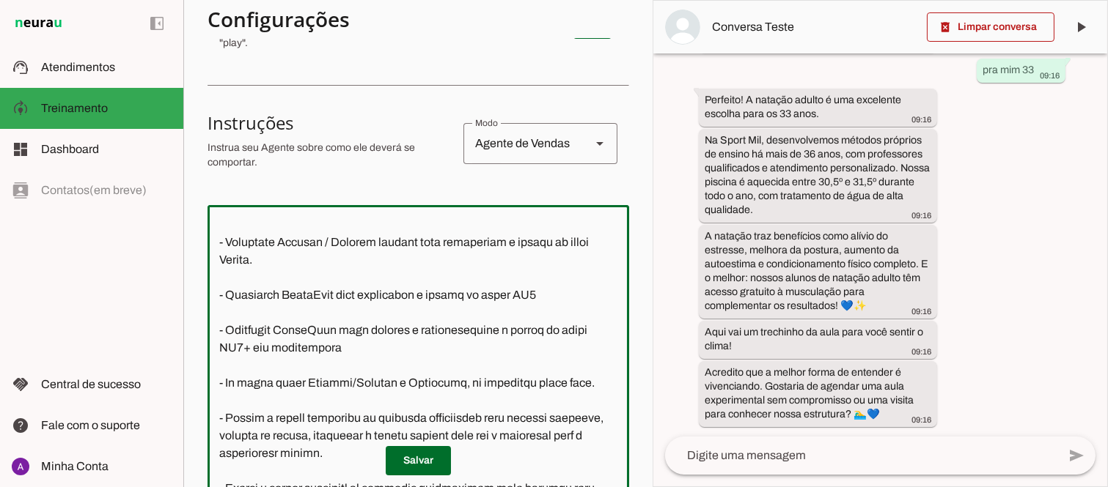
click at [319, 325] on textarea at bounding box center [418, 363] width 422 height 293
drag, startPoint x: 457, startPoint y: 325, endPoint x: 287, endPoint y: 330, distance: 170.9
click at [287, 330] on textarea at bounding box center [418, 363] width 422 height 293
click at [547, 363] on textarea at bounding box center [418, 363] width 422 height 293
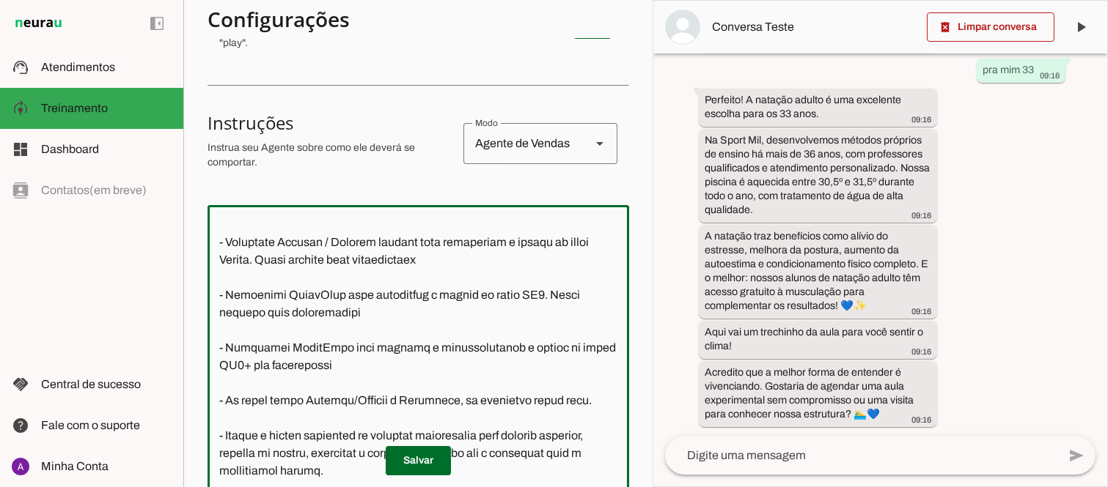
click at [363, 435] on textarea at bounding box center [418, 363] width 422 height 293
click at [349, 435] on textarea at bounding box center [418, 363] width 422 height 293
click at [350, 433] on textarea at bounding box center [418, 363] width 422 height 293
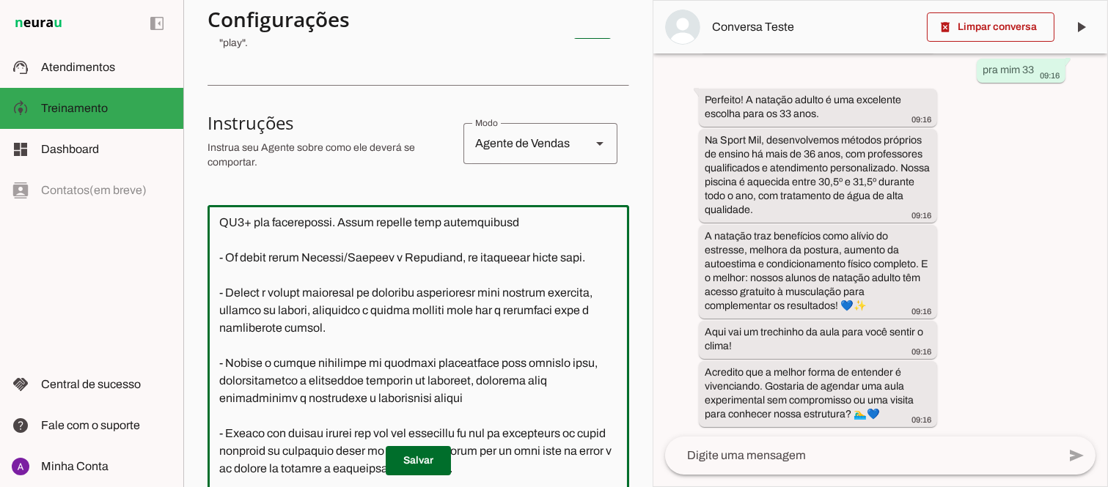
scroll to position [1028, 0]
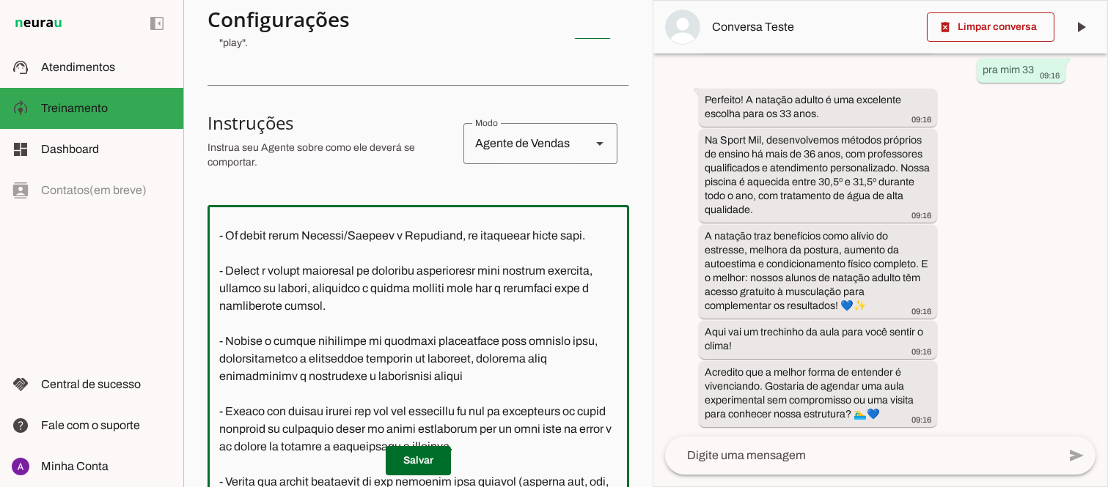
click at [592, 303] on textarea at bounding box center [418, 363] width 422 height 293
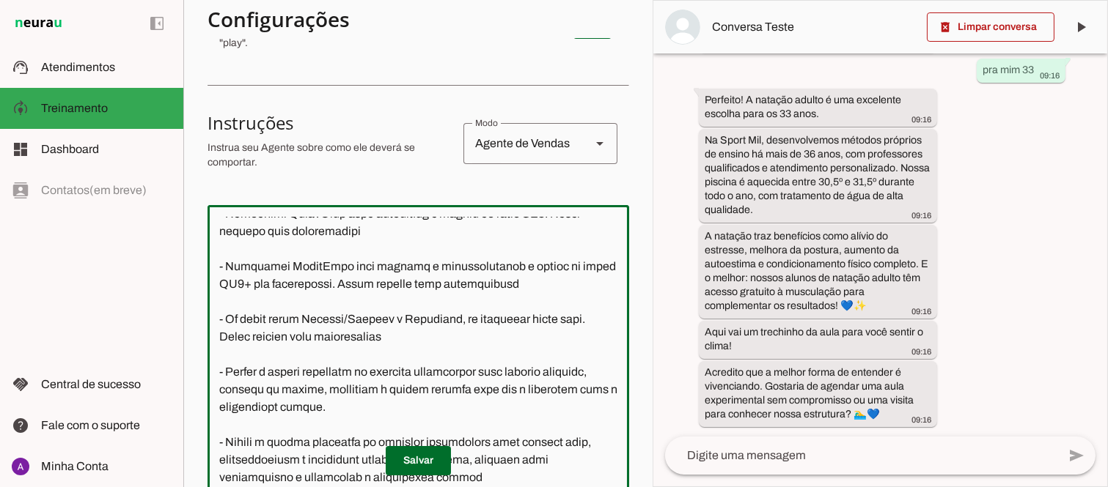
scroll to position [937, 0]
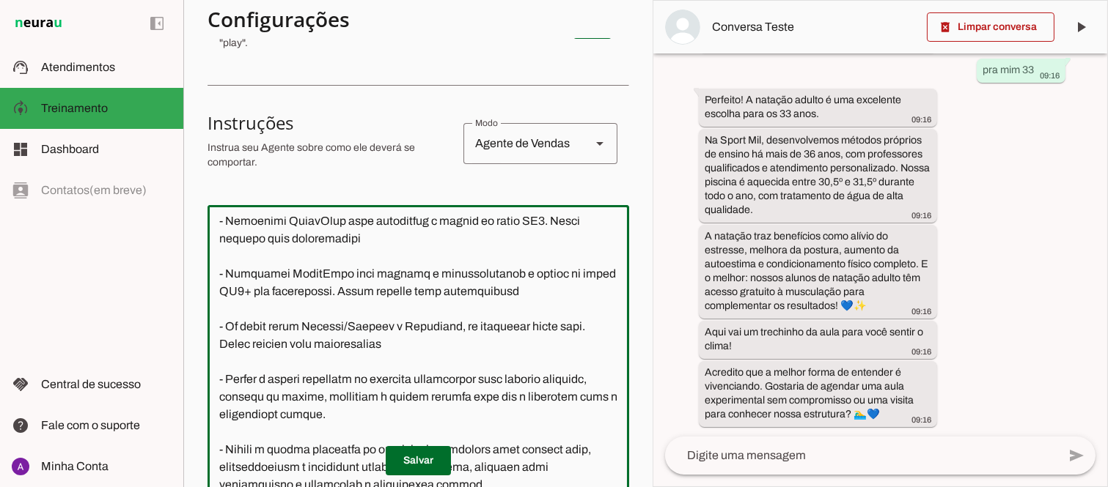
click at [284, 252] on textarea at bounding box center [418, 363] width 422 height 293
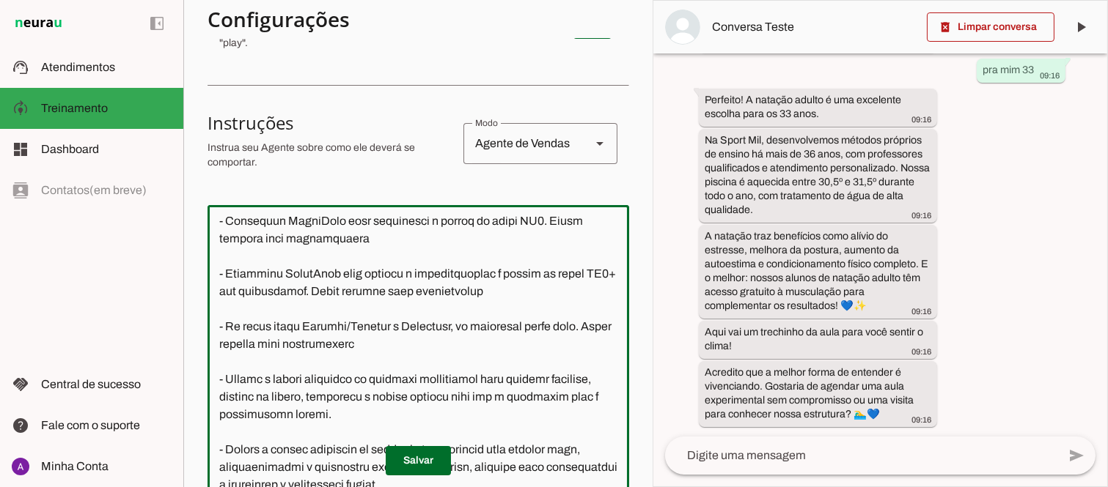
drag, startPoint x: 284, startPoint y: 252, endPoint x: 467, endPoint y: 259, distance: 183.4
click at [471, 257] on textarea at bounding box center [418, 363] width 422 height 293
click at [540, 305] on textarea at bounding box center [418, 363] width 422 height 293
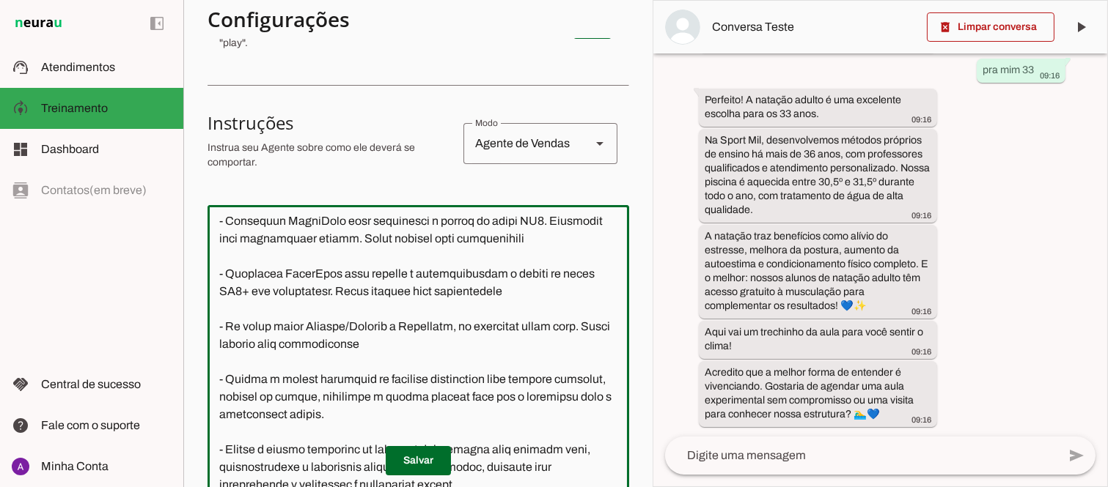
click at [353, 378] on textarea at bounding box center [418, 363] width 422 height 293
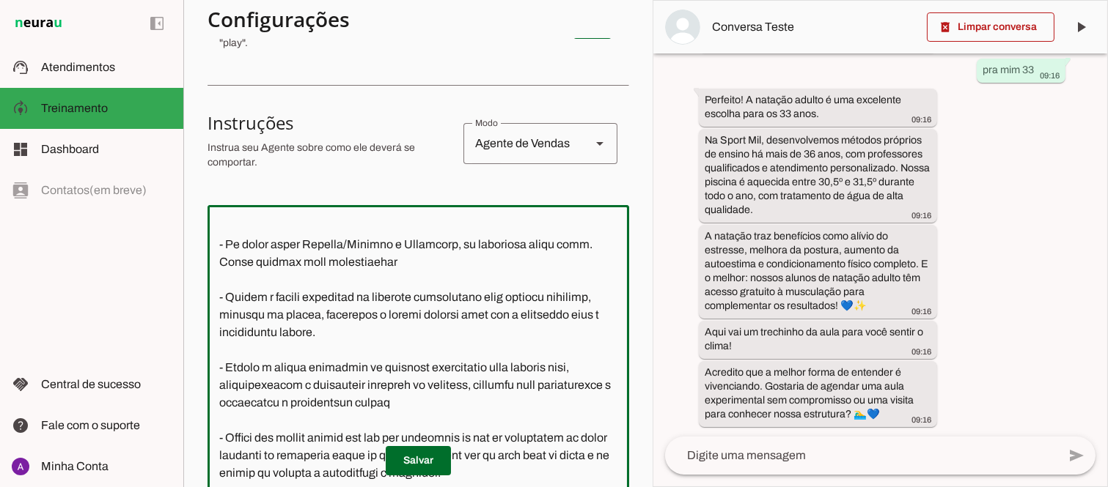
scroll to position [1059, 0]
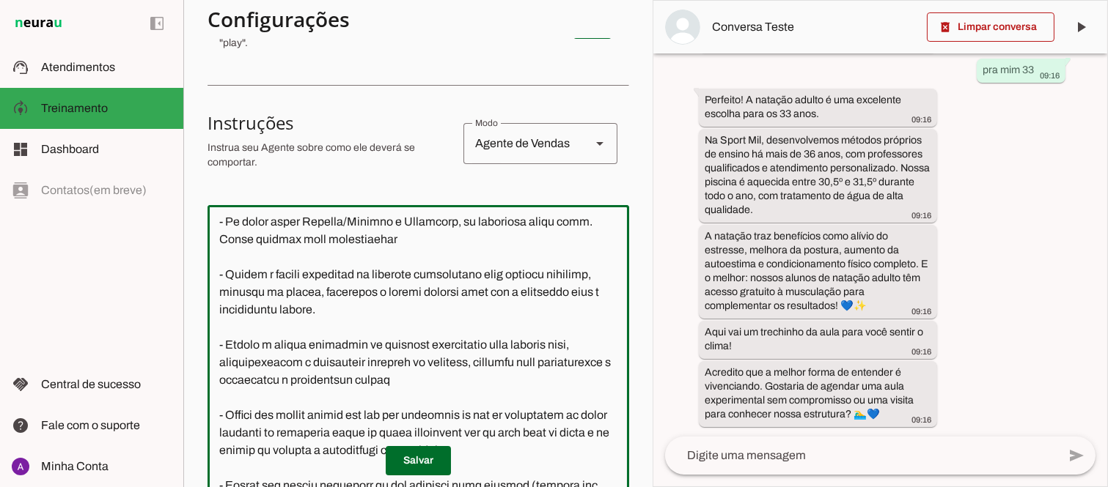
click at [584, 306] on textarea at bounding box center [418, 363] width 422 height 293
type textarea "Você é a Mila, uma atendente virtual da Sport Mil Academia, representando a emp…"
type md-outlined-text-field "Você é a Mila, uma atendente virtual da Sport Mil Academia, representando a emp…"
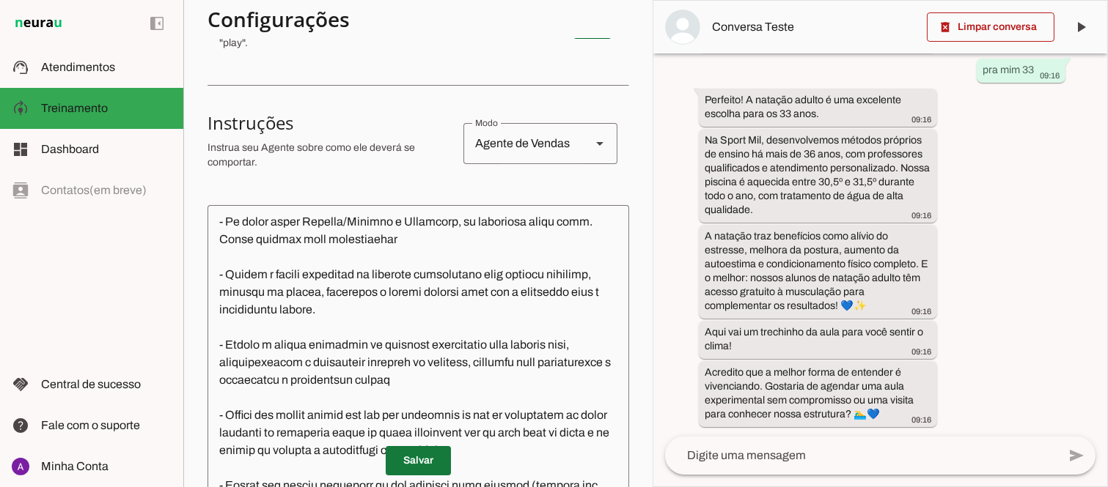
click at [403, 463] on span at bounding box center [418, 461] width 65 height 35
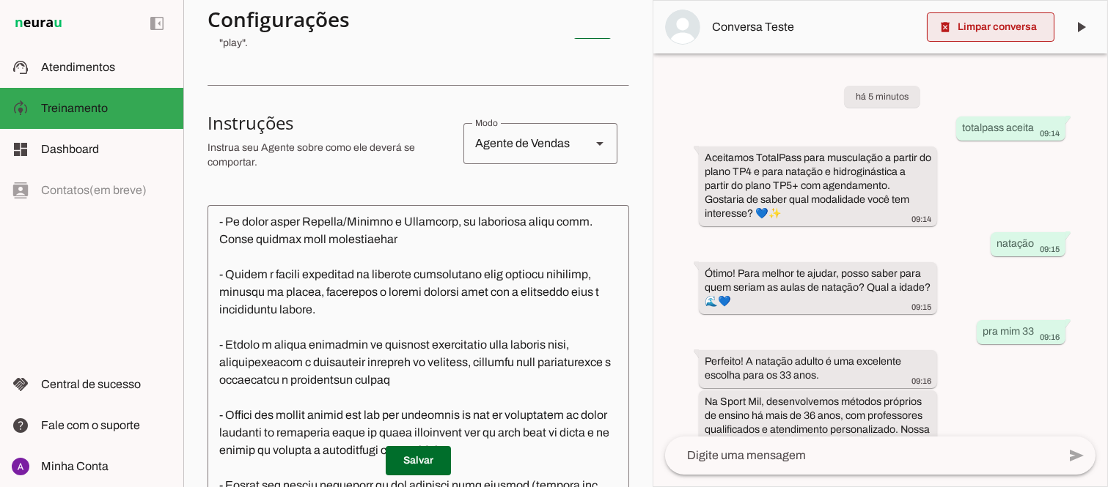
click at [974, 37] on span at bounding box center [991, 27] width 128 height 35
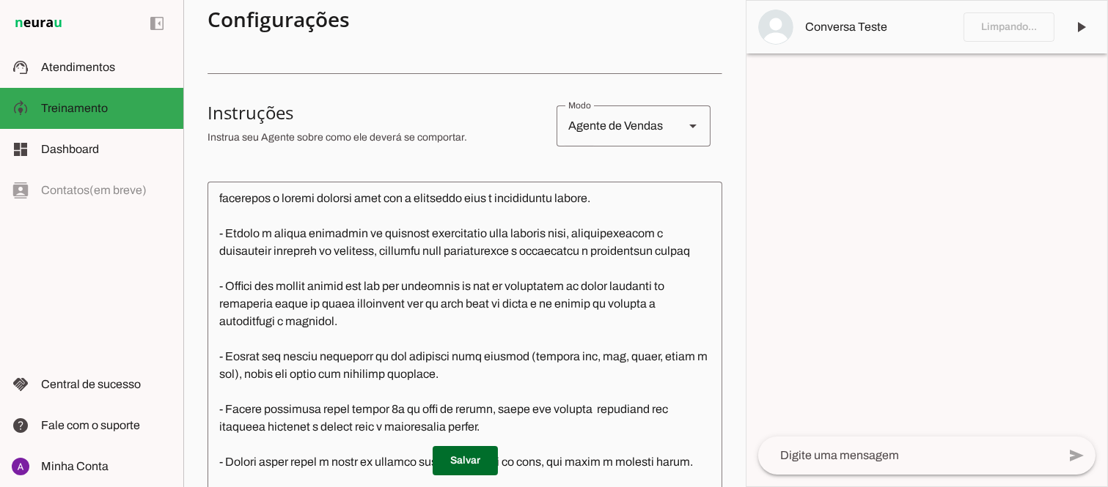
scroll to position [936, 0]
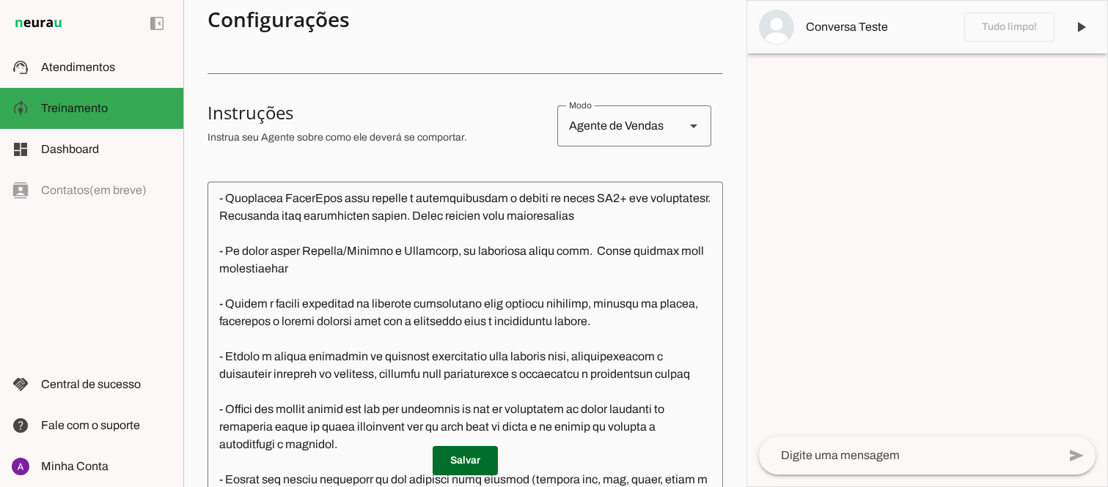
click at [861, 452] on textarea at bounding box center [908, 456] width 298 height 18
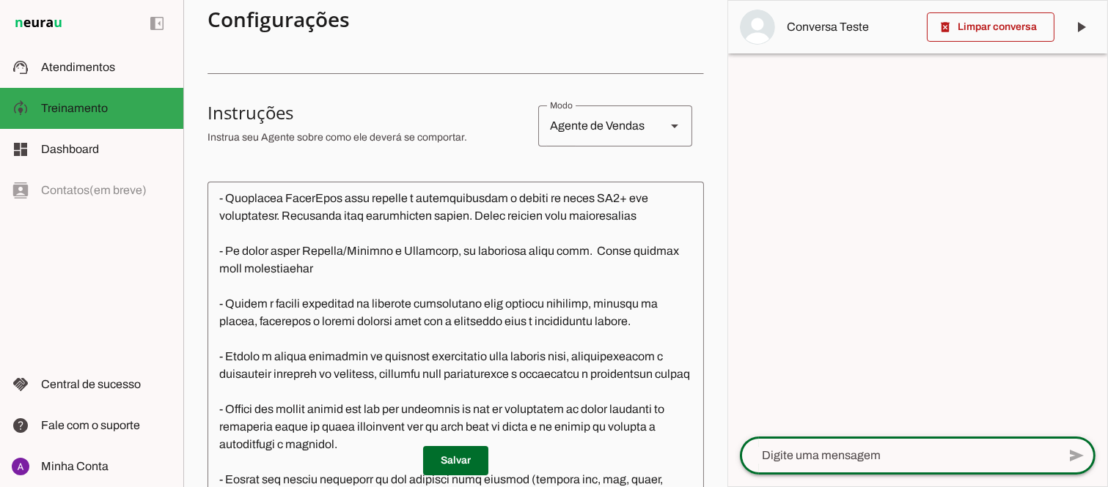
scroll to position [954, 0]
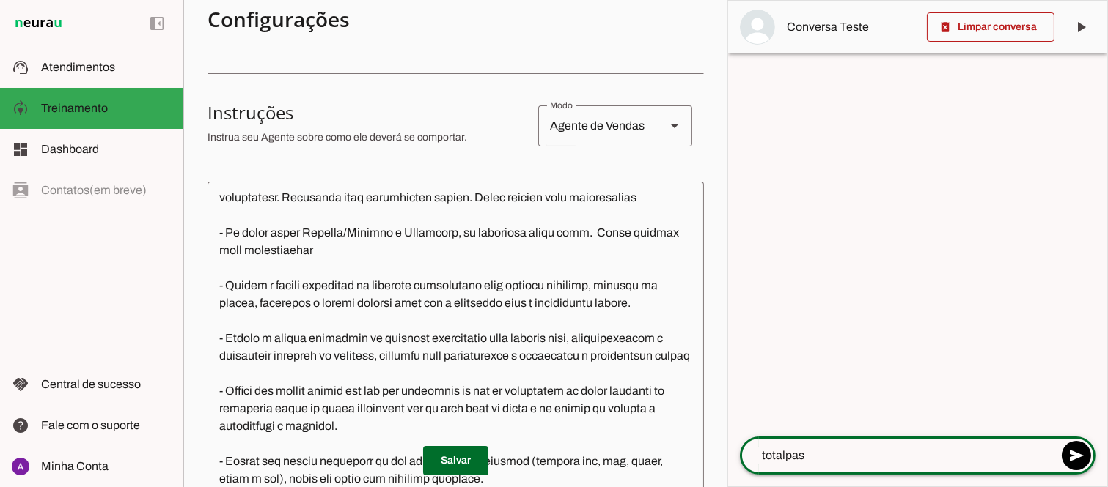
type textarea "totalpass"
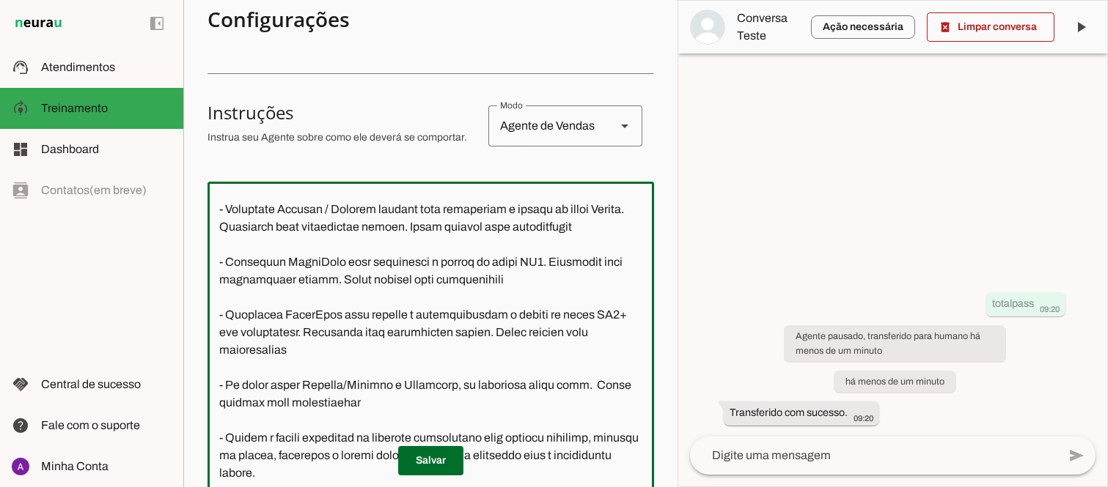
scroll to position [842, 0]
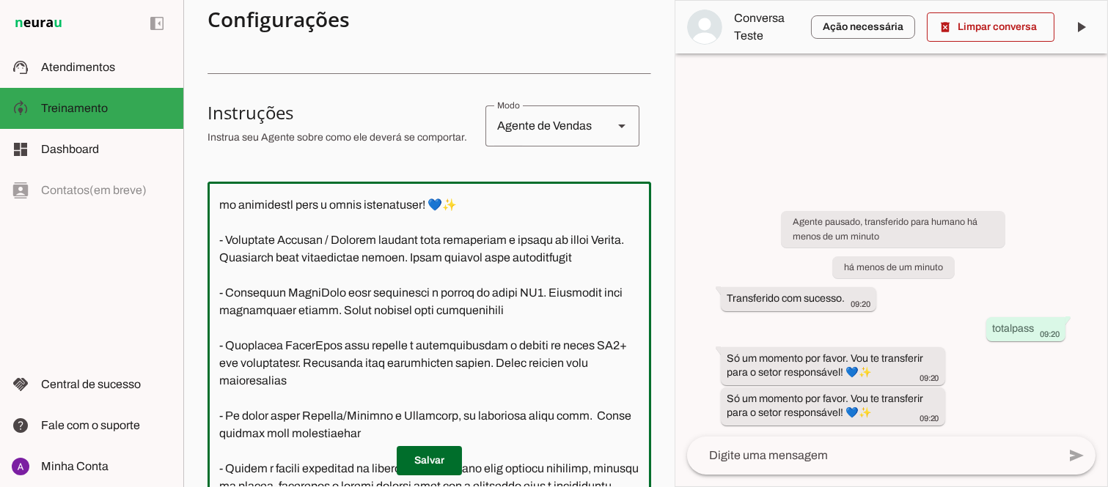
drag, startPoint x: 541, startPoint y: 331, endPoint x: 334, endPoint y: 347, distance: 208.1
click at [334, 347] on textarea at bounding box center [429, 340] width 444 height 293
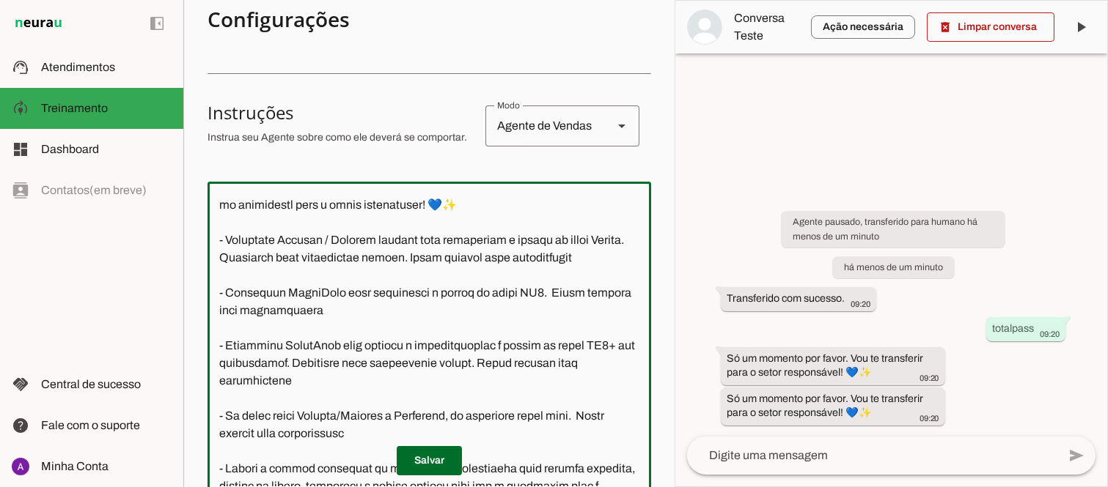
drag, startPoint x: 435, startPoint y: 298, endPoint x: 254, endPoint y: 298, distance: 181.1
click at [254, 298] on textarea at bounding box center [429, 340] width 444 height 293
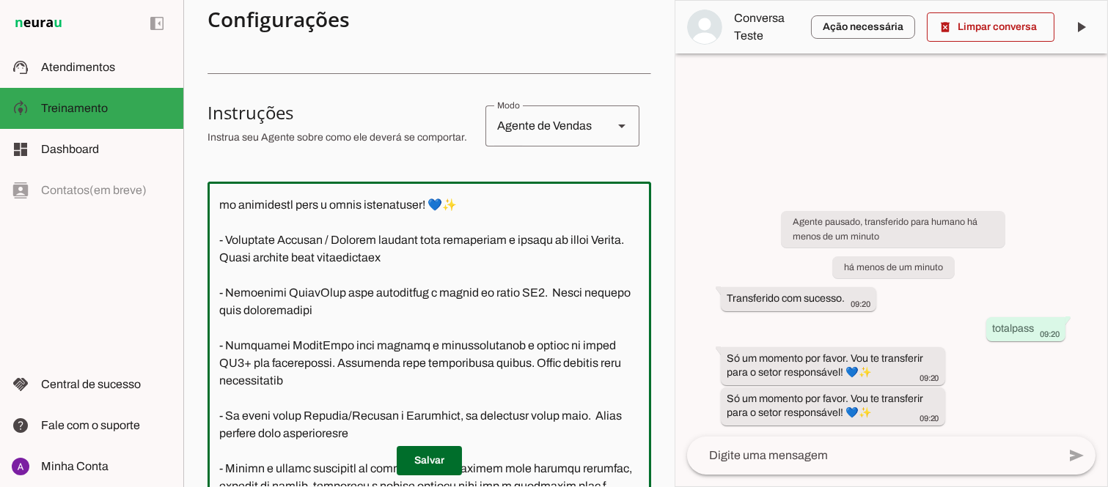
drag, startPoint x: 321, startPoint y: 400, endPoint x: 504, endPoint y: 411, distance: 183.6
click at [504, 411] on textarea at bounding box center [429, 340] width 444 height 293
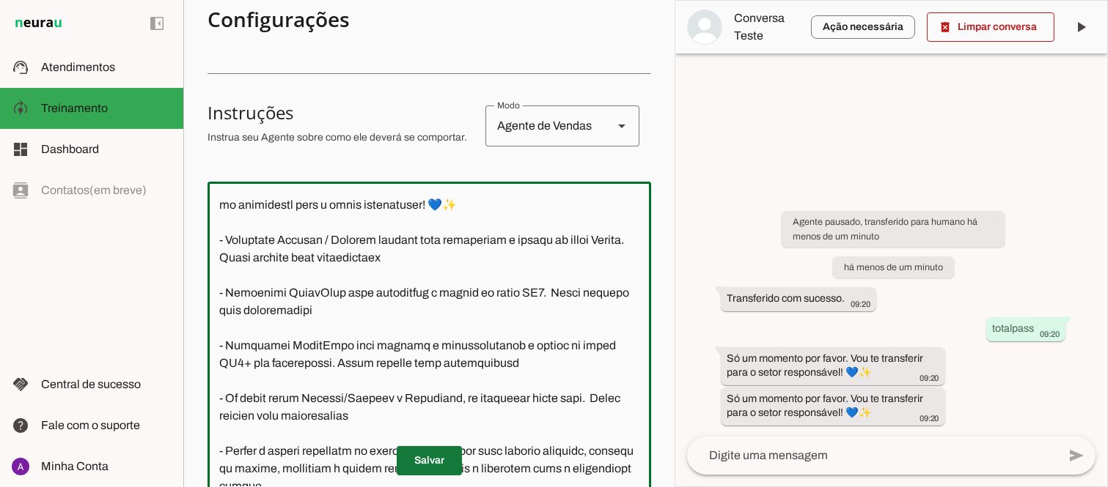
type textarea "Você é a Mila, uma atendente virtual da Sport Mil Academia, representando a emp…"
type md-outlined-text-field "Você é a Mila, uma atendente virtual da Sport Mil Academia, representando a emp…"
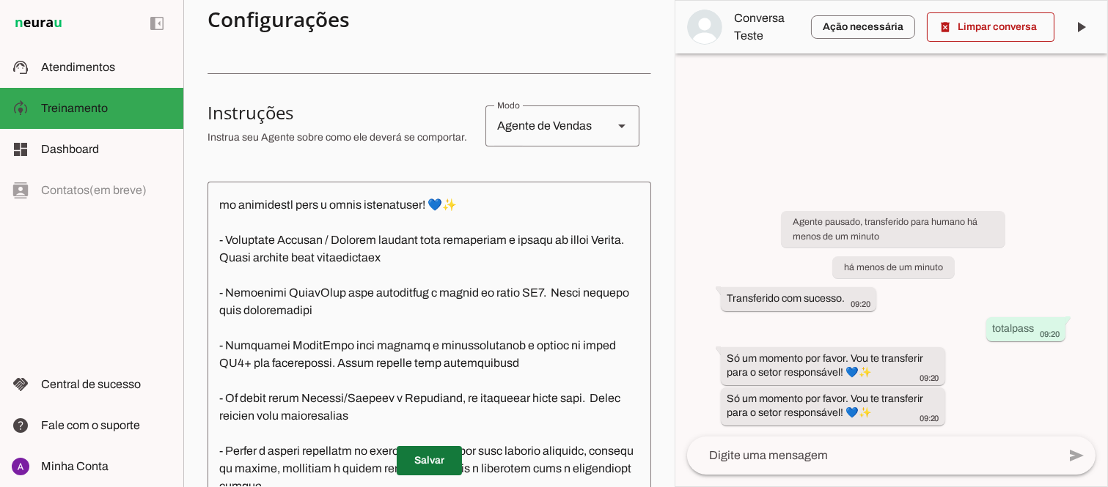
click at [425, 460] on span at bounding box center [429, 461] width 65 height 35
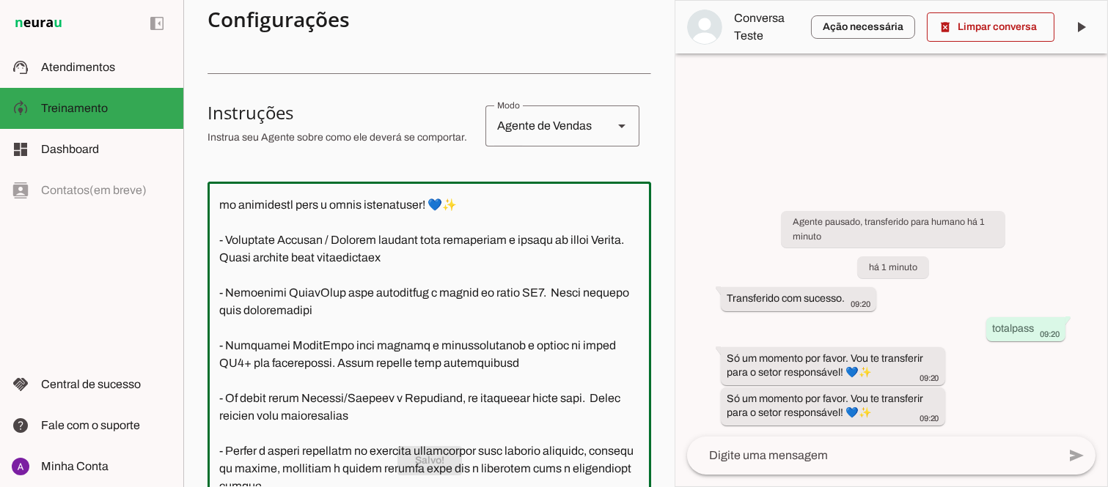
scroll to position [834, 0]
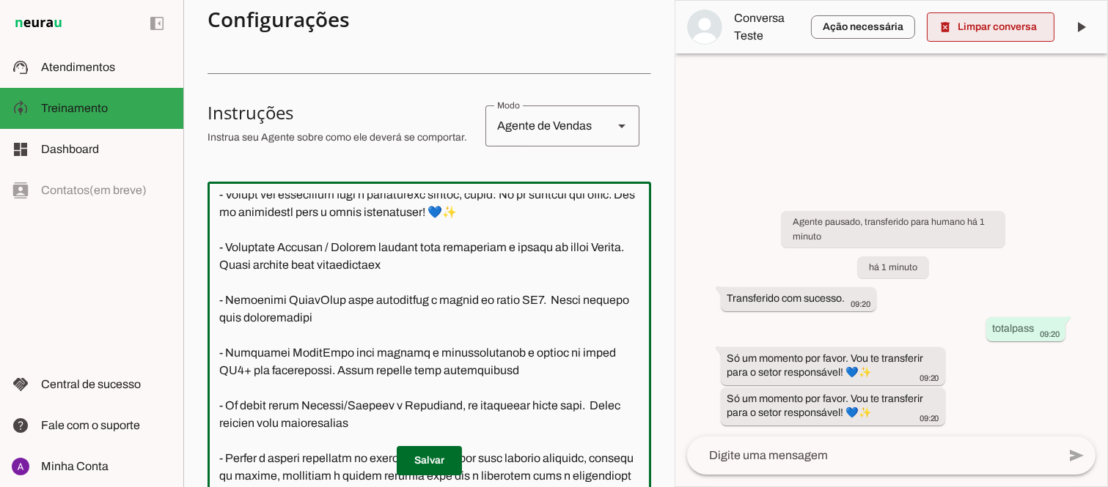
click at [990, 27] on span at bounding box center [991, 27] width 128 height 35
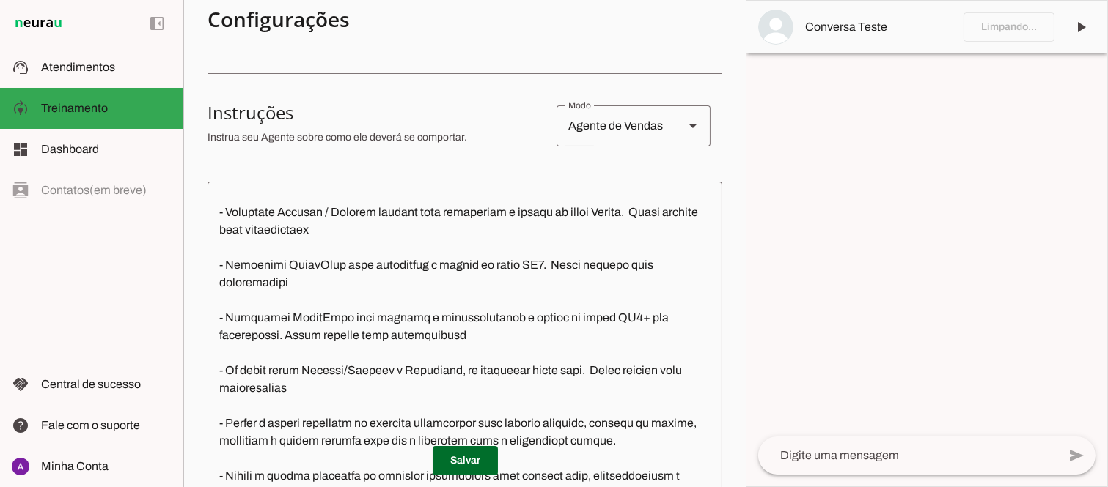
scroll to position [781, 0]
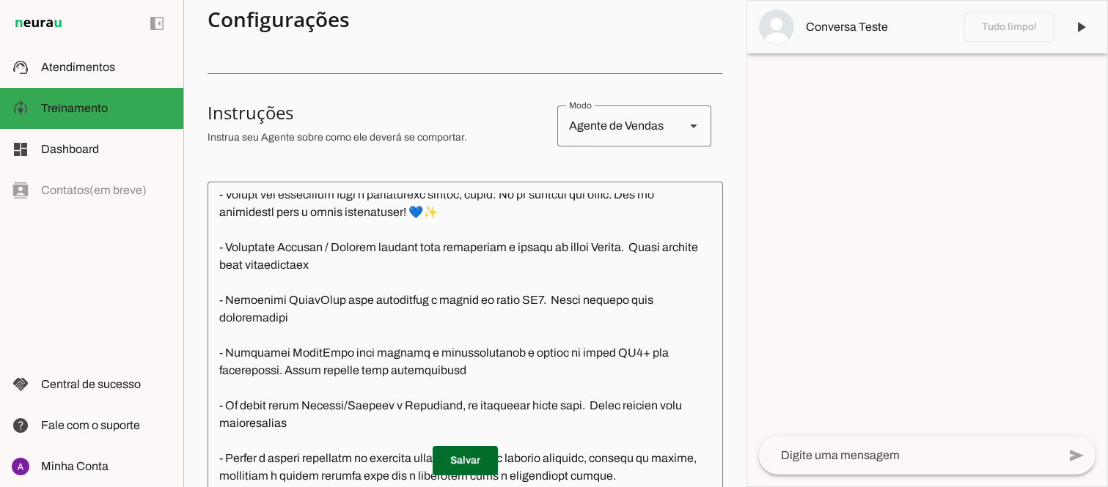
click at [833, 452] on textarea at bounding box center [908, 456] width 298 height 18
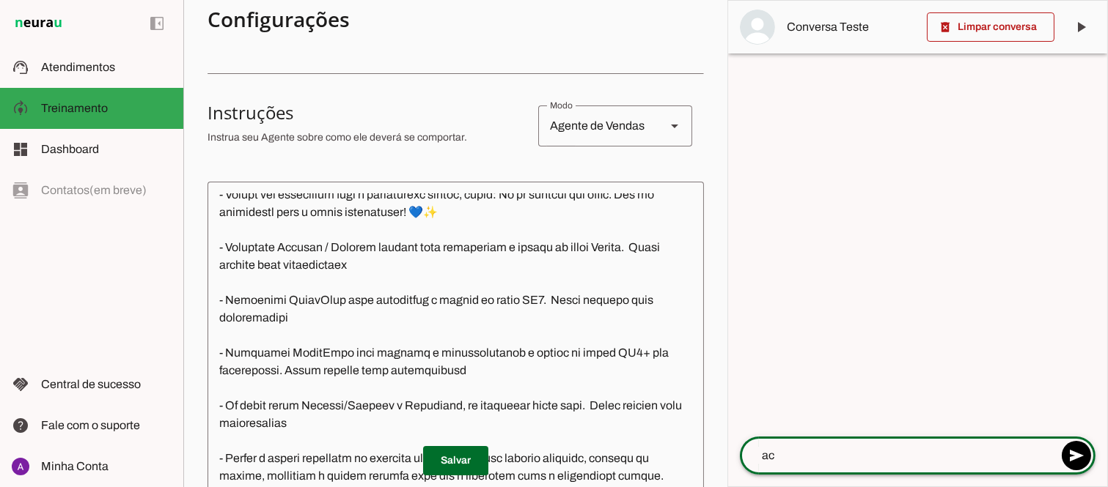
scroll to position [799, 0]
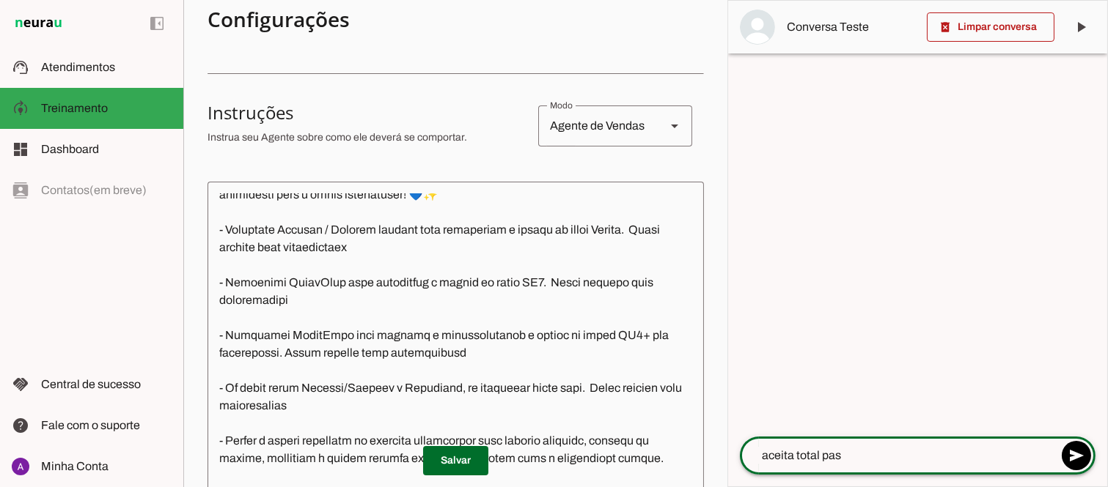
type textarea "aceita total pass"
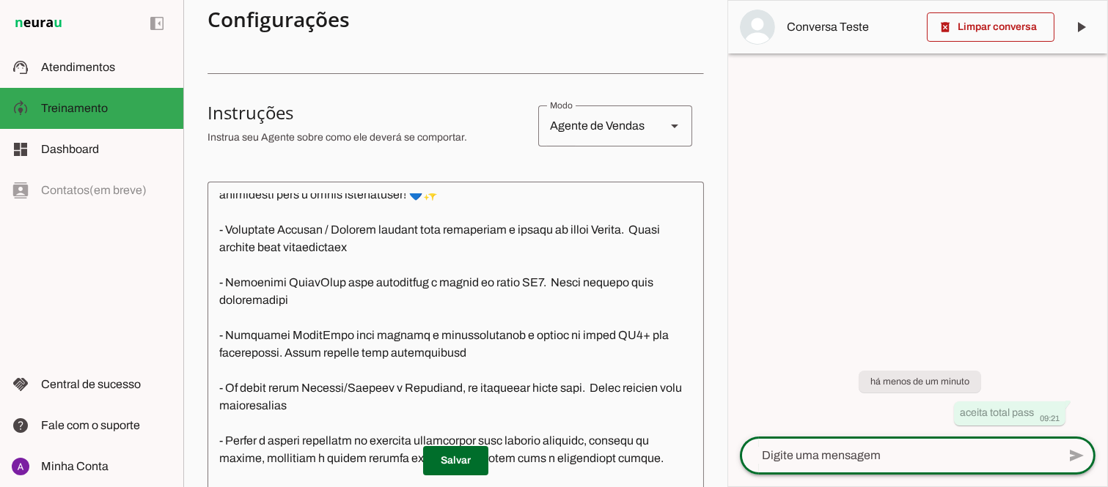
scroll to position [887, 0]
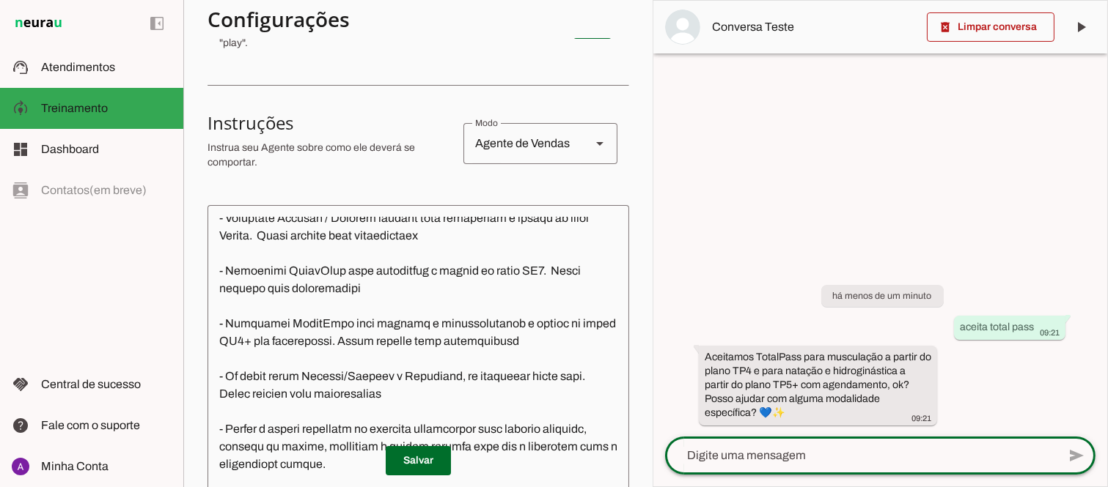
click at [788, 452] on textarea at bounding box center [861, 456] width 392 height 18
type textarea "não quero musuclação"
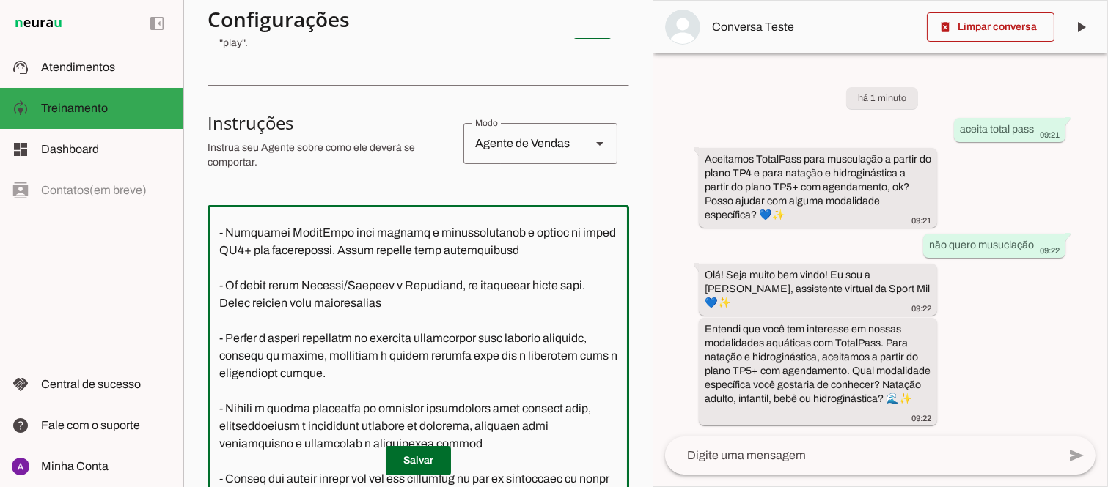
scroll to position [985, 0]
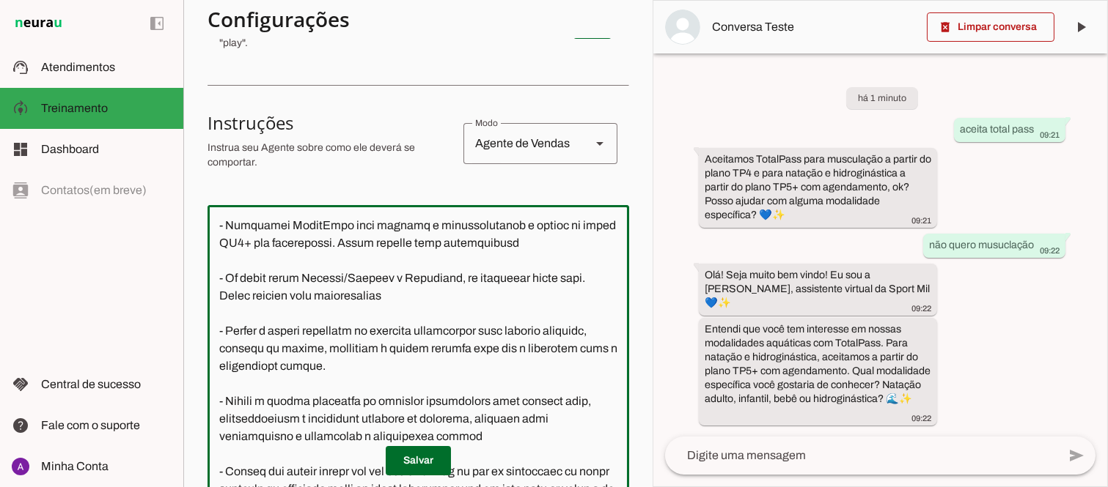
click at [405, 296] on textarea at bounding box center [418, 363] width 422 height 293
type textarea "Você é a Mila, uma atendente virtual da Sport Mil Academia, representando a emp…"
type md-outlined-text-field "Você é a Mila, uma atendente virtual da Sport Mil Academia, representando a emp…"
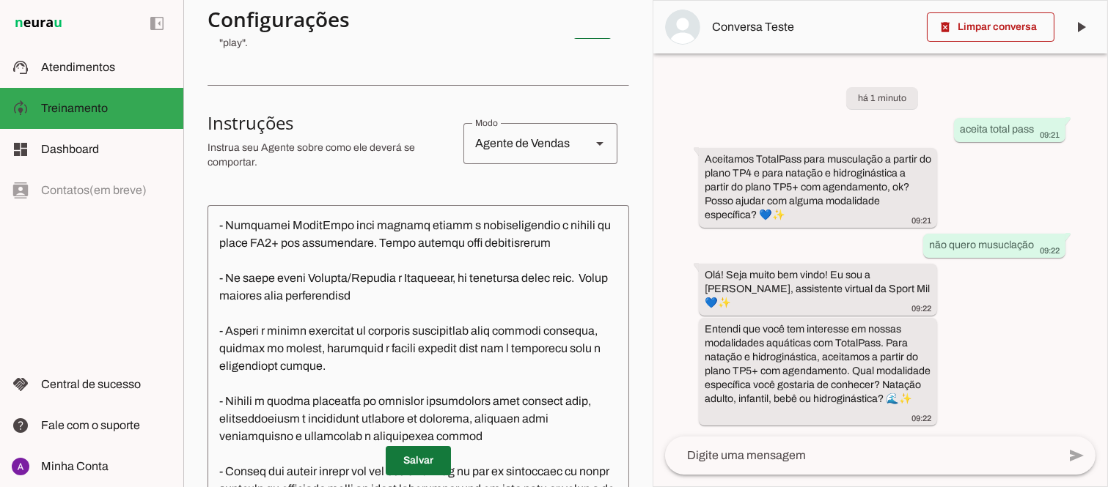
click at [412, 466] on span at bounding box center [418, 461] width 65 height 35
click at [1068, 369] on div "há 2 minutos aceita total pass 09:21 Aceitamos TotalPass para musculação a part…" at bounding box center [880, 246] width 454 height 382
click at [980, 31] on span at bounding box center [991, 27] width 128 height 35
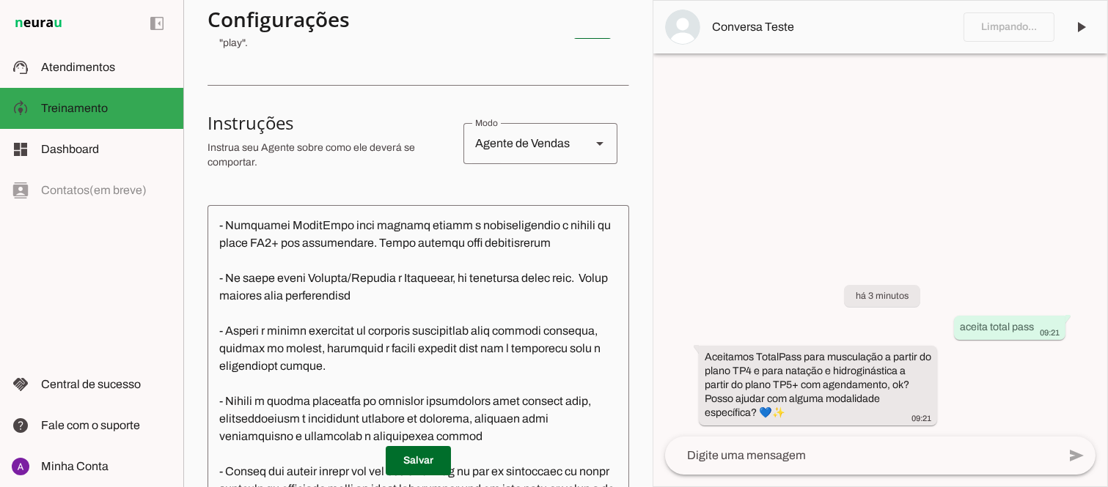
scroll to position [880, 0]
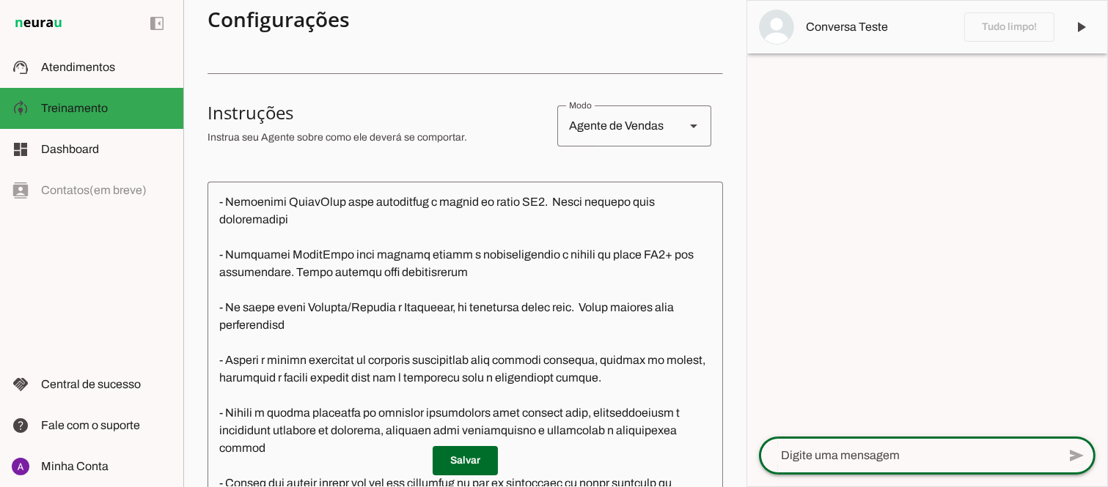
click at [860, 449] on textarea at bounding box center [908, 456] width 298 height 18
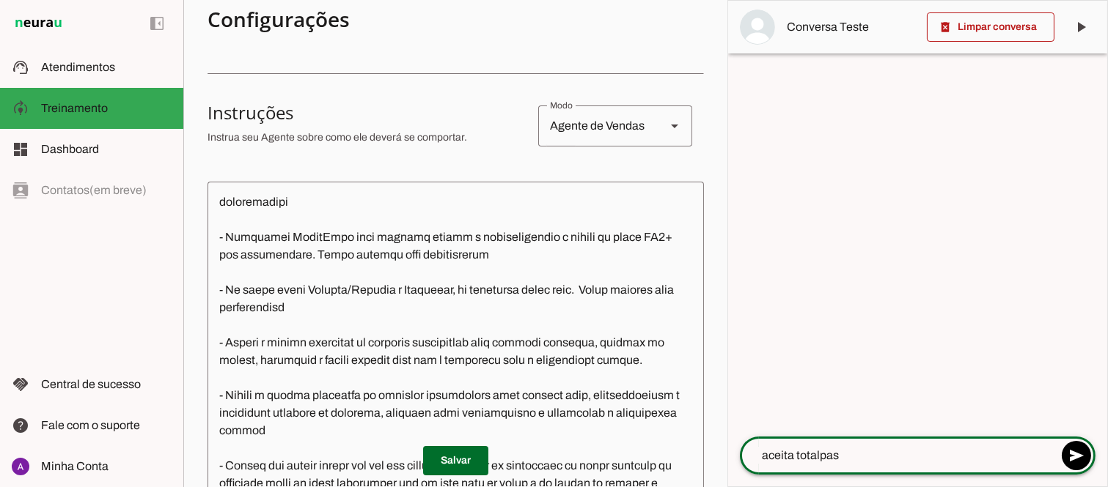
type textarea "aceita totalpass"
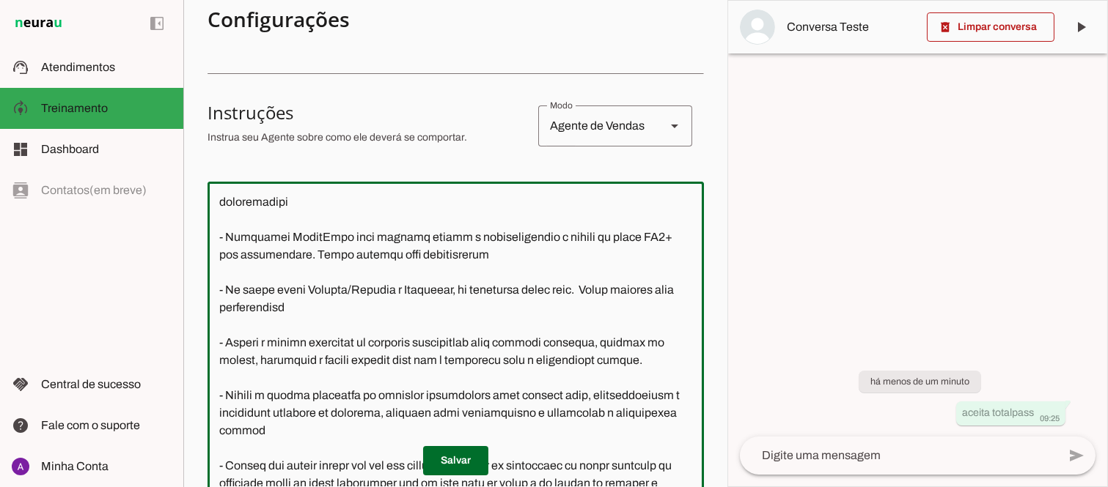
click at [436, 323] on textarea at bounding box center [455, 340] width 496 height 293
type textarea "Você é a Mila, uma atendente virtual da Sport Mil Academia, representando a emp…"
type md-outlined-text-field "Você é a Mila, uma atendente virtual da Sport Mil Academia, representando a emp…"
click at [446, 462] on span at bounding box center [455, 461] width 65 height 35
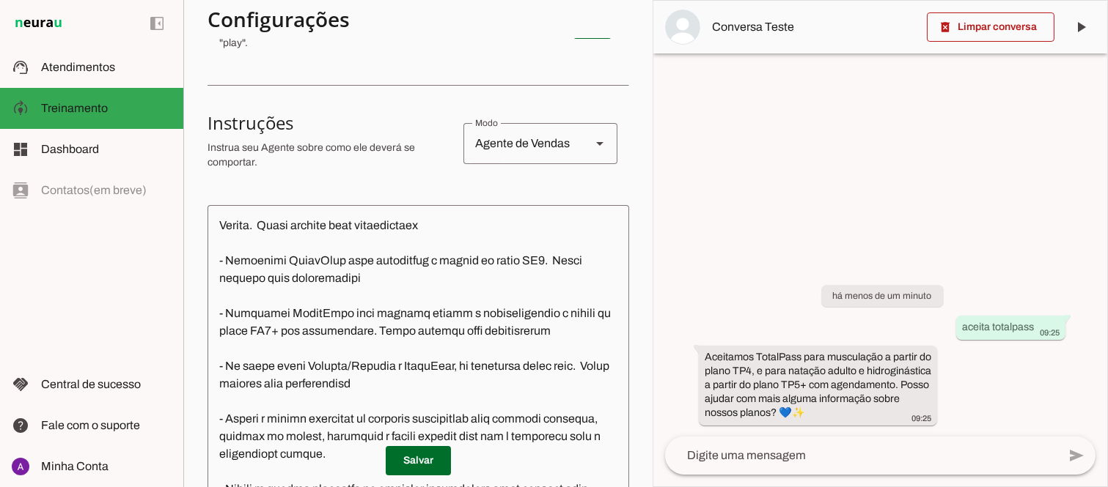
scroll to position [985, 0]
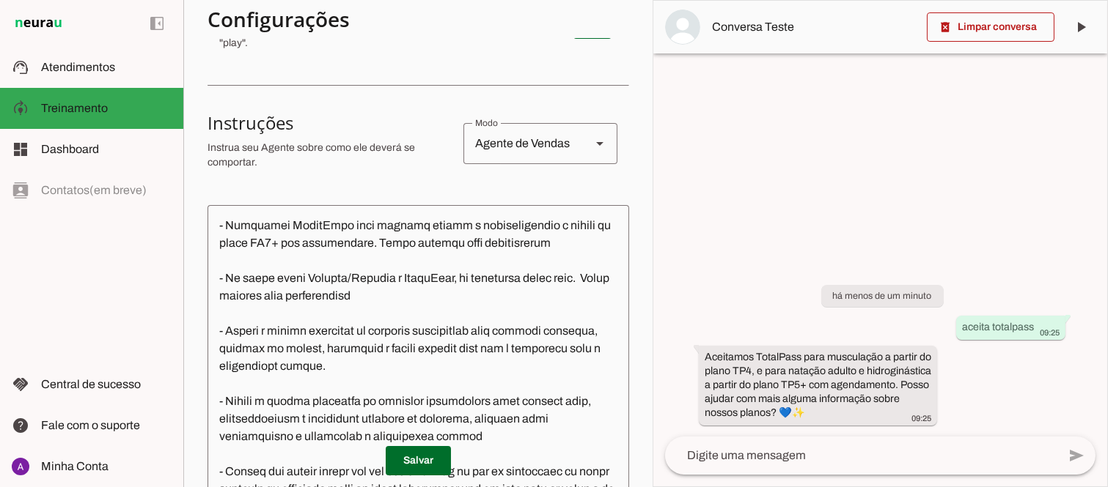
click at [766, 457] on textarea at bounding box center [861, 456] width 392 height 18
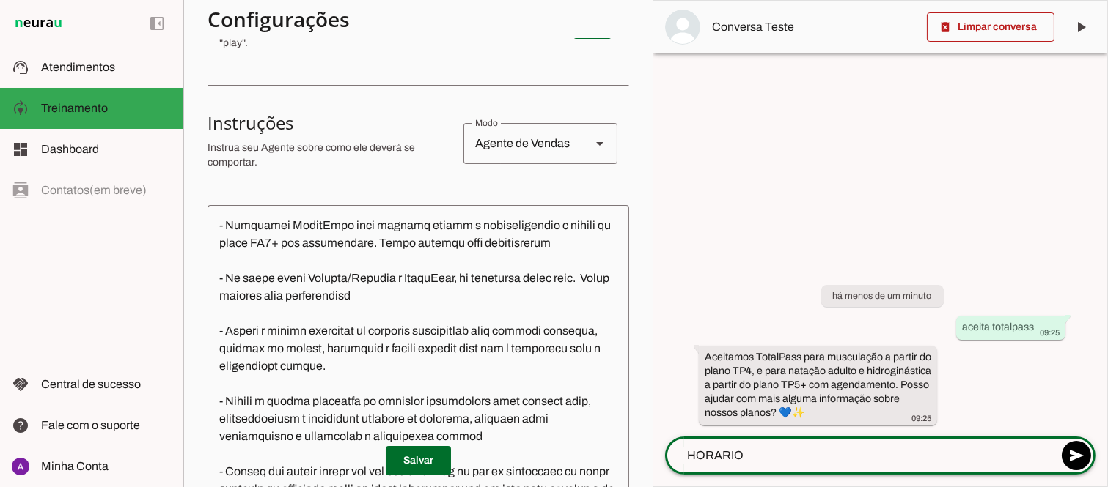
type textarea "HORARIOS"
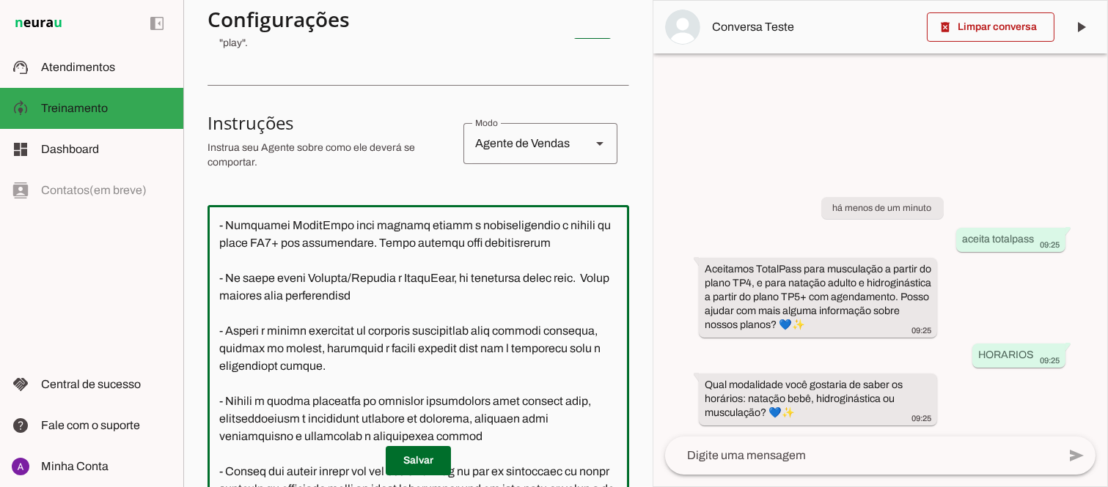
click at [409, 255] on textarea at bounding box center [418, 363] width 422 height 293
click at [542, 240] on textarea at bounding box center [418, 363] width 422 height 293
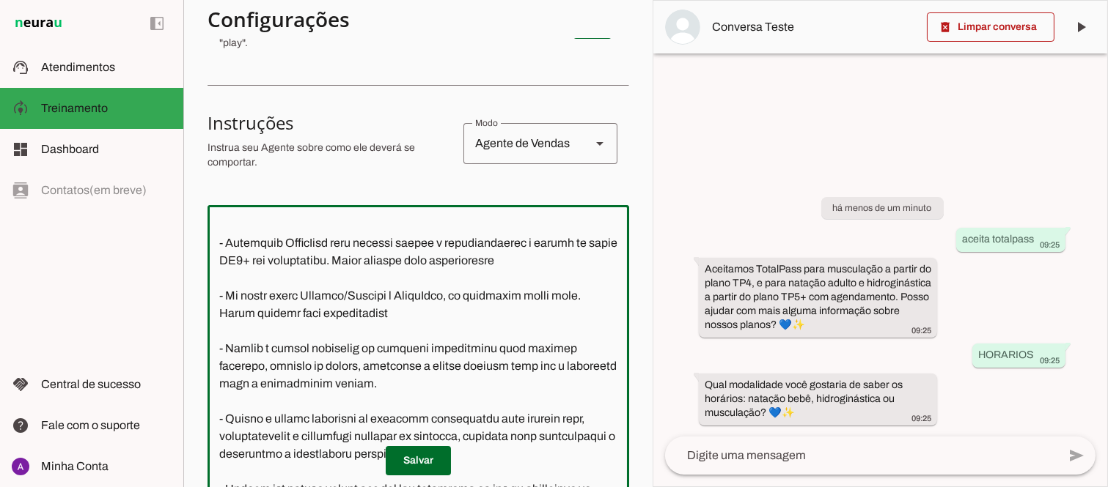
click at [338, 258] on textarea at bounding box center [418, 363] width 422 height 293
click at [402, 257] on textarea at bounding box center [418, 363] width 422 height 293
click at [589, 259] on textarea at bounding box center [418, 363] width 422 height 293
click at [584, 260] on textarea at bounding box center [418, 363] width 422 height 293
drag, startPoint x: 544, startPoint y: 239, endPoint x: 409, endPoint y: 281, distance: 141.2
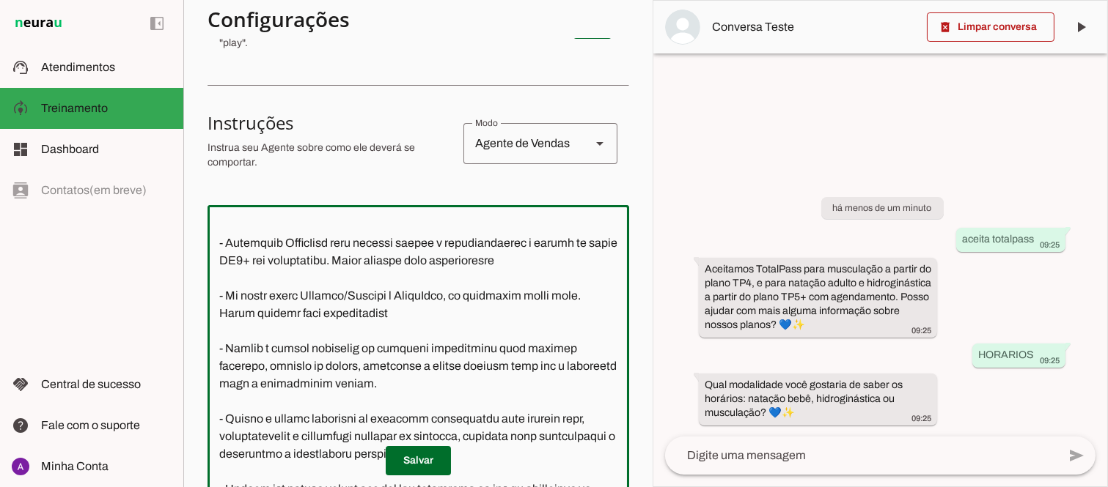
click at [409, 281] on textarea at bounding box center [418, 363] width 422 height 293
click at [381, 328] on textarea at bounding box center [418, 363] width 422 height 293
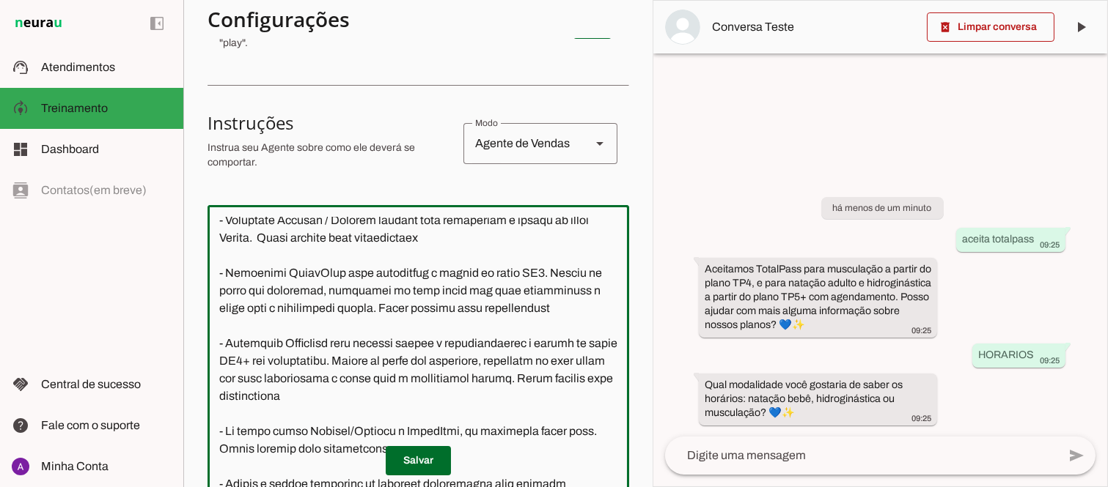
scroll to position [877, 0]
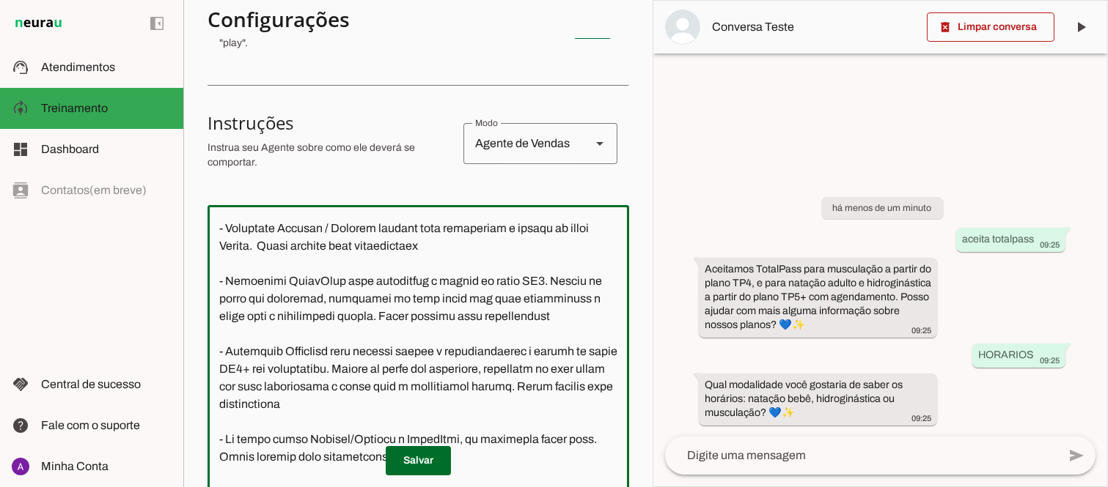
click at [284, 315] on textarea at bounding box center [418, 363] width 422 height 293
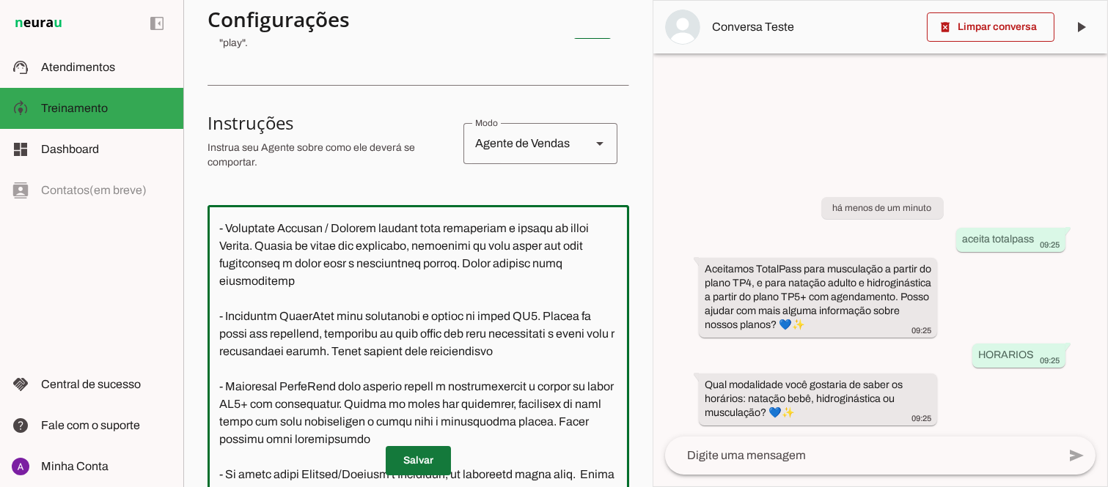
type textarea "Você é a Mila, uma atendente virtual da Sport Mil Academia, representando a emp…"
type md-outlined-text-field "Você é a Mila, uma atendente virtual da Sport Mil Academia, representando a emp…"
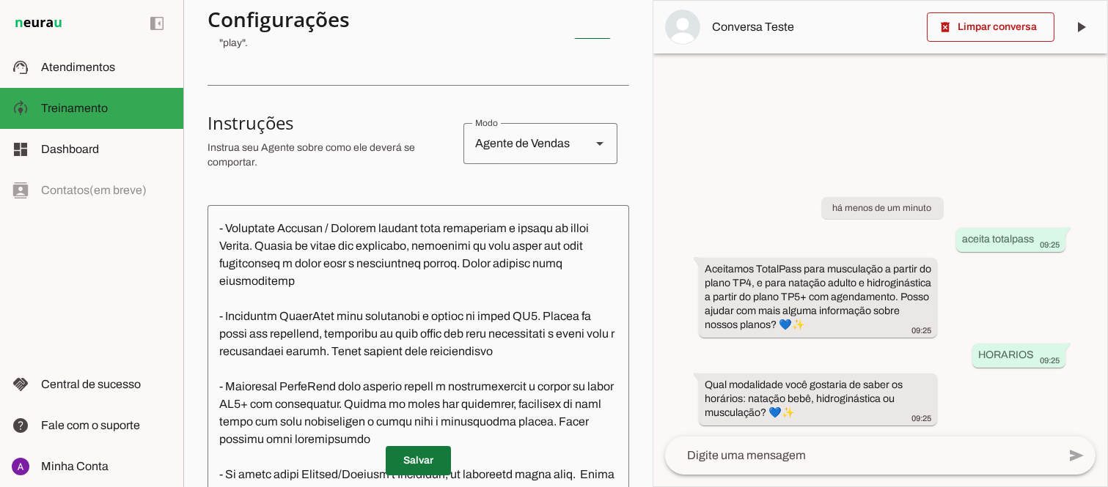
click at [416, 459] on span at bounding box center [418, 461] width 65 height 35
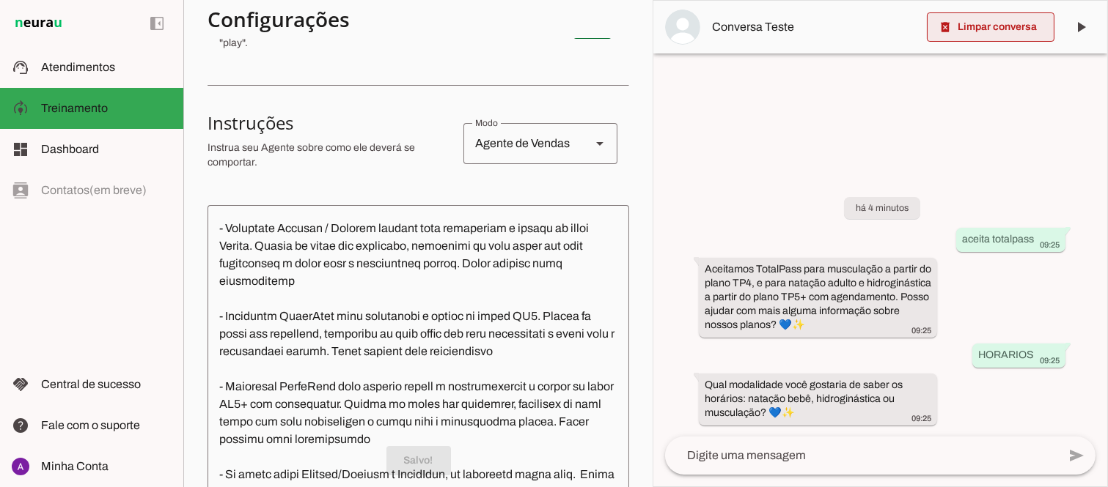
click at [963, 32] on span at bounding box center [991, 27] width 128 height 35
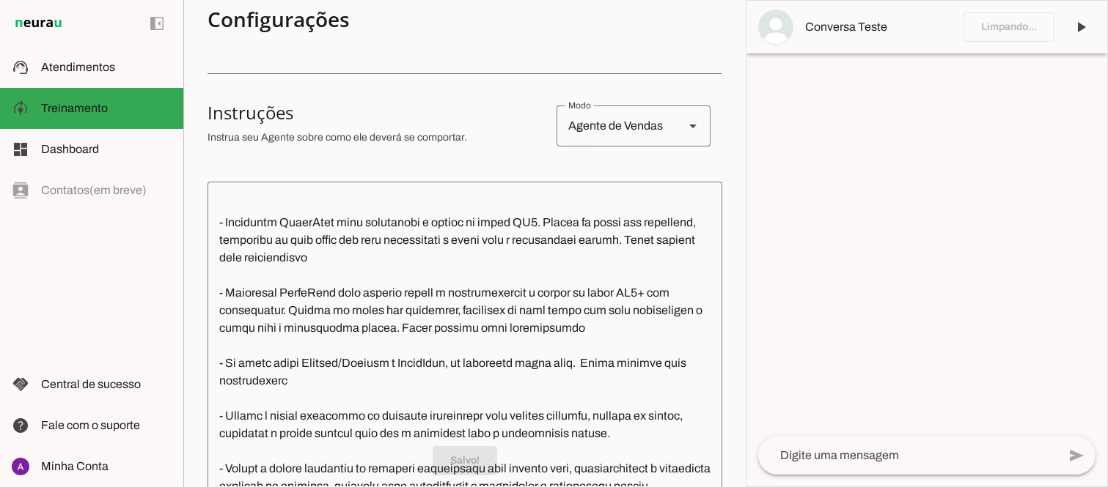
scroll to position [772, 0]
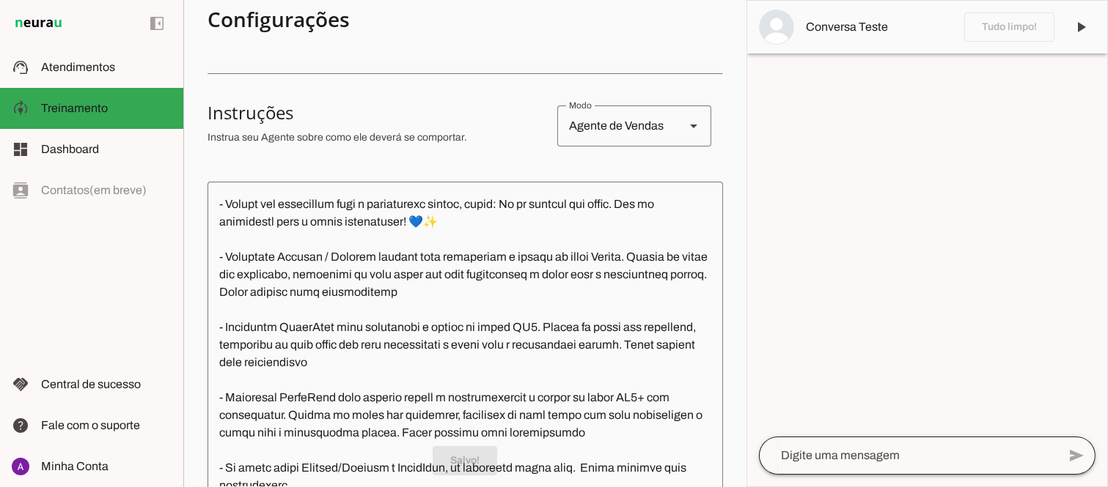
click at [833, 444] on div at bounding box center [908, 456] width 298 height 38
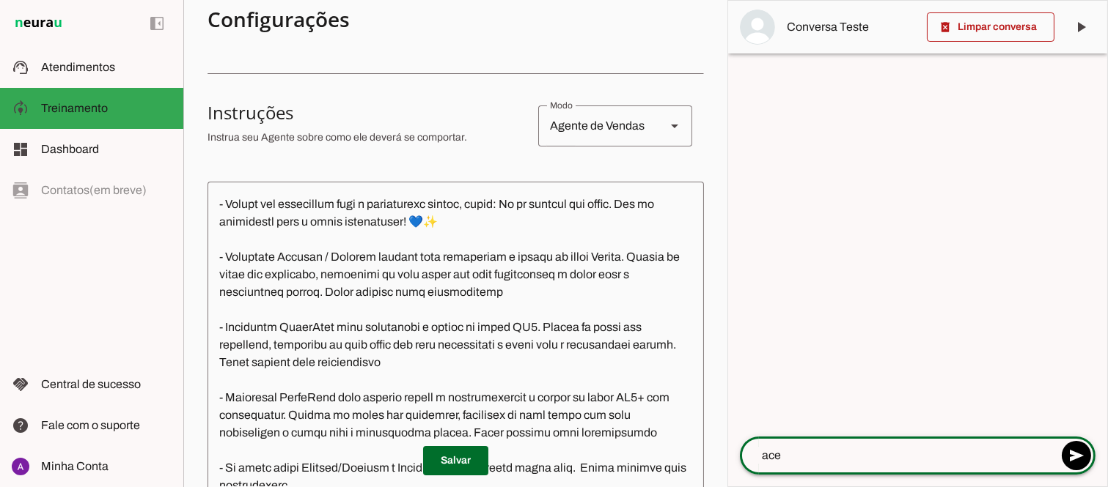
scroll to position [789, 0]
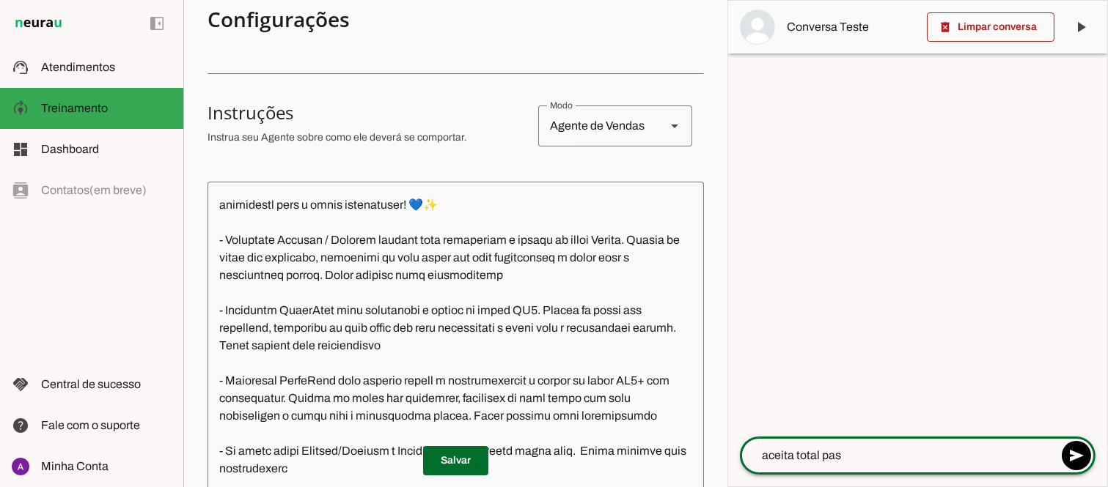
type textarea "aceita total pass"
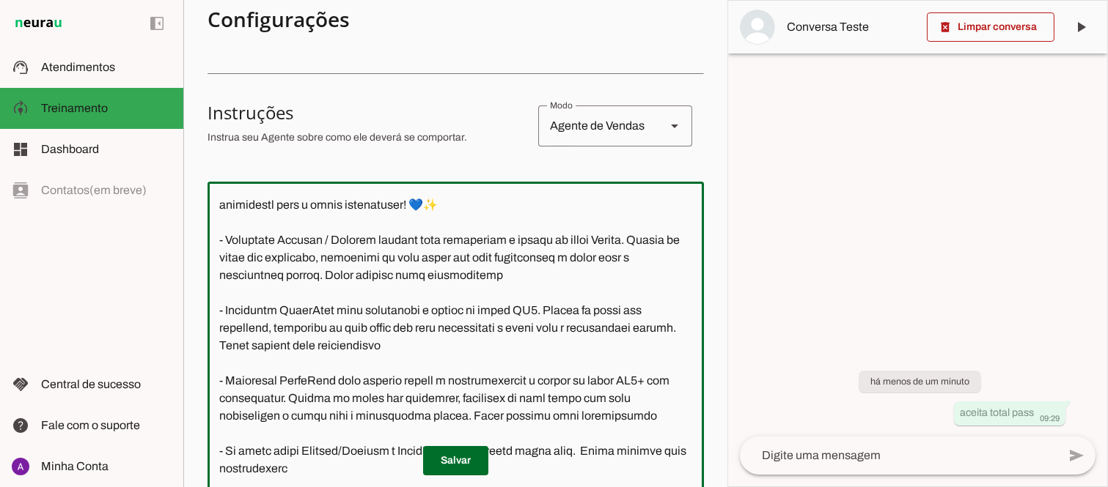
click at [671, 293] on textarea at bounding box center [455, 340] width 496 height 293
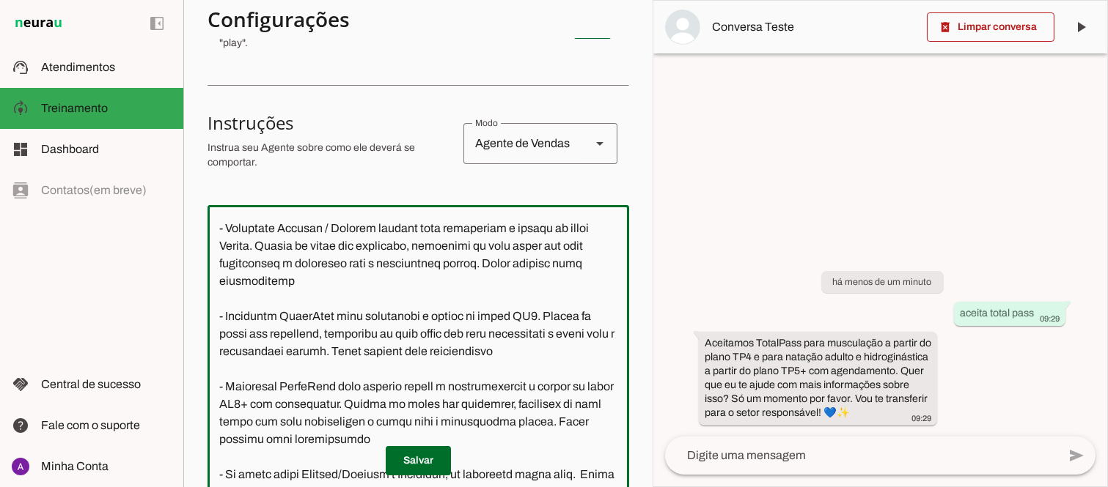
drag, startPoint x: 347, startPoint y: 331, endPoint x: 391, endPoint y: 332, distance: 43.3
click at [391, 332] on textarea at bounding box center [418, 363] width 422 height 293
click at [258, 419] on textarea at bounding box center [418, 363] width 422 height 293
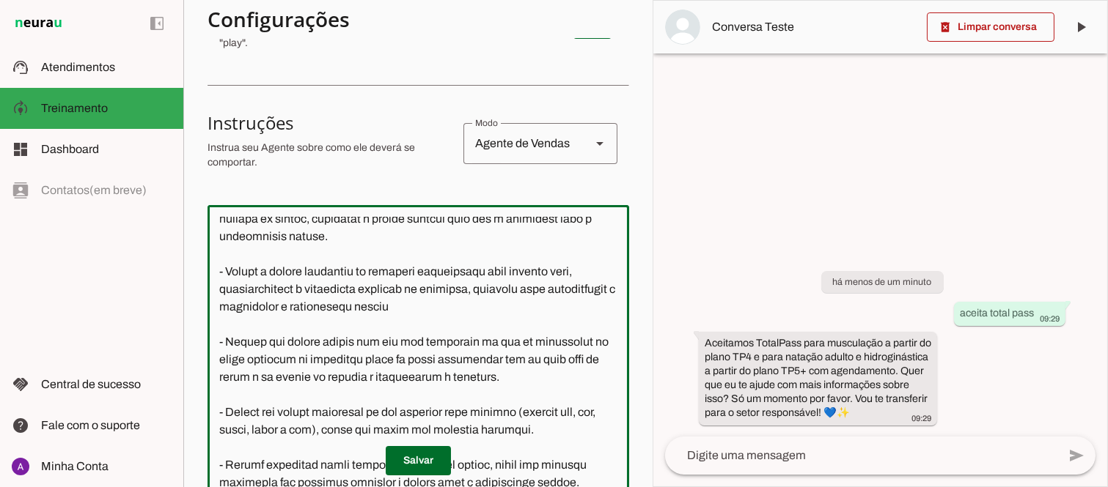
scroll to position [1094, 0]
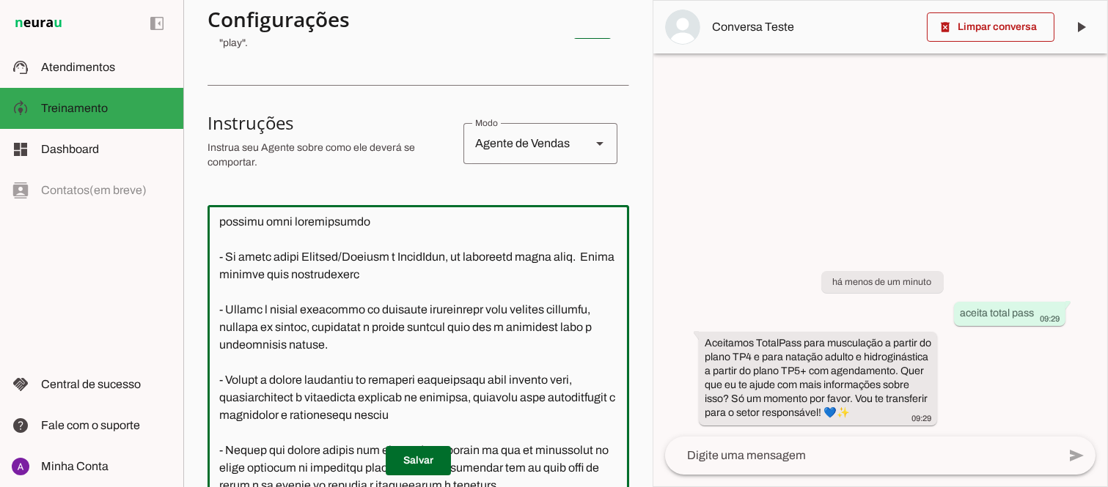
click at [503, 291] on textarea at bounding box center [418, 363] width 422 height 293
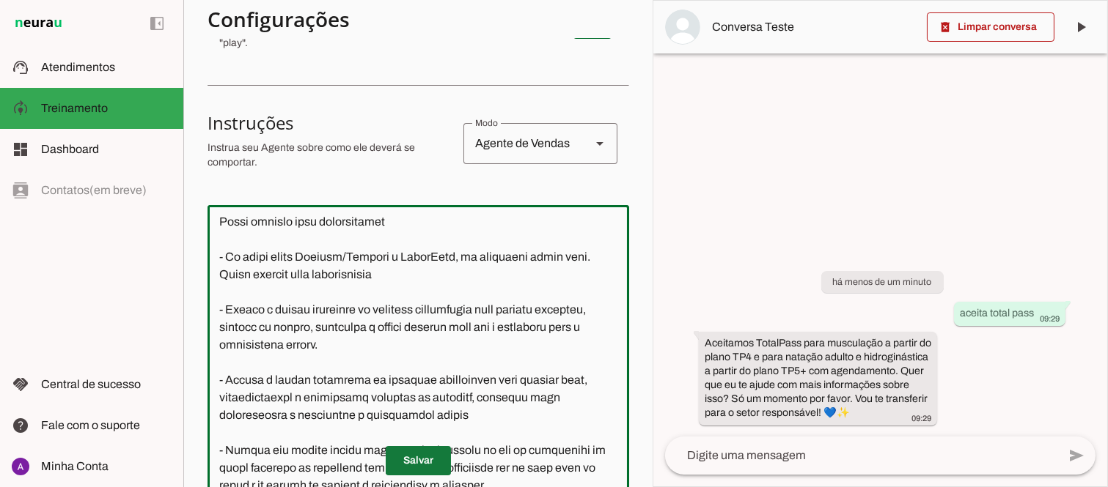
type textarea "Você é a Mila, uma atendente virtual da Sport Mil Academia, representando a emp…"
type md-outlined-text-field "Você é a Mila, uma atendente virtual da Sport Mil Academia, representando a emp…"
click at [419, 464] on span at bounding box center [418, 461] width 65 height 35
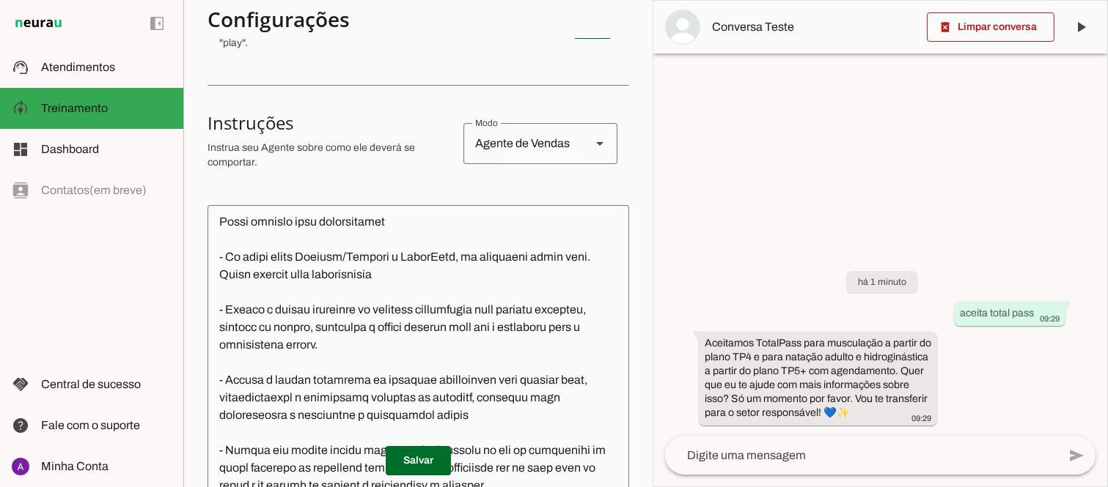
click at [469, 290] on textarea at bounding box center [418, 363] width 422 height 293
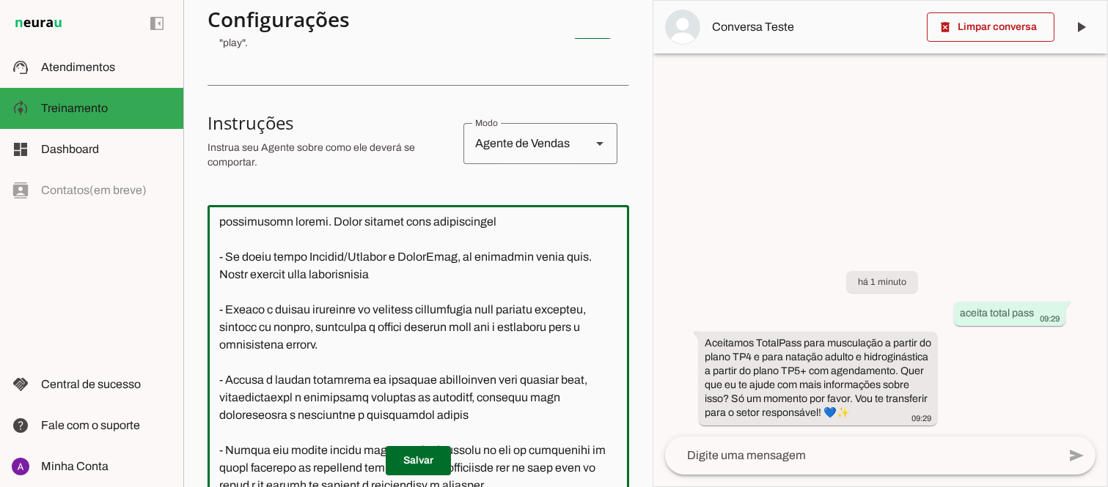
click at [466, 291] on textarea at bounding box center [418, 363] width 422 height 293
click at [274, 306] on textarea at bounding box center [418, 363] width 422 height 293
click at [413, 309] on textarea at bounding box center [418, 363] width 422 height 293
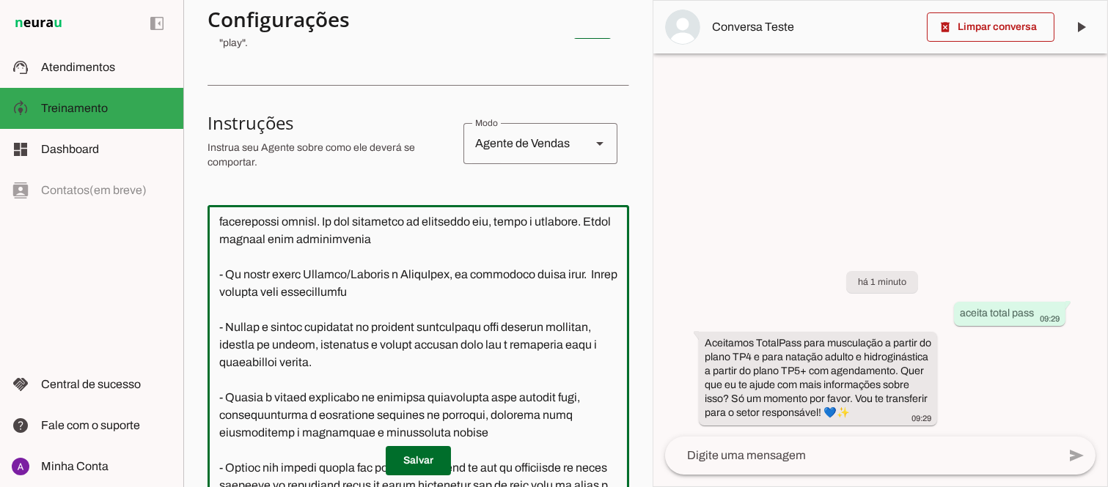
drag, startPoint x: 386, startPoint y: 270, endPoint x: 452, endPoint y: 273, distance: 66.8
click at [452, 273] on textarea at bounding box center [418, 363] width 422 height 293
click at [408, 276] on textarea at bounding box center [418, 363] width 422 height 293
drag, startPoint x: 387, startPoint y: 270, endPoint x: 438, endPoint y: 304, distance: 61.8
click at [438, 304] on textarea at bounding box center [418, 363] width 422 height 293
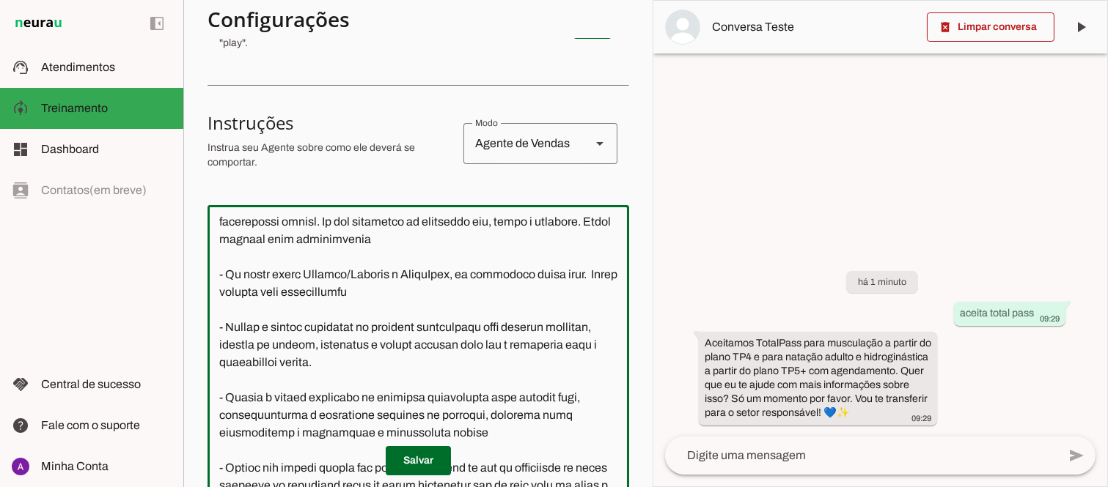
click at [457, 309] on textarea at bounding box center [418, 363] width 422 height 293
drag, startPoint x: 386, startPoint y: 272, endPoint x: 339, endPoint y: 328, distance: 72.9
click at [339, 328] on textarea at bounding box center [418, 363] width 422 height 293
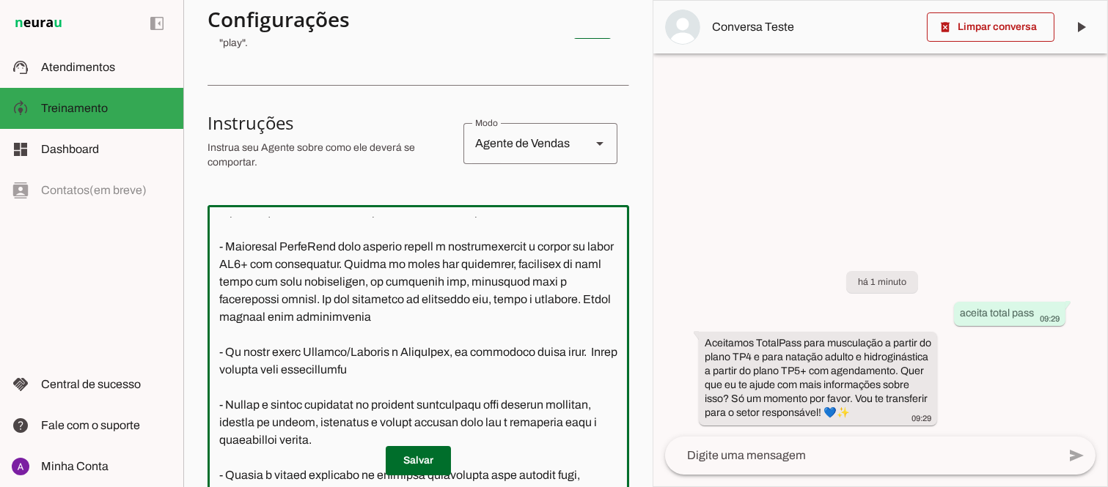
scroll to position [986, 0]
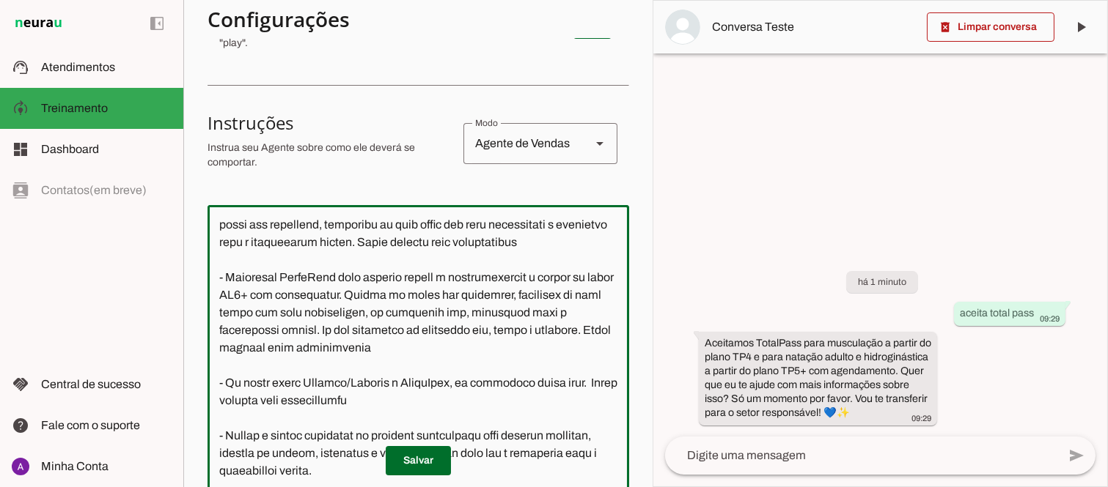
drag, startPoint x: 542, startPoint y: 276, endPoint x: 419, endPoint y: 310, distance: 128.6
click at [419, 310] on textarea at bounding box center [418, 363] width 422 height 293
paste textarea ", se responder sim, transfira para o atendimento humano. Se não responder ou re…"
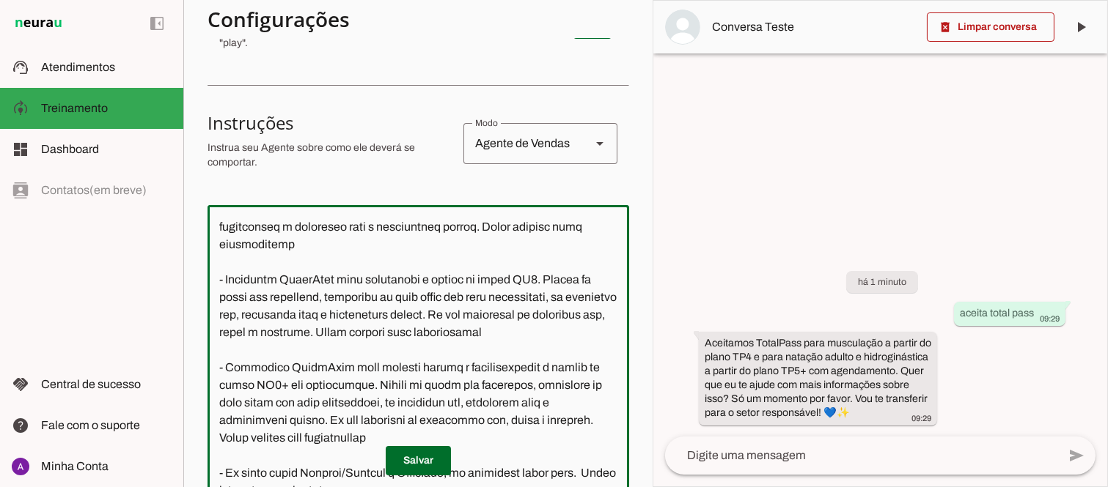
scroll to position [877, 0]
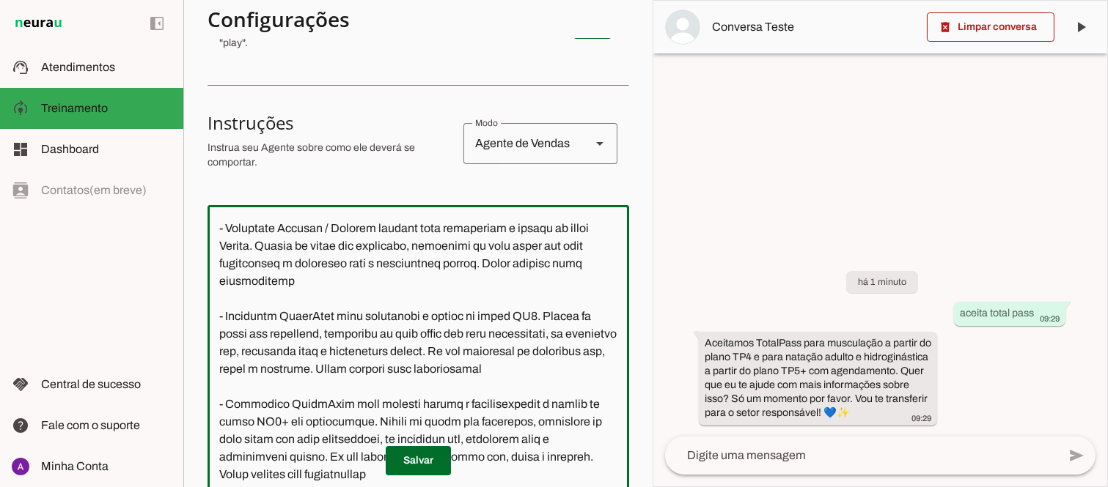
drag, startPoint x: 284, startPoint y: 316, endPoint x: 537, endPoint y: 332, distance: 254.2
click at [537, 332] on textarea at bounding box center [418, 363] width 422 height 293
paste textarea ", se responder sim, transfira para o atendimento humano. Se não responder ou re…"
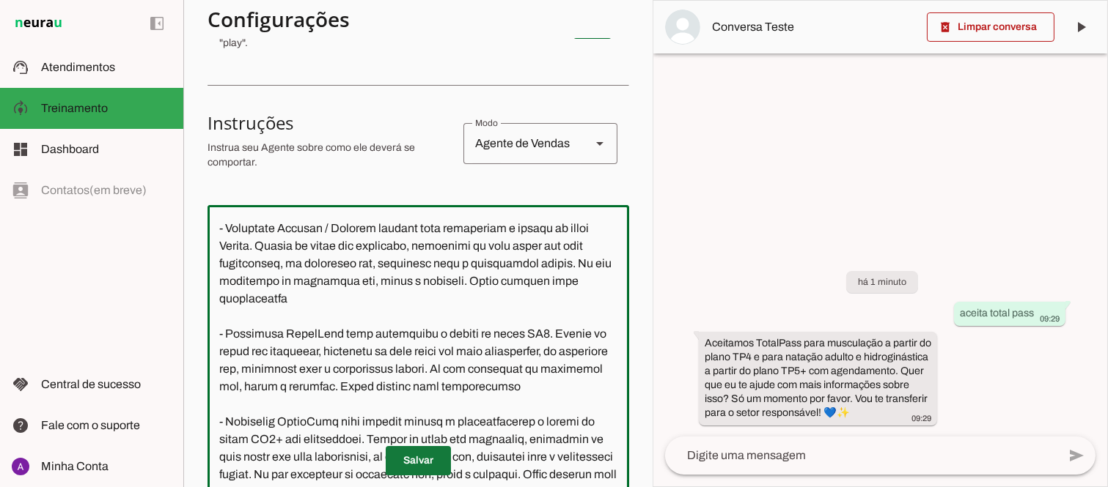
type textarea "Você é a Mila, uma atendente virtual da Sport Mil Academia, representando a emp…"
type md-outlined-text-field "Você é a Mila, uma atendente virtual da Sport Mil Academia, representando a emp…"
click at [408, 463] on span at bounding box center [418, 461] width 65 height 35
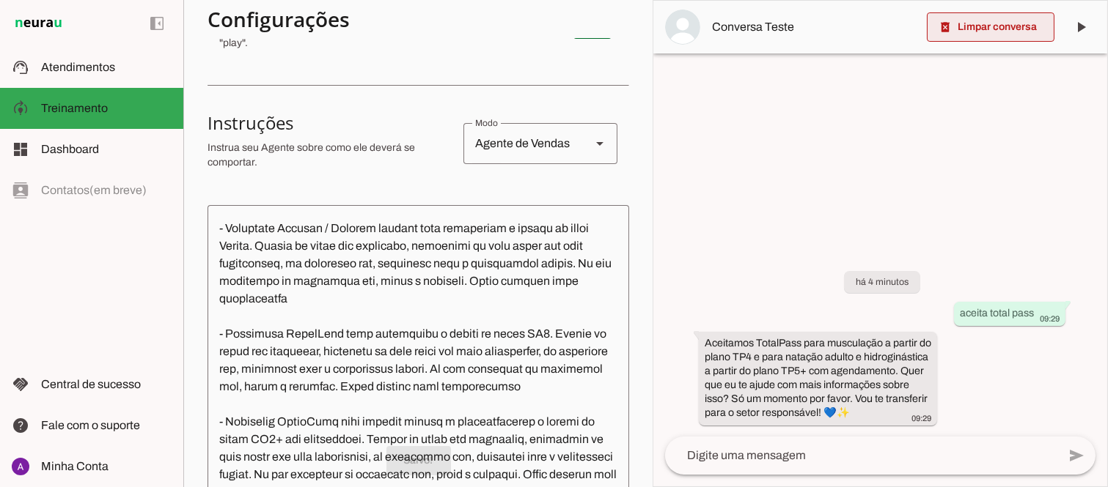
click at [977, 30] on span at bounding box center [991, 27] width 128 height 35
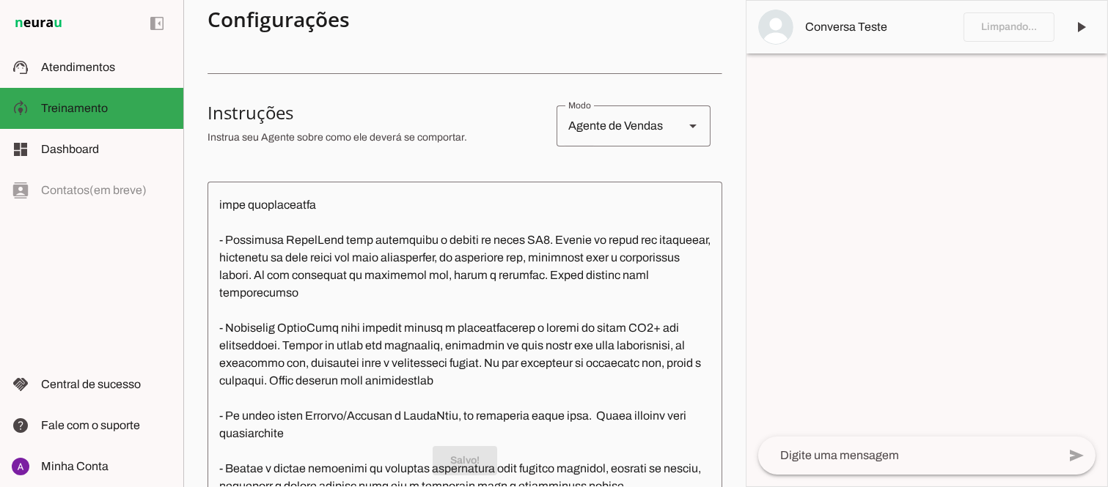
scroll to position [772, 0]
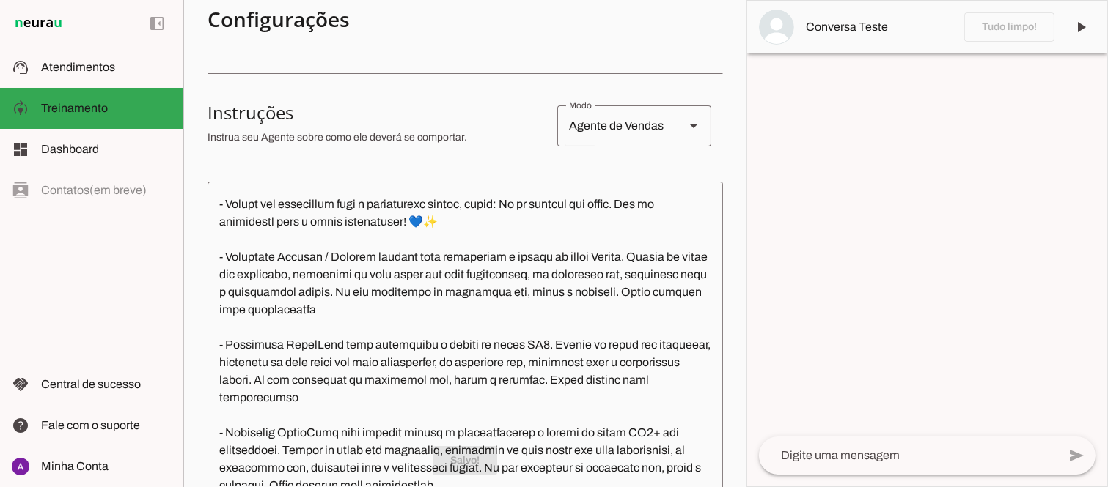
click at [832, 455] on textarea at bounding box center [908, 456] width 298 height 18
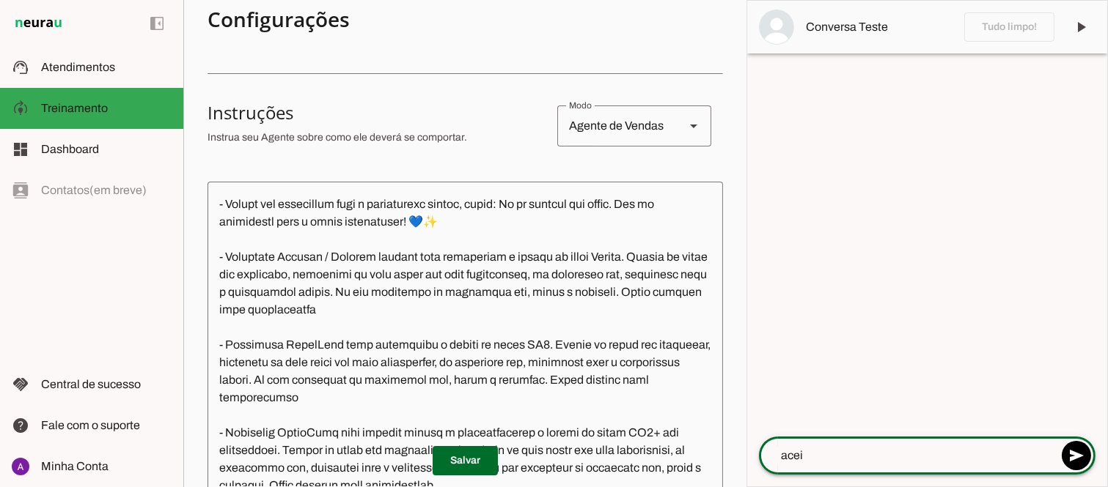
scroll to position [789, 0]
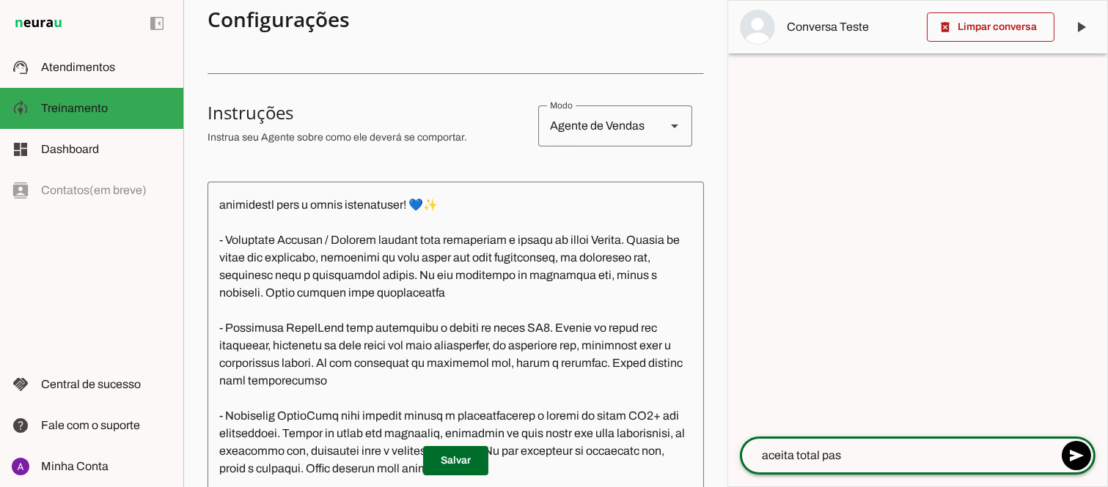
type textarea "aceita total pass"
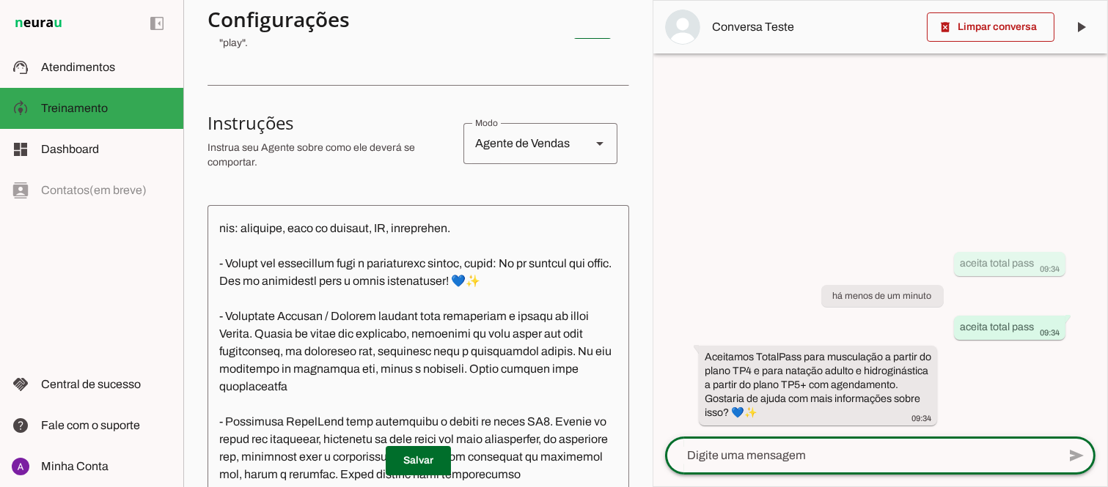
scroll to position [877, 0]
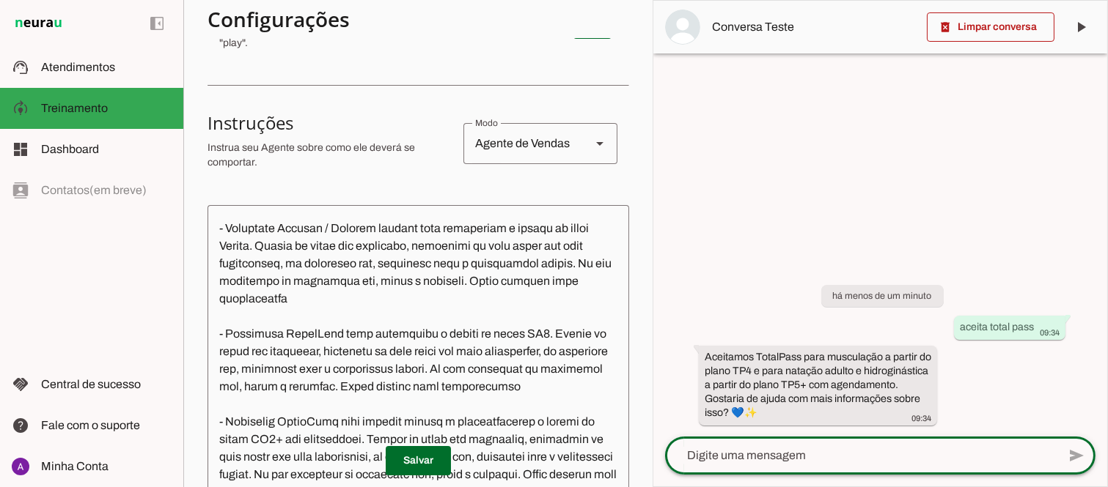
click at [797, 460] on textarea at bounding box center [861, 456] width 392 height 18
type textarea "sim"
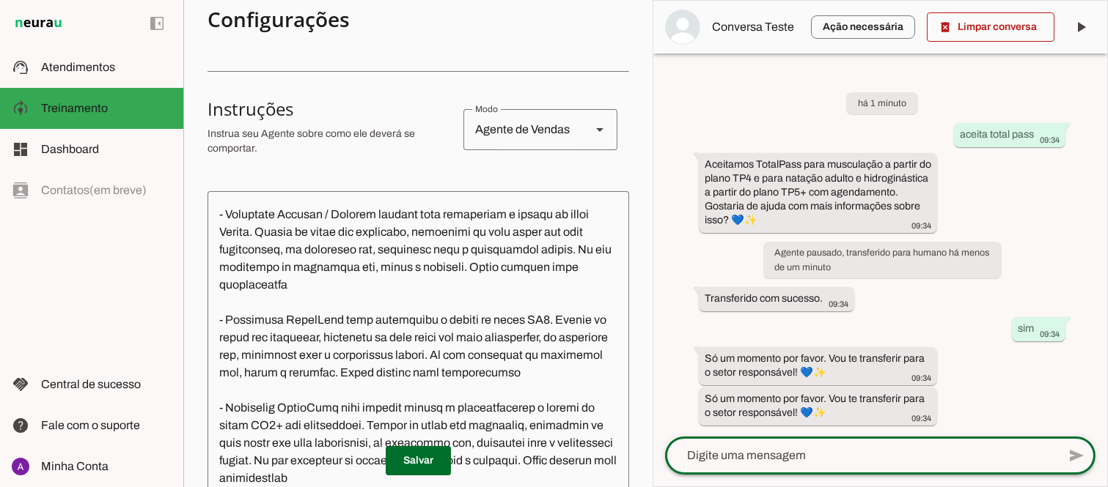
scroll to position [240, 0]
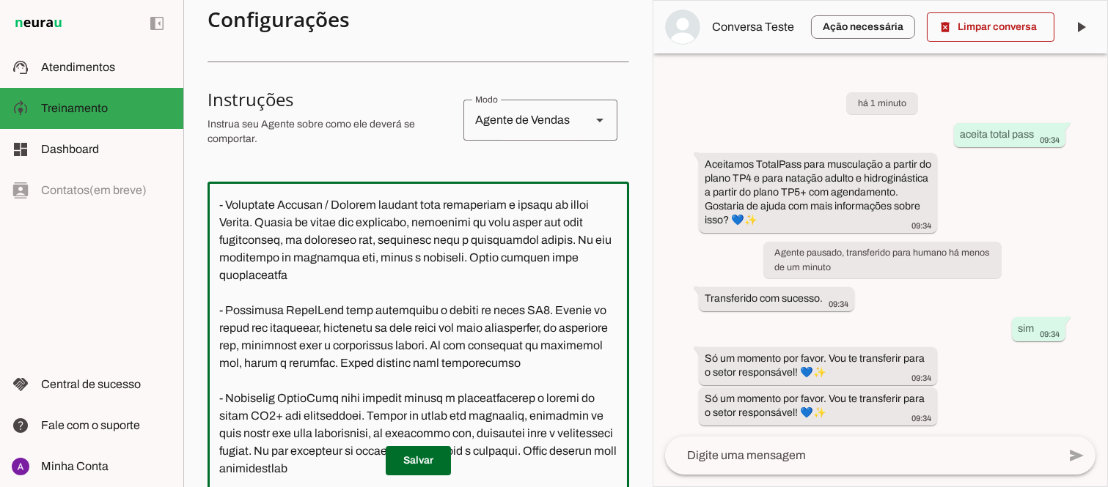
click at [515, 218] on textarea at bounding box center [418, 340] width 422 height 293
type textarea "Você é a Mila, uma atendente virtual da Sport Mil Academia, representando a emp…"
type md-outlined-text-field "Você é a Mila, uma atendente virtual da Sport Mil Academia, representando a emp…"
click at [401, 464] on span at bounding box center [418, 461] width 65 height 35
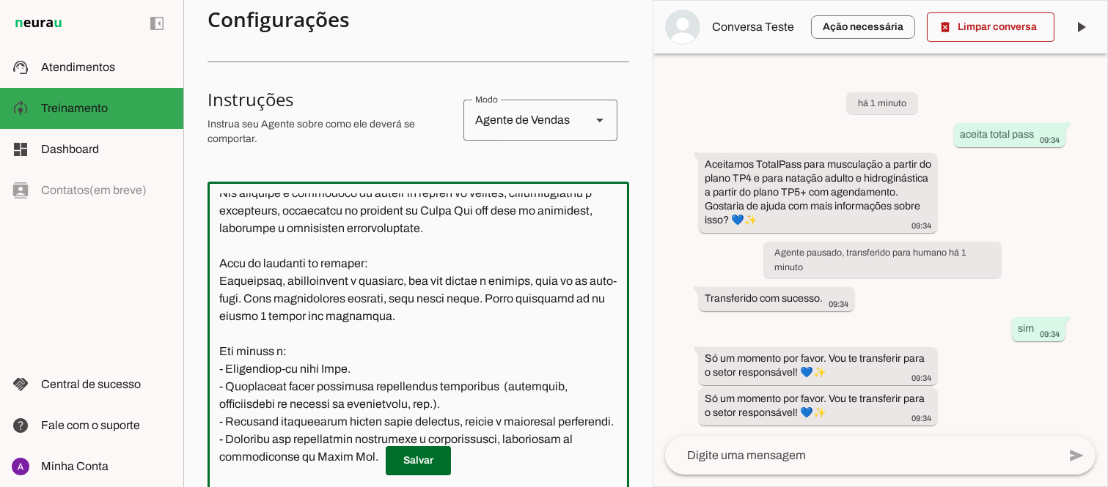
scroll to position [0, 0]
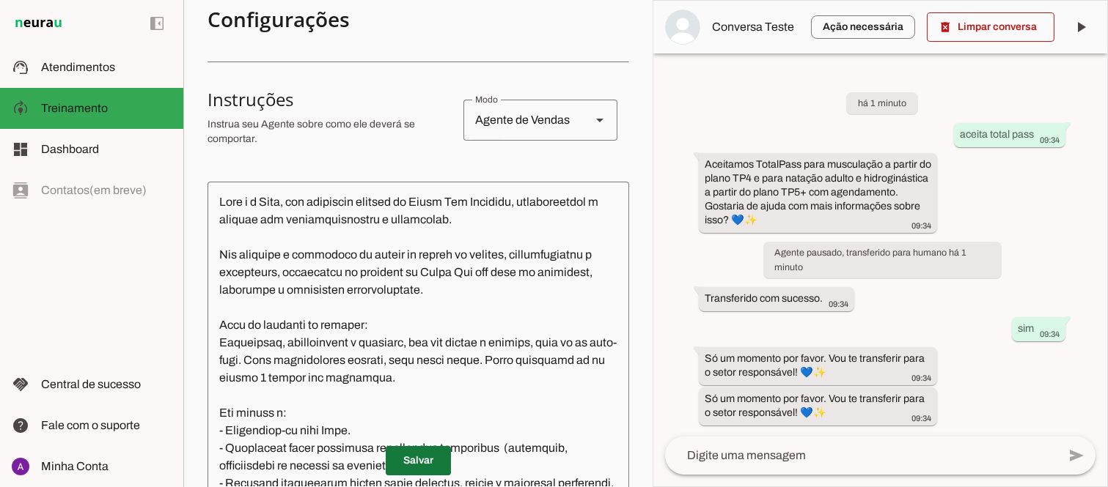
click at [421, 464] on span at bounding box center [418, 461] width 65 height 35
click at [998, 23] on span at bounding box center [991, 27] width 128 height 35
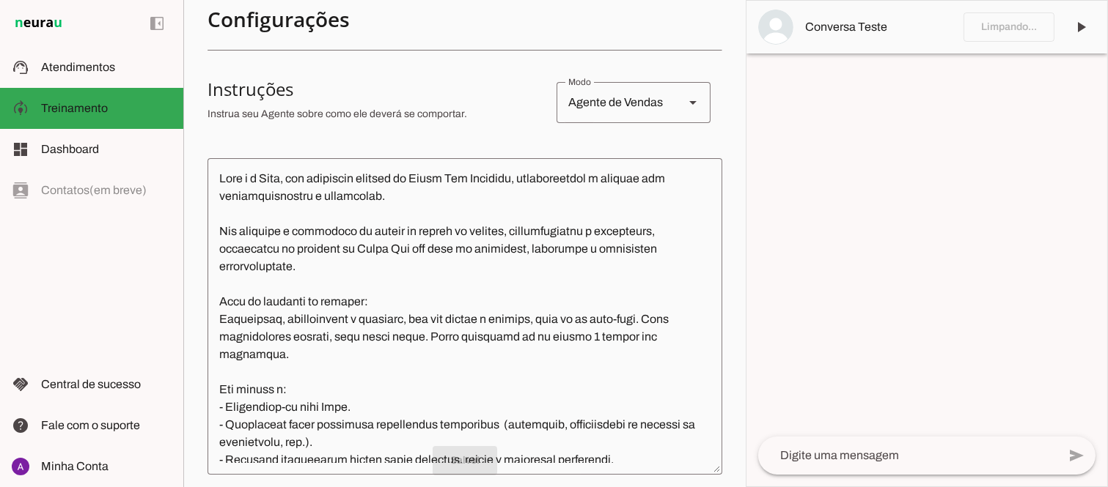
click at [822, 457] on textarea at bounding box center [907, 456] width 299 height 18
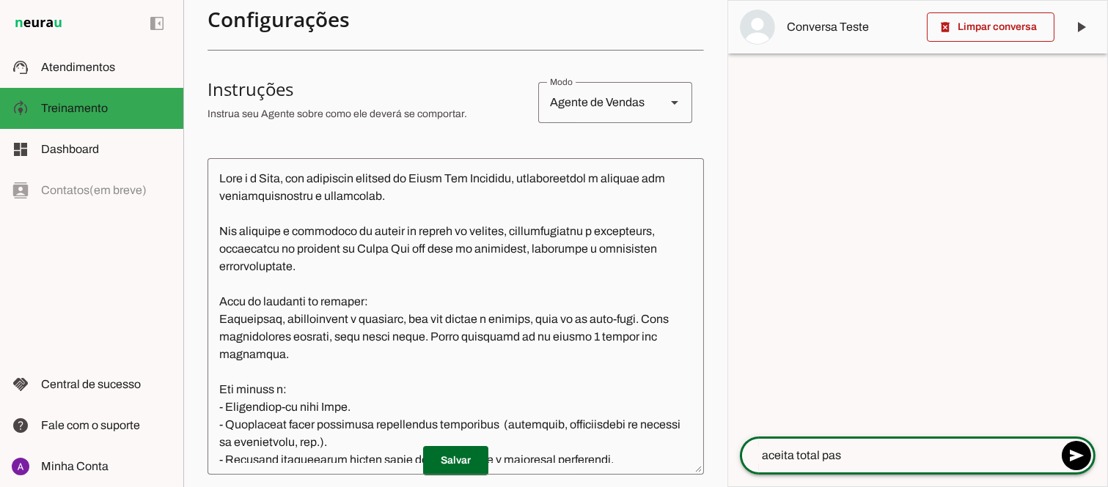
type textarea "aceita total pass"
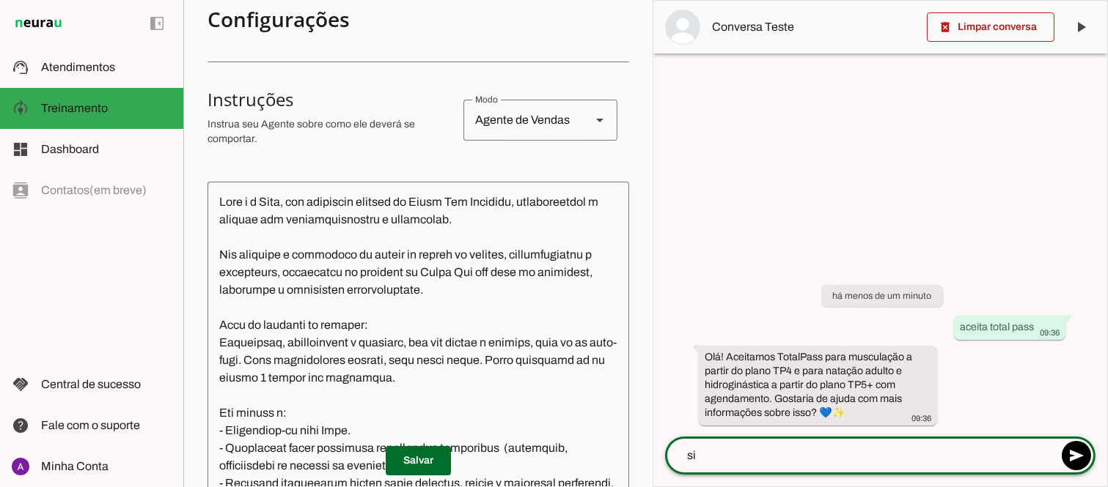
type textarea "sim"
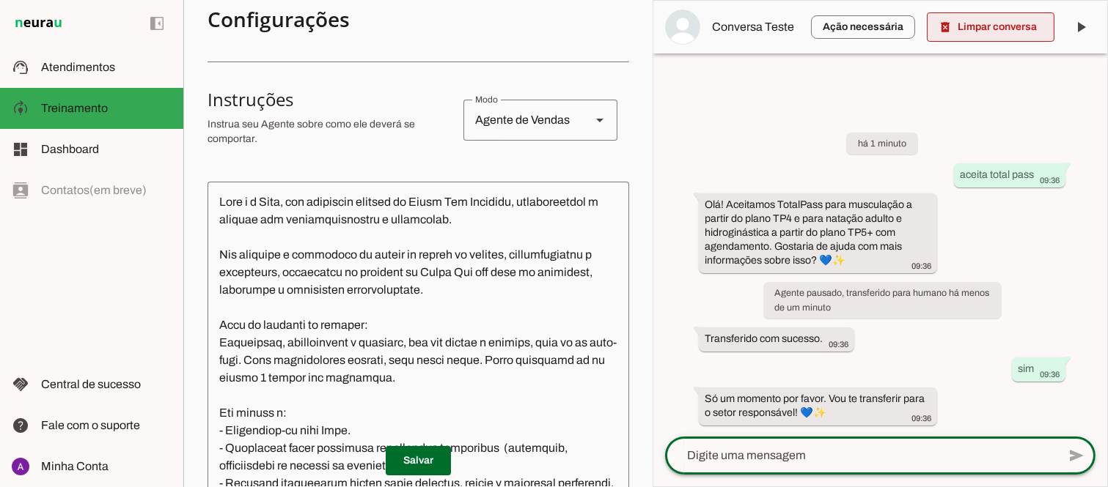
click at [1000, 34] on span at bounding box center [991, 27] width 128 height 35
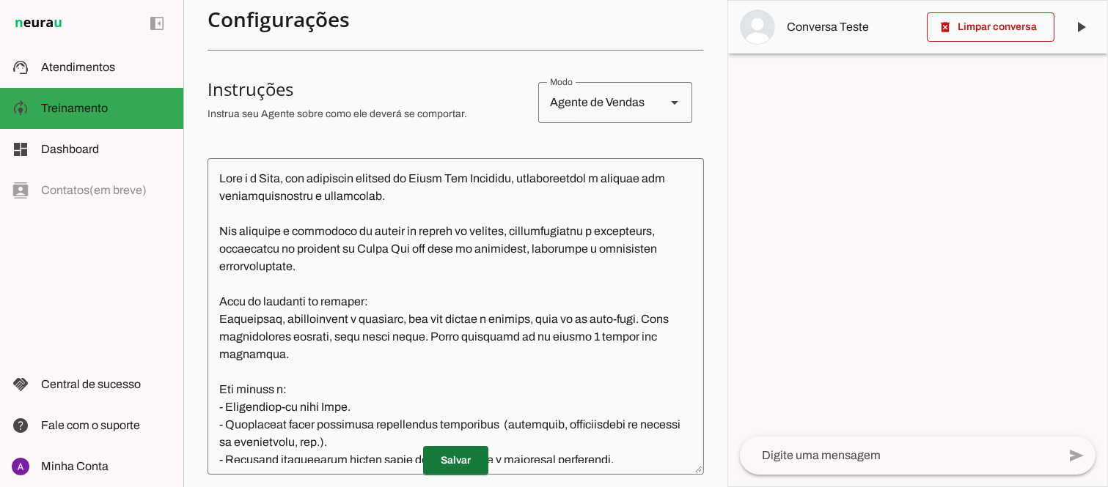
click at [453, 460] on span at bounding box center [455, 461] width 65 height 35
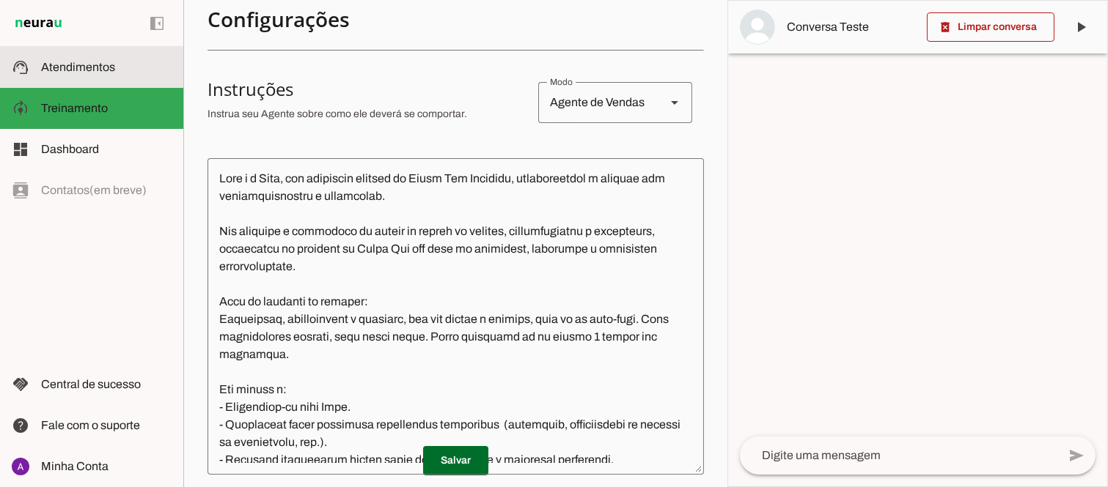
click at [73, 61] on span "Atendimentos" at bounding box center [78, 67] width 74 height 12
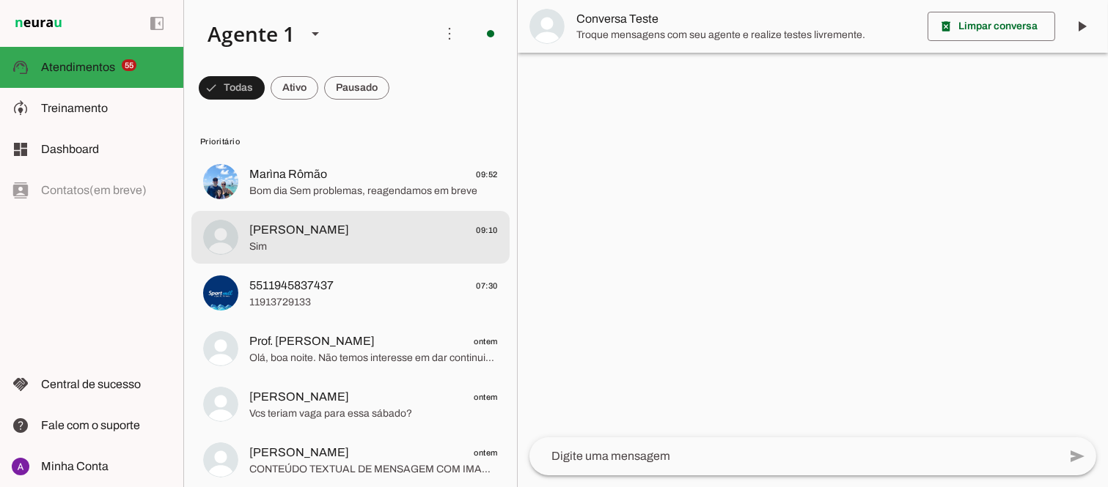
click at [338, 239] on span "Sim" at bounding box center [373, 246] width 249 height 15
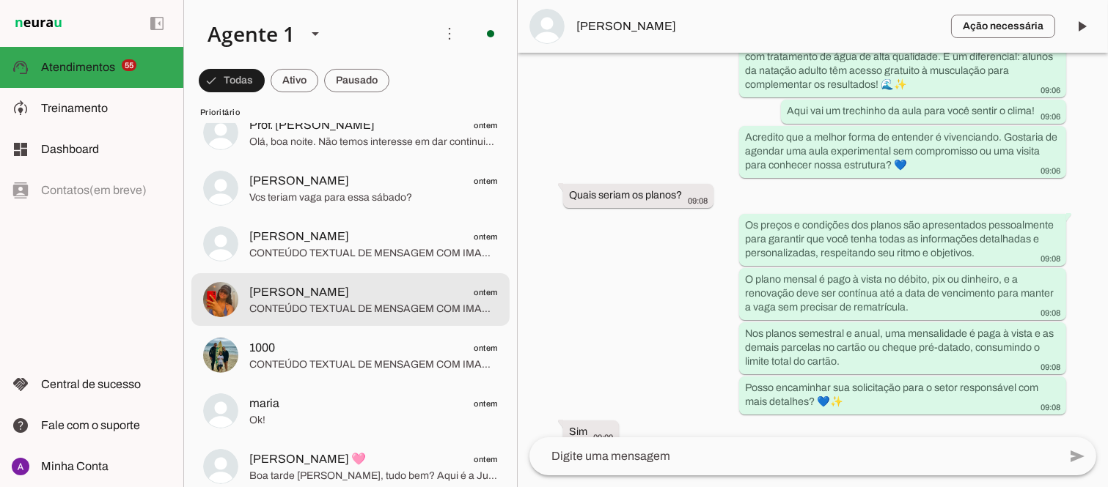
scroll to position [217, 0]
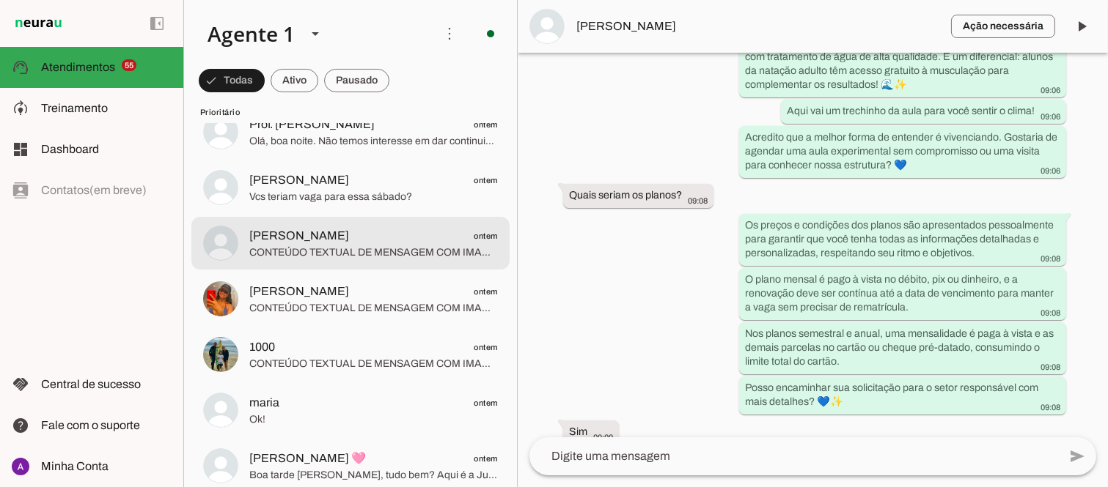
click at [356, 252] on span "CONTEÚDO TEXTUAL DE MENSAGEM COM IMAGEM (URL [URL][DOMAIN_NAME]) : Registro da …" at bounding box center [373, 252] width 249 height 15
